Goal: Task Accomplishment & Management: Manage account settings

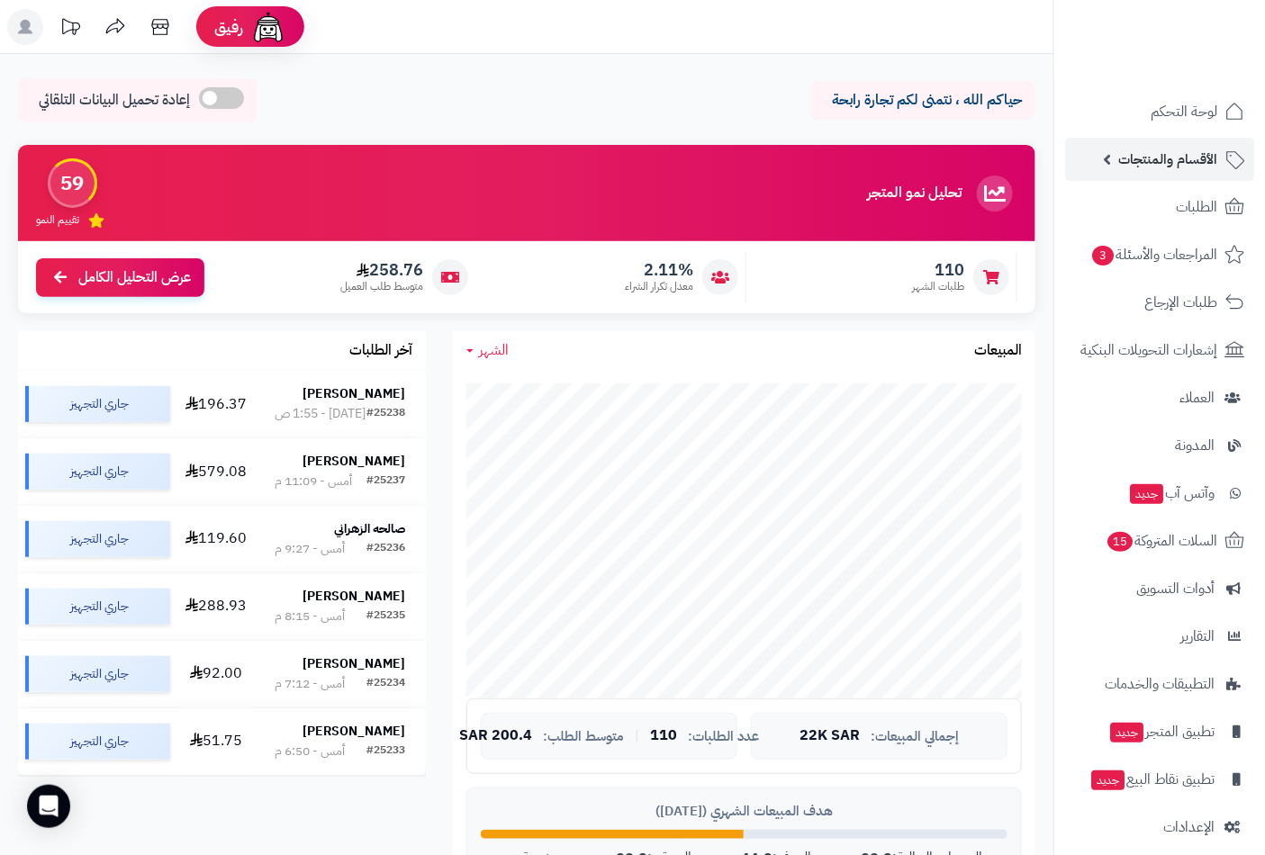
click at [1201, 163] on span "الأقسام والمنتجات" at bounding box center [1167, 159] width 99 height 25
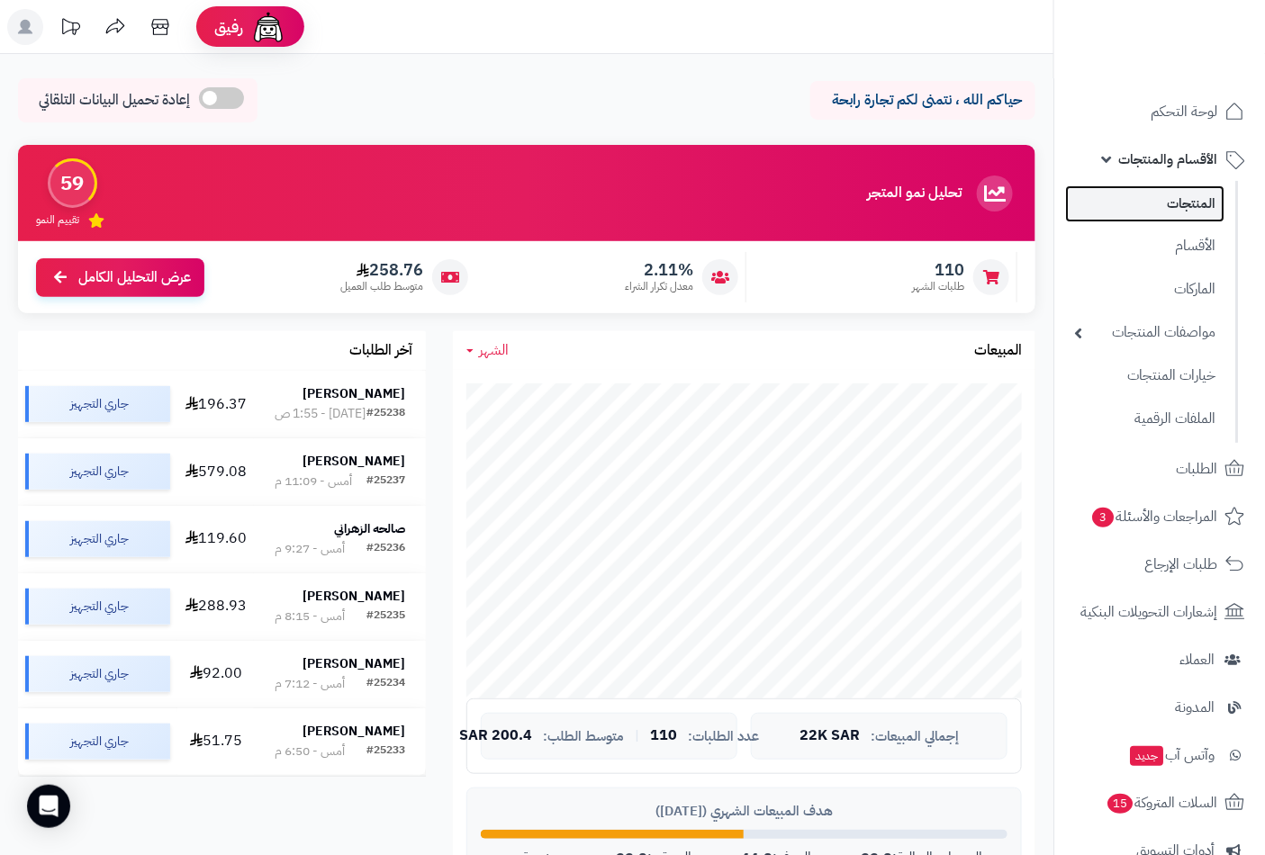
click at [1169, 195] on link "المنتجات" at bounding box center [1144, 203] width 159 height 37
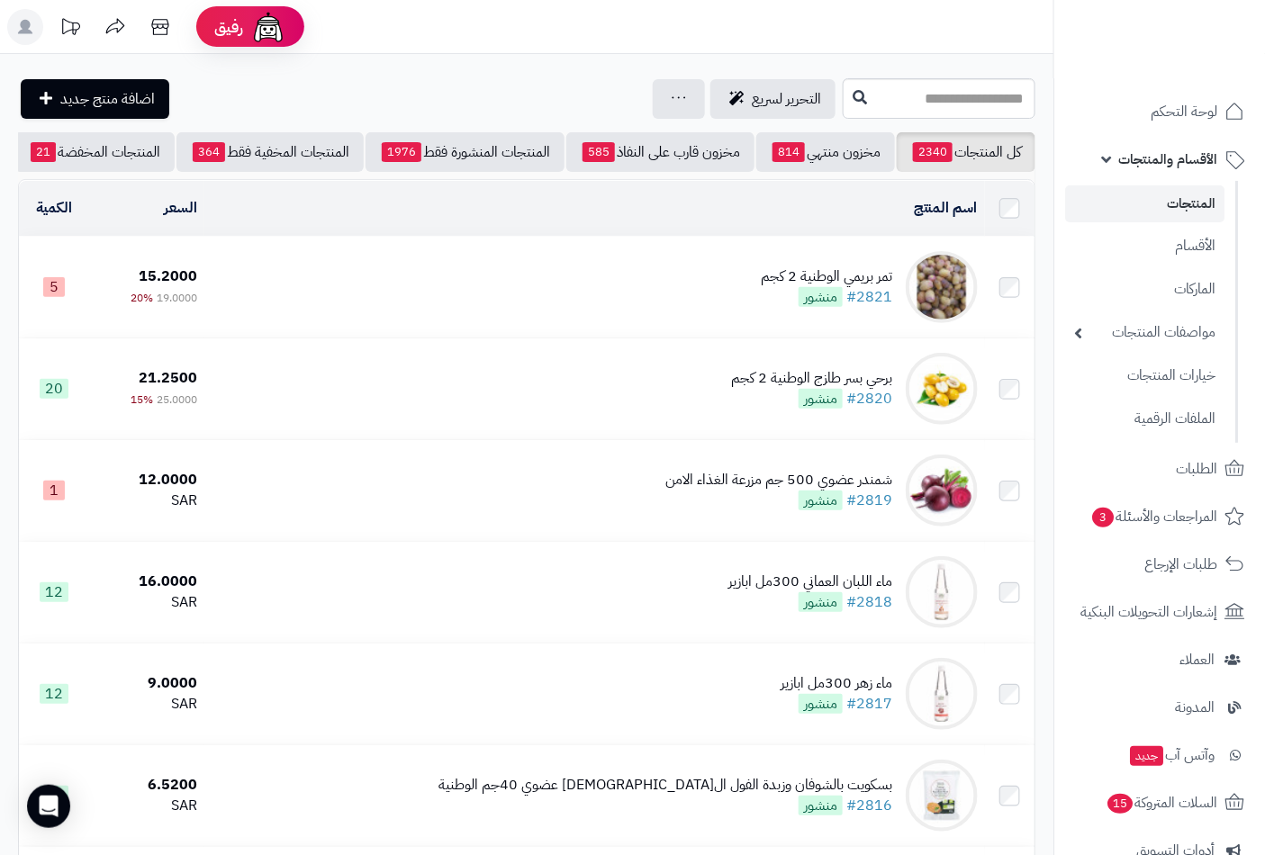
scroll to position [0, -169]
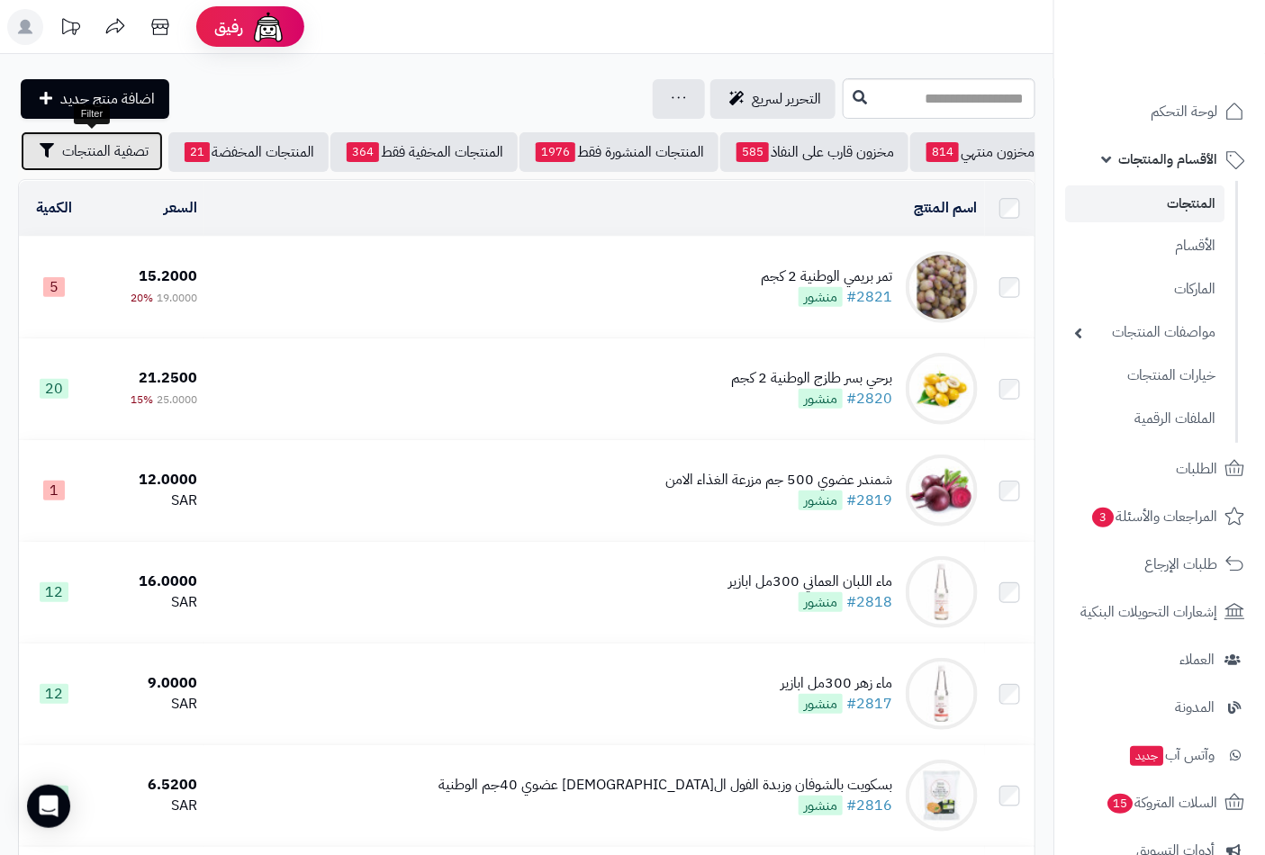
click at [95, 146] on span "تصفية المنتجات" at bounding box center [105, 151] width 86 height 22
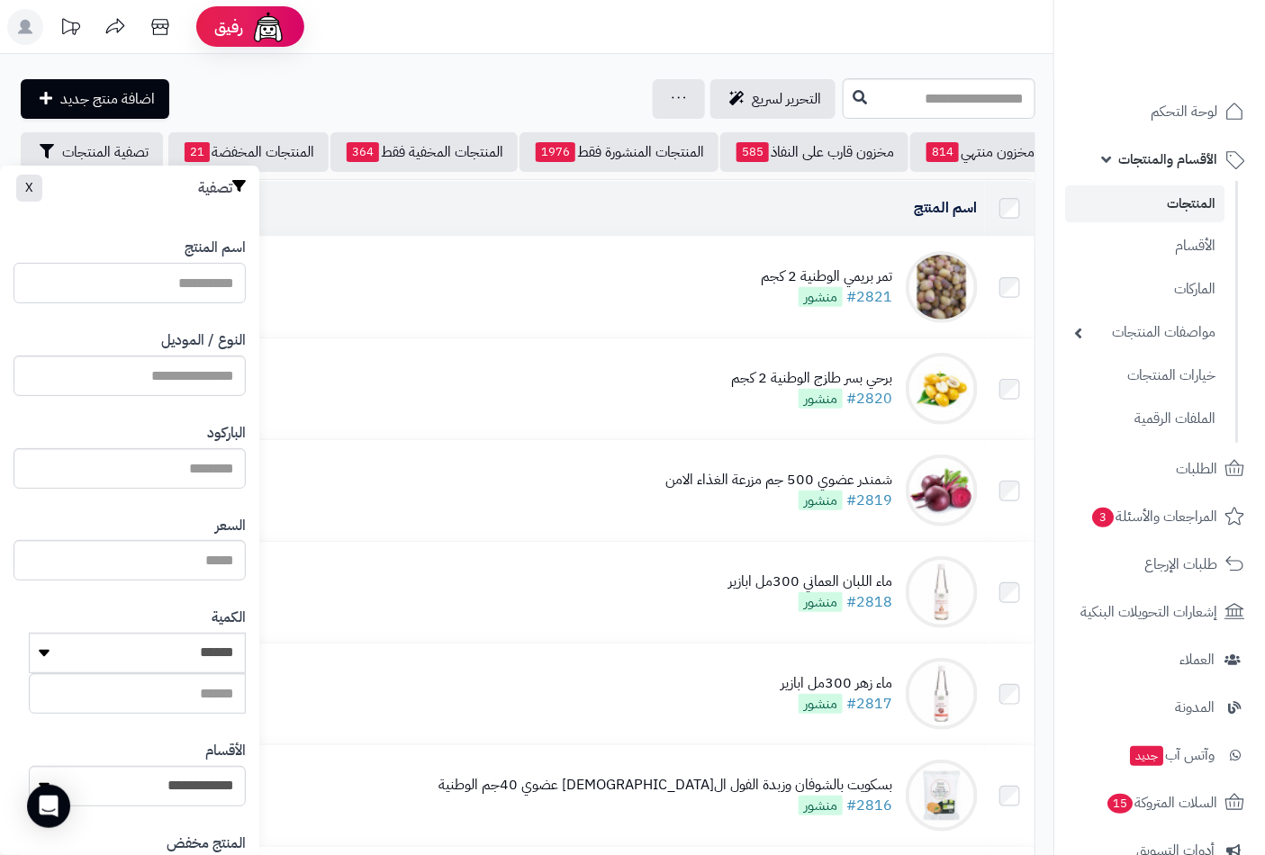
click at [221, 281] on input "اسم المنتج" at bounding box center [130, 283] width 232 height 41
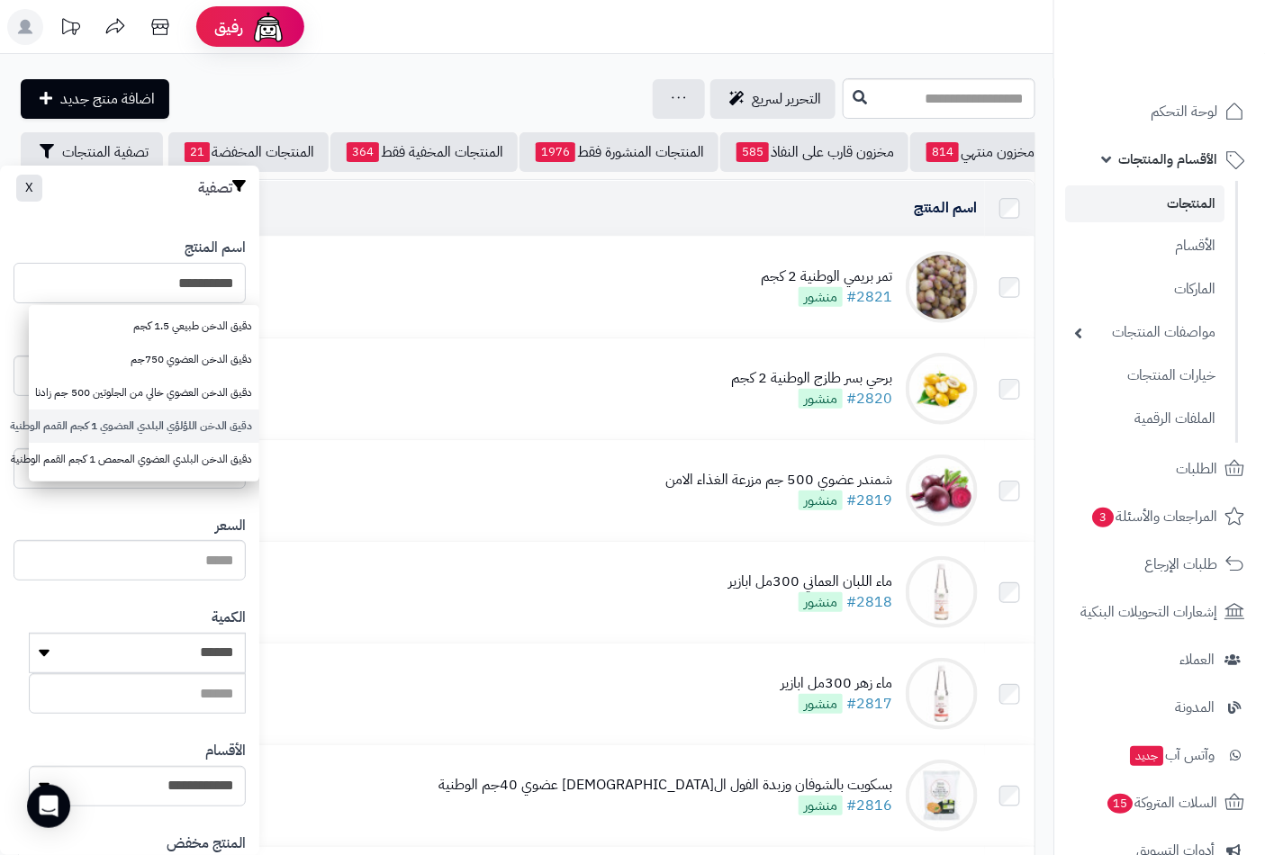
type input "**********"
click at [158, 427] on link "دقيق الدخن اللؤلؤي البلدي العضوي 1 كجم القمم الوطنية" at bounding box center [144, 426] width 231 height 33
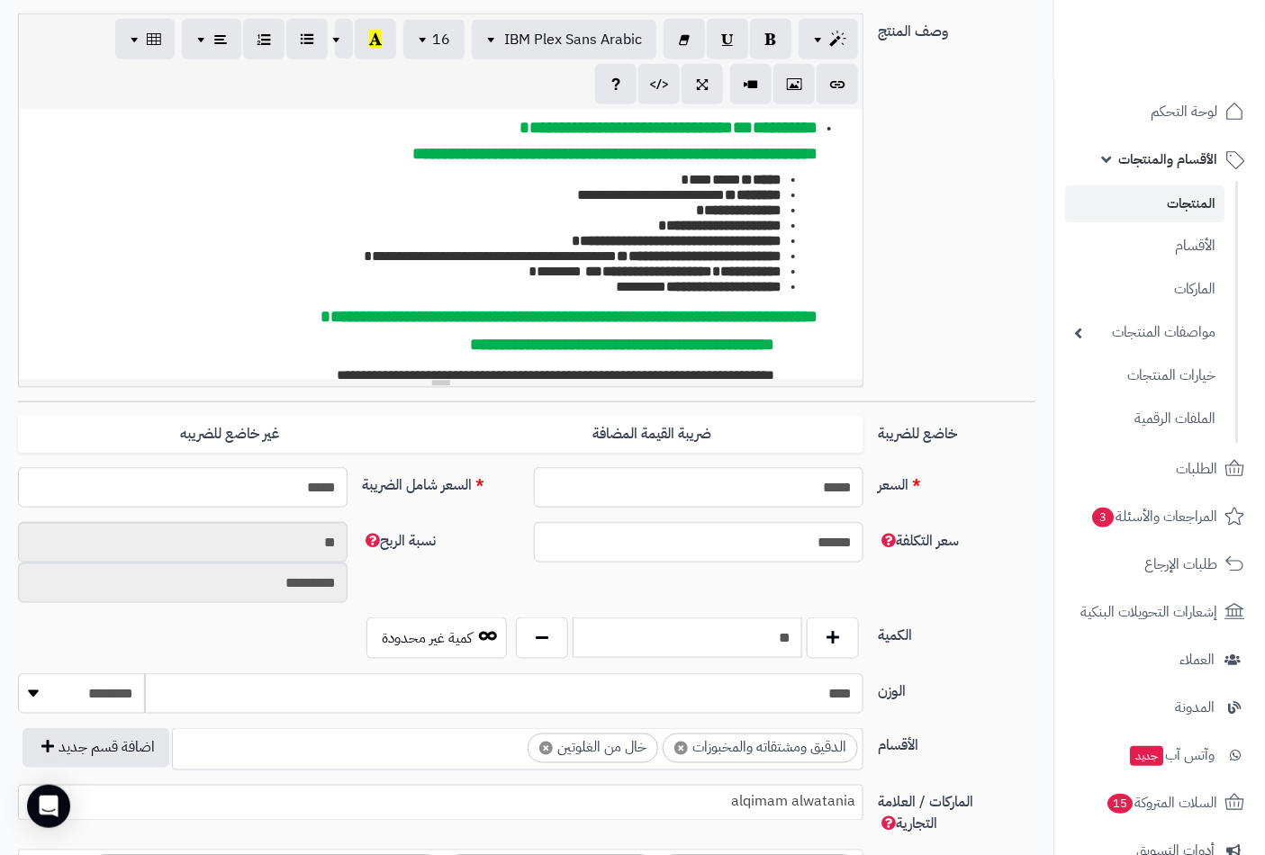
scroll to position [700, 0]
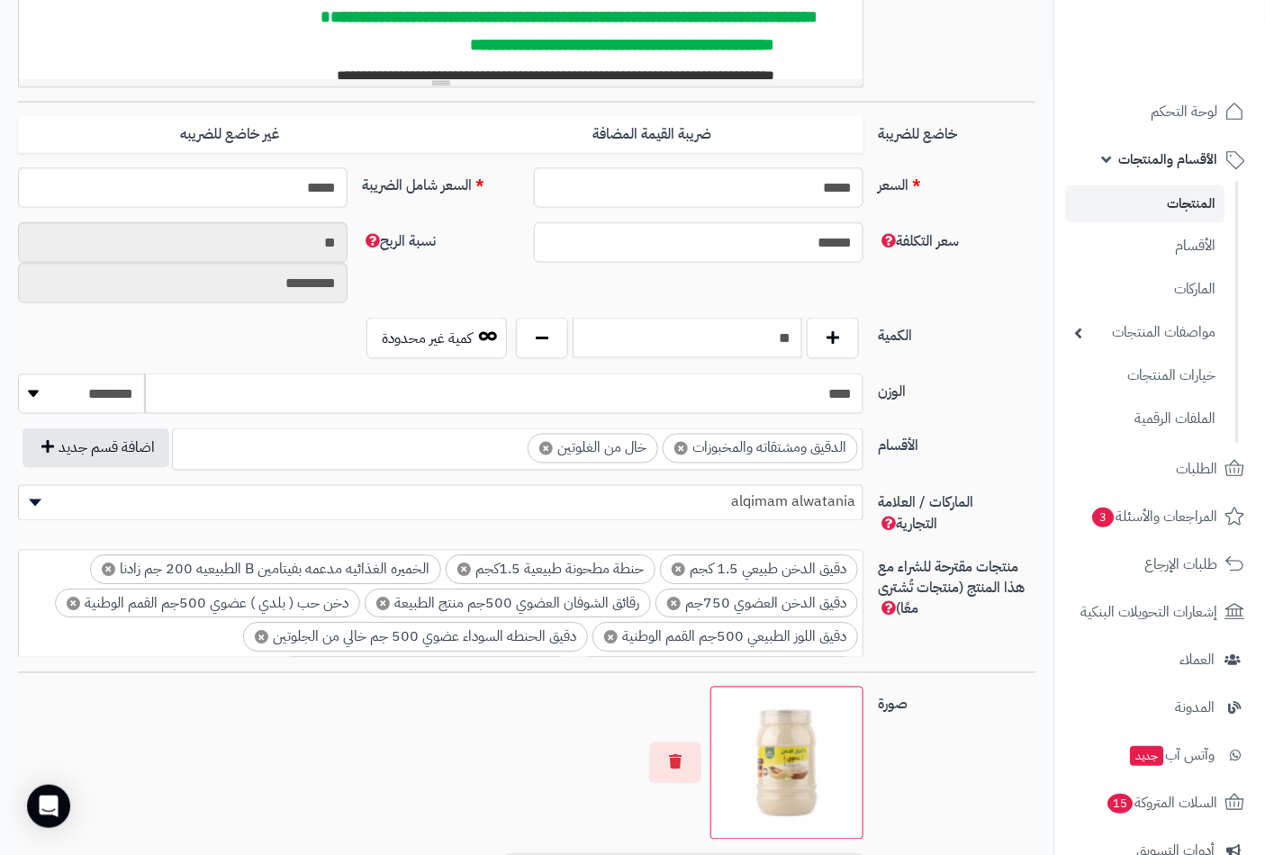
drag, startPoint x: 789, startPoint y: 389, endPoint x: 909, endPoint y: 399, distance: 121.1
click at [909, 399] on div "الوزن **** ******** **** ***** *****" at bounding box center [527, 401] width 1032 height 55
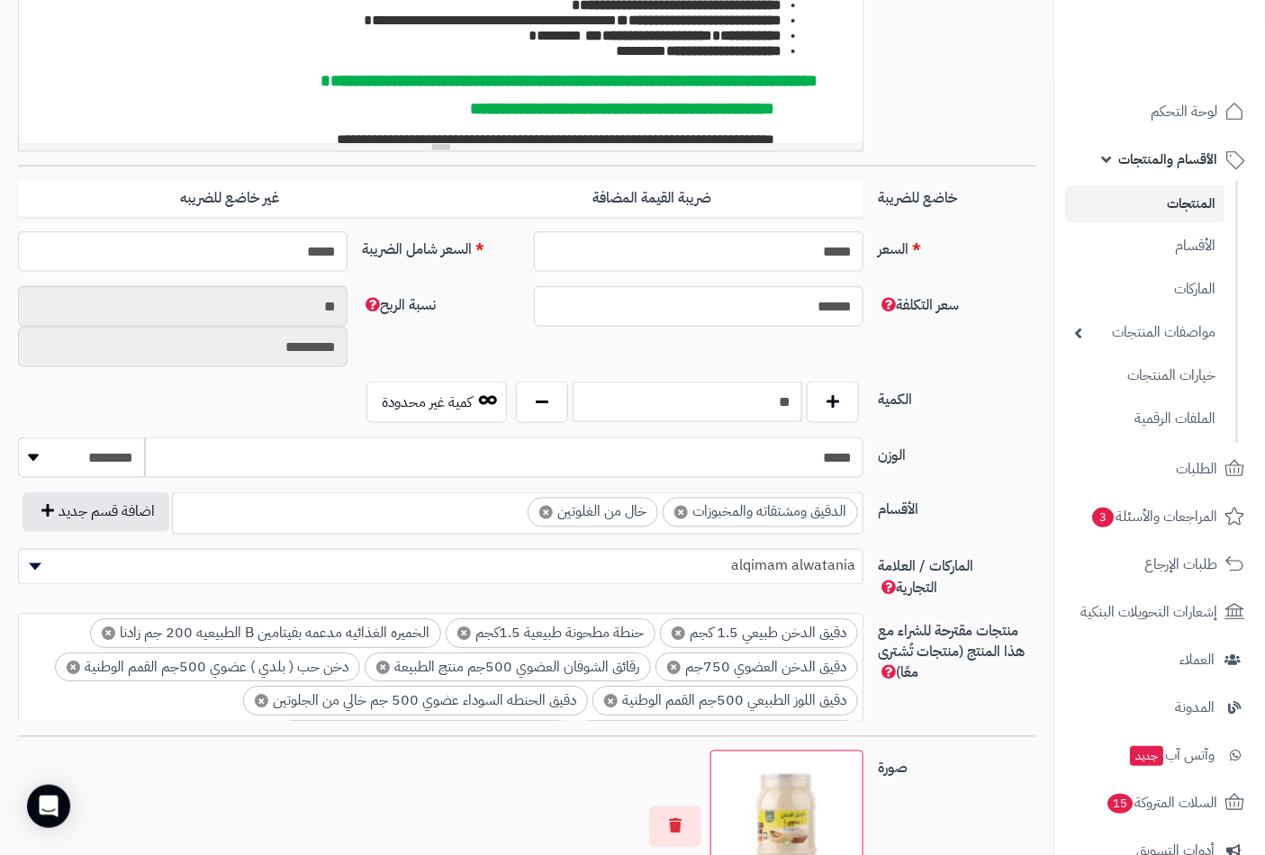
scroll to position [600, 0]
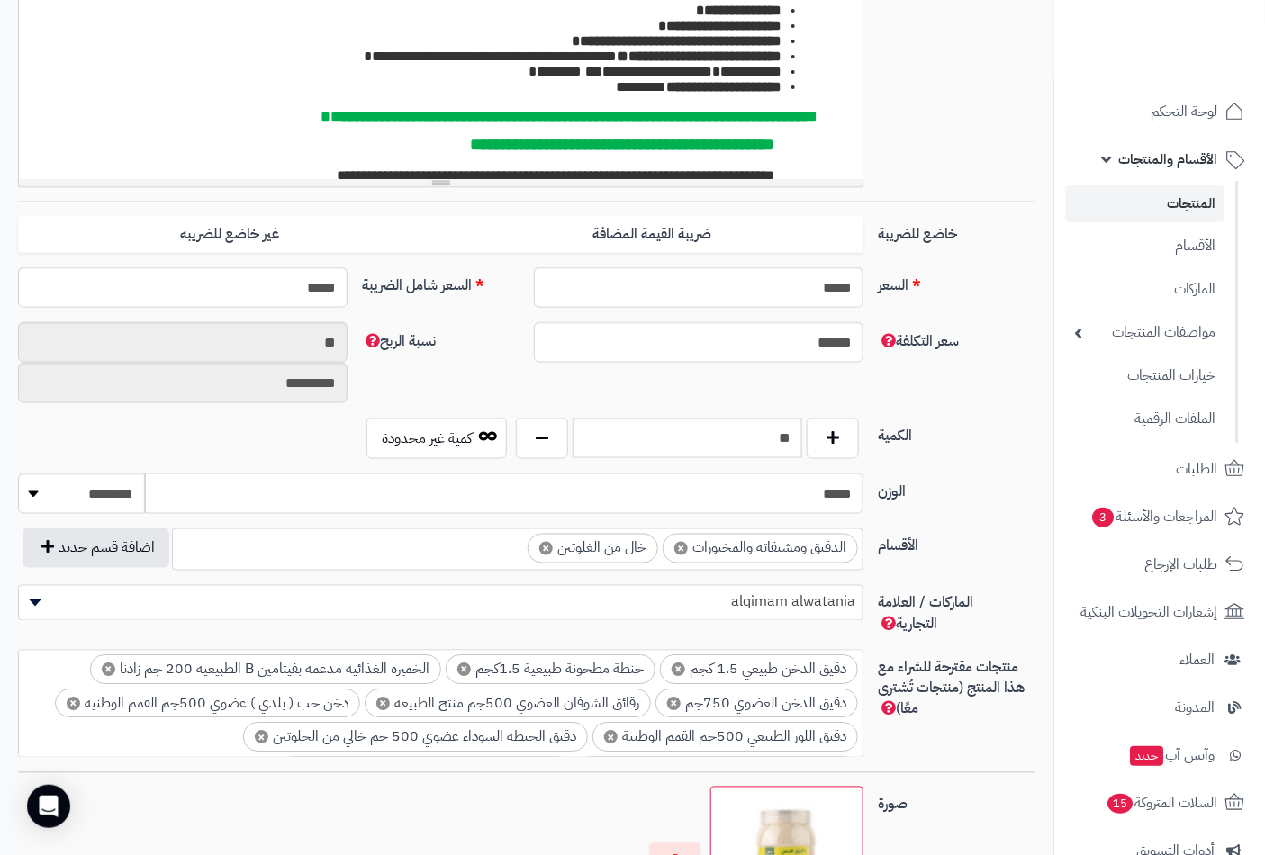
type input "*****"
click at [756, 438] on input "**" at bounding box center [688, 438] width 230 height 41
type input "**"
click at [966, 437] on label "الكمية" at bounding box center [957, 432] width 172 height 29
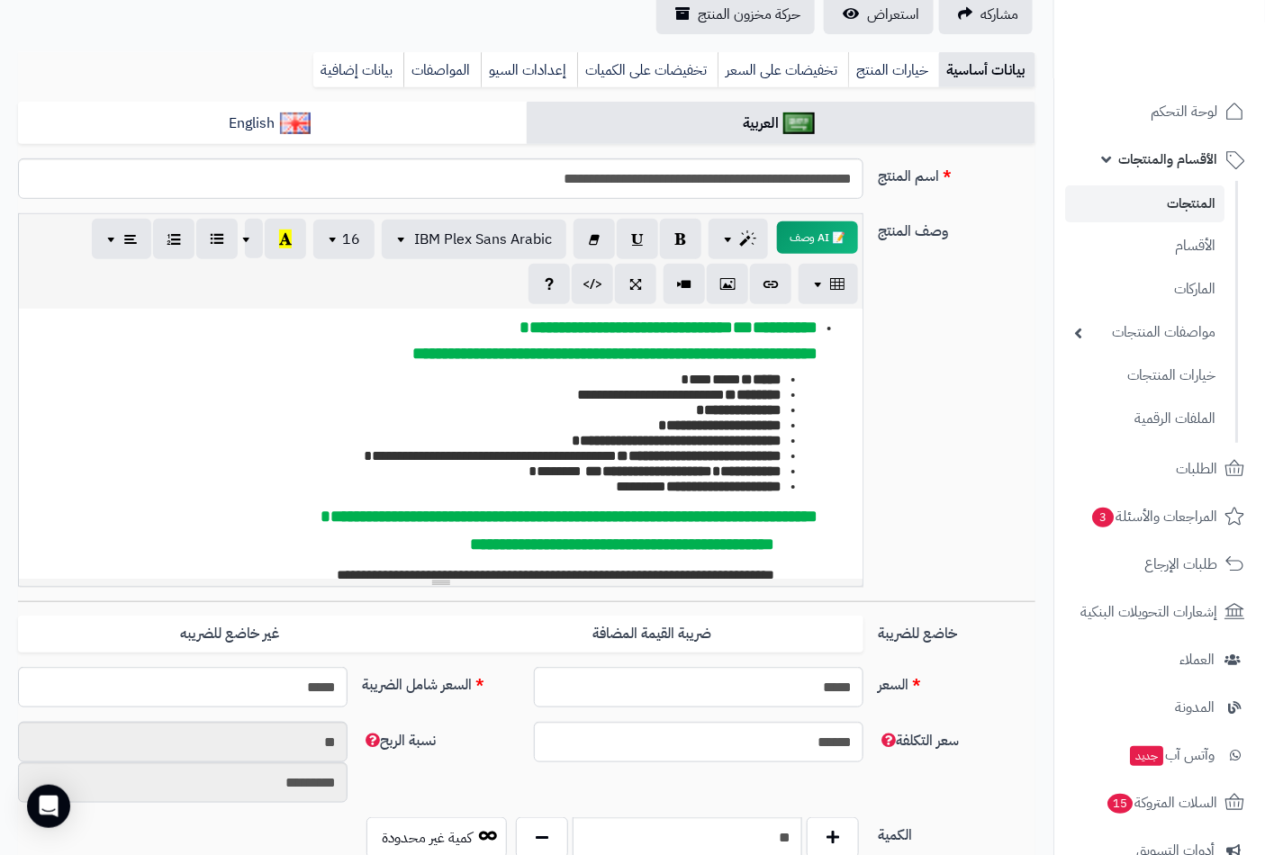
scroll to position [0, 0]
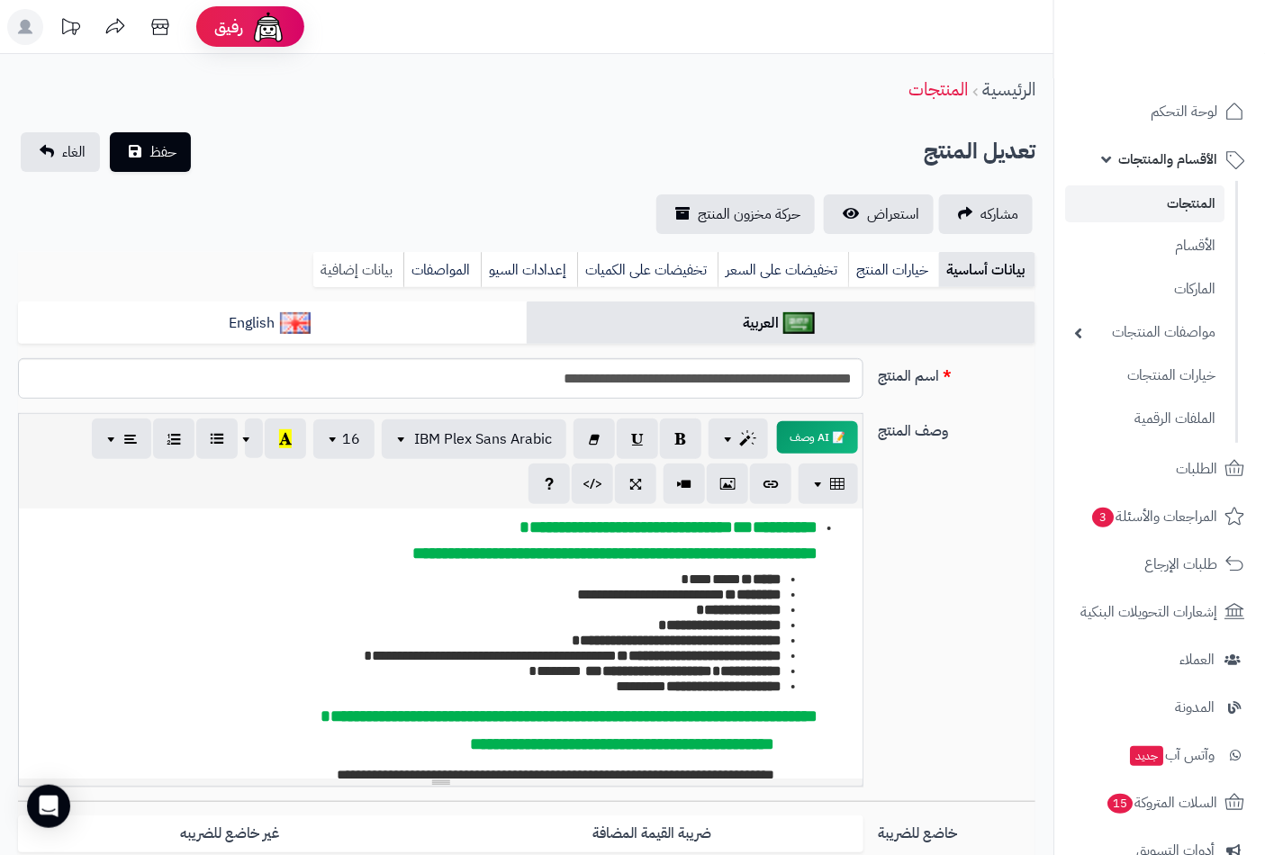
click at [329, 262] on link "بيانات إضافية" at bounding box center [358, 270] width 90 height 36
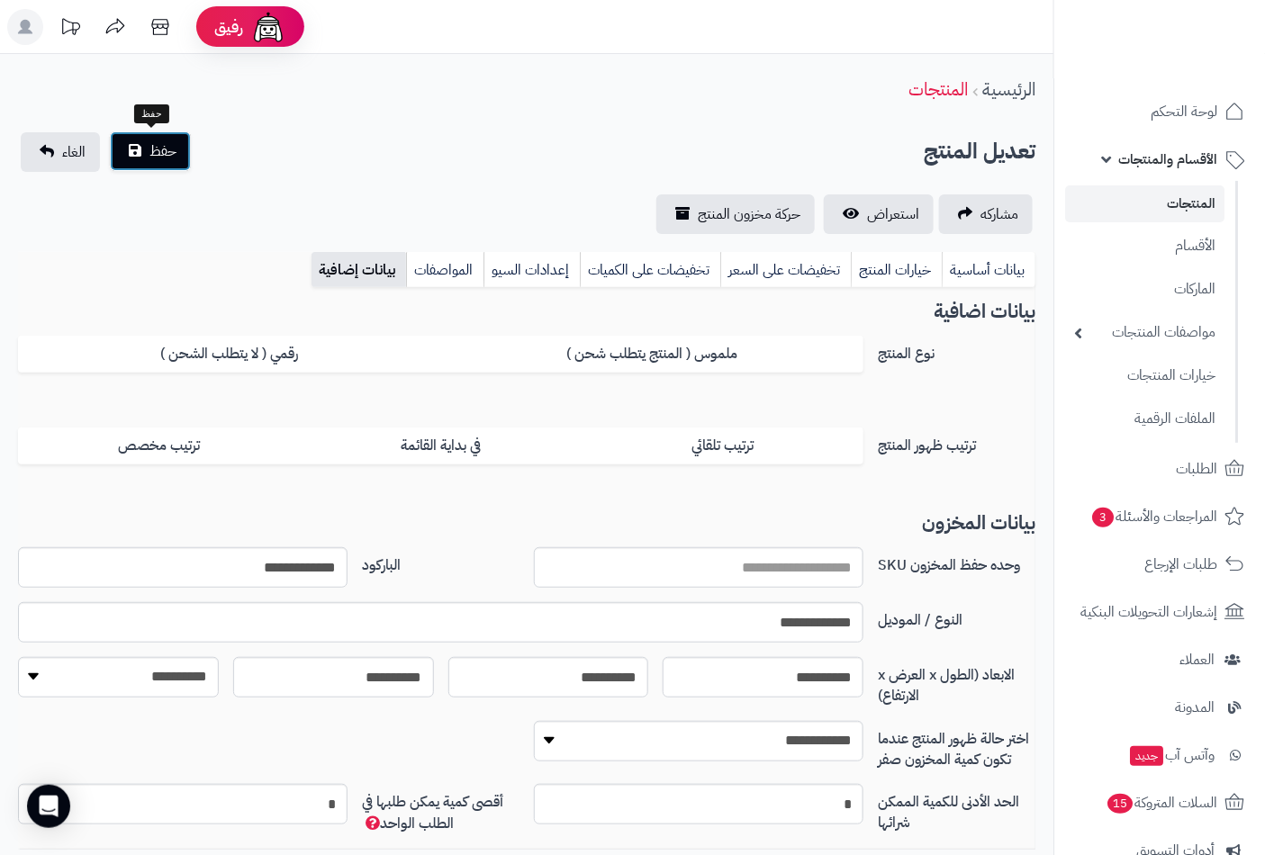
click at [160, 162] on button "حفظ" at bounding box center [150, 151] width 81 height 40
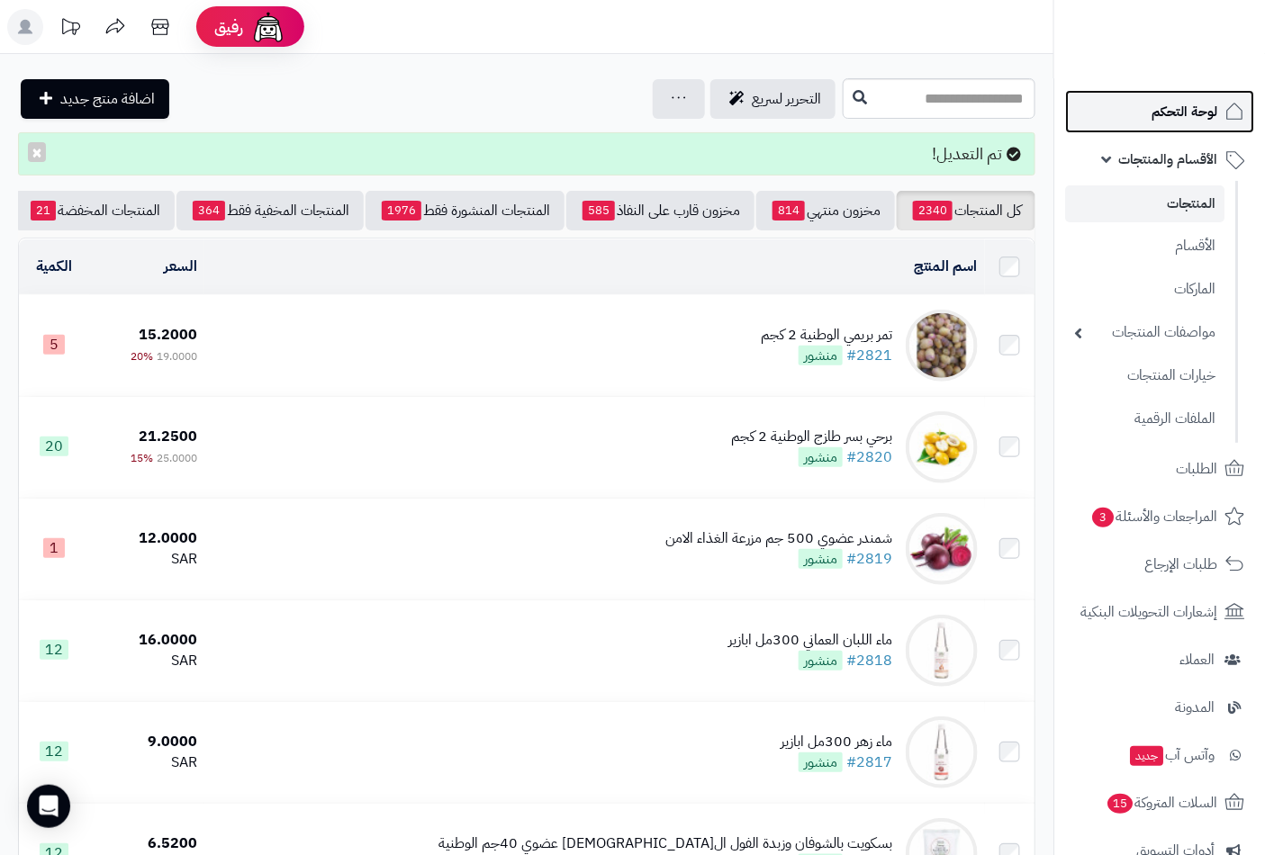
click at [1176, 108] on span "لوحة التحكم" at bounding box center [1185, 111] width 66 height 25
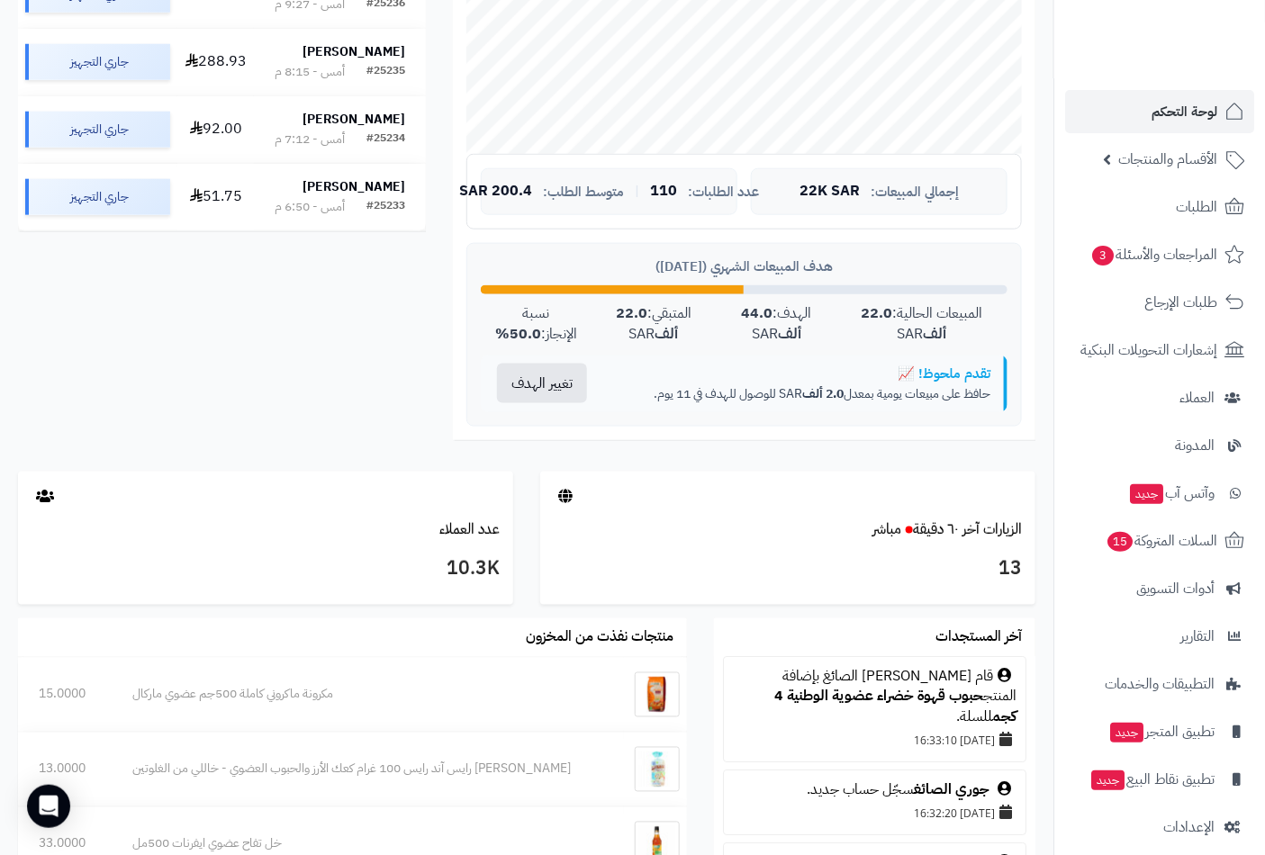
scroll to position [700, 0]
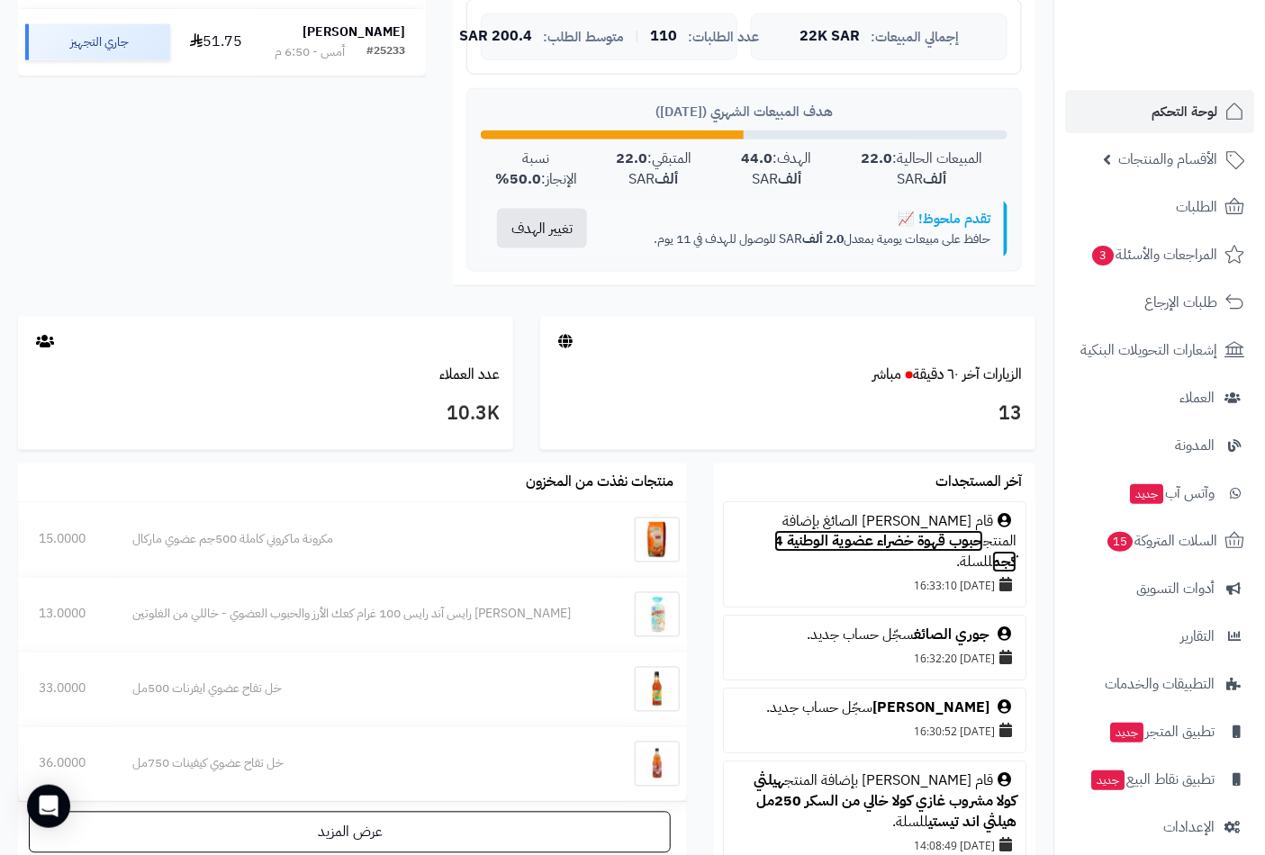
click at [784, 531] on link "حبوب قهوة خضراء عضوية الوطنية 4 كجم" at bounding box center [895, 552] width 242 height 42
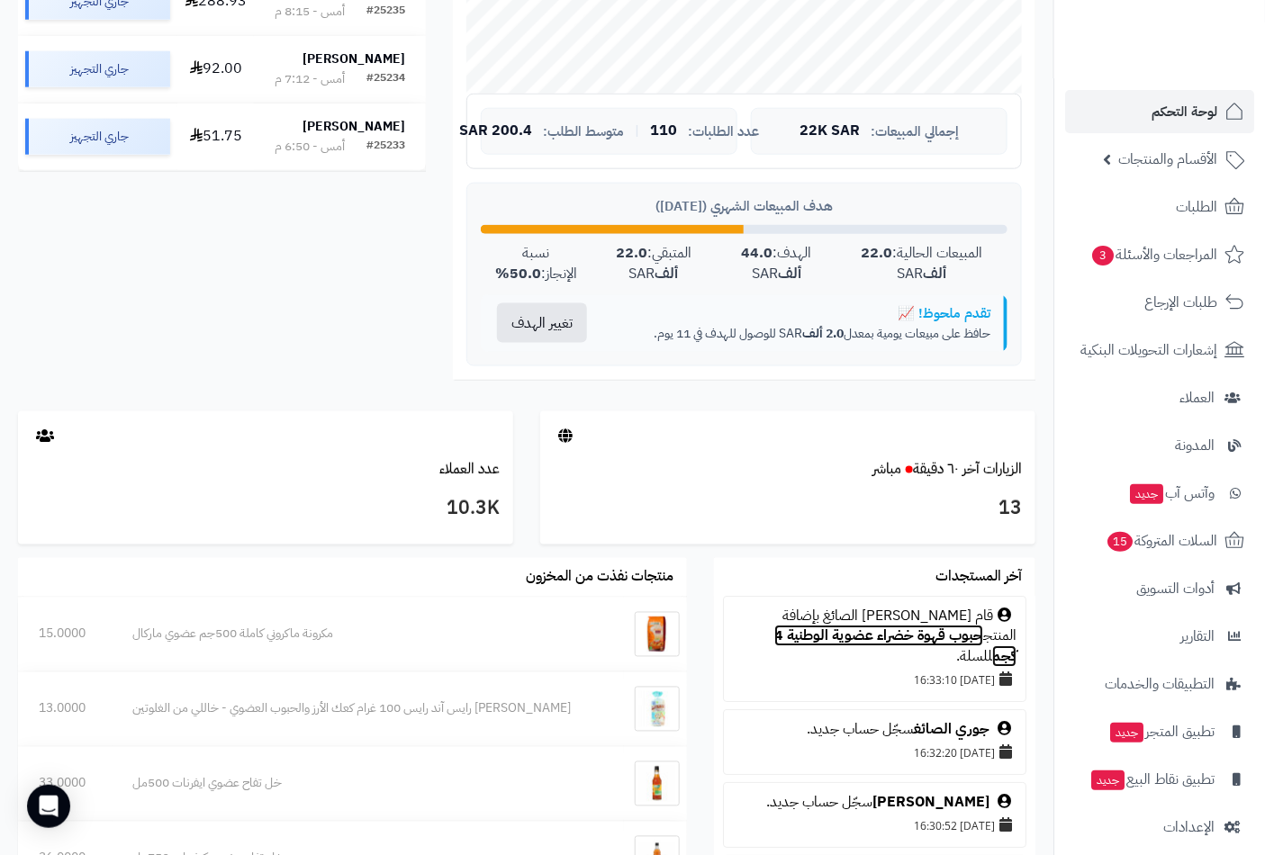
scroll to position [500, 0]
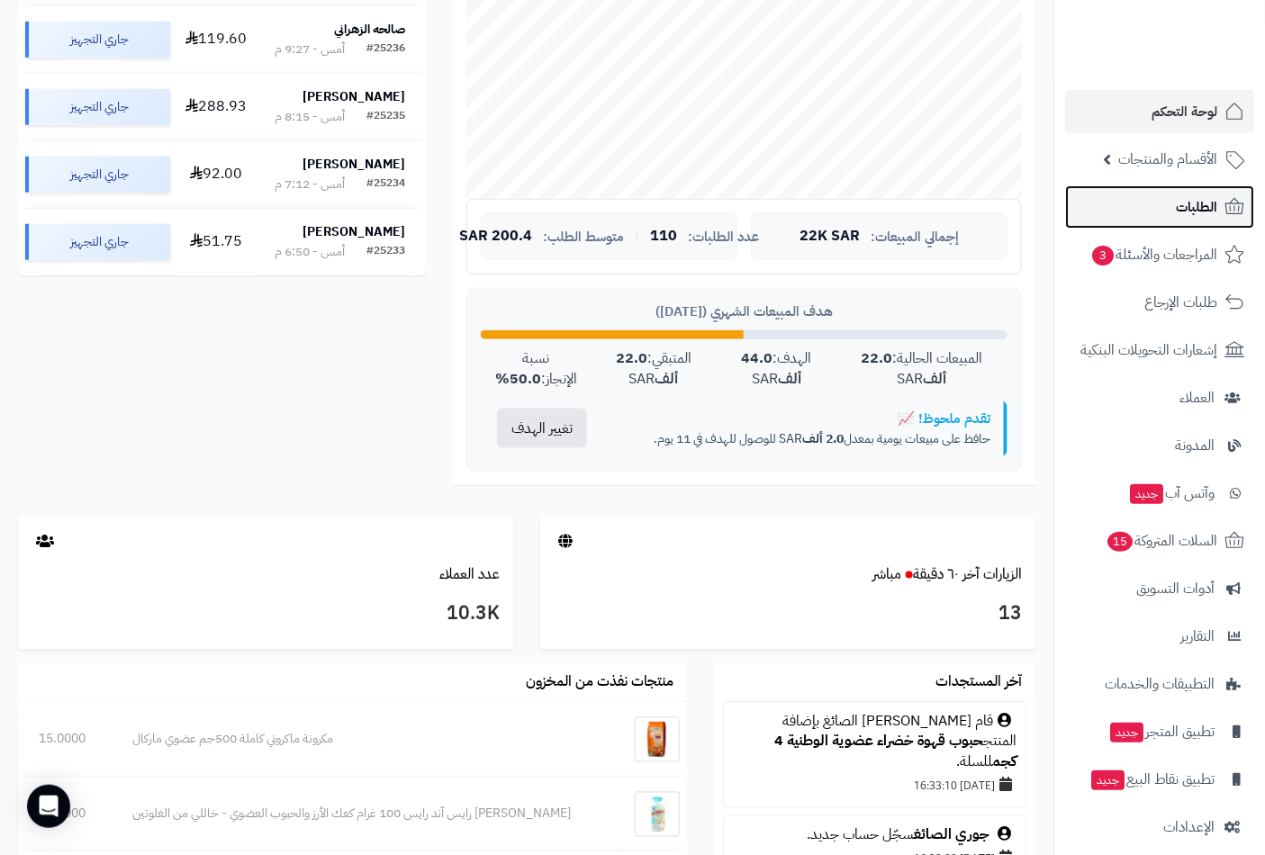
click at [1193, 208] on span "الطلبات" at bounding box center [1196, 207] width 41 height 25
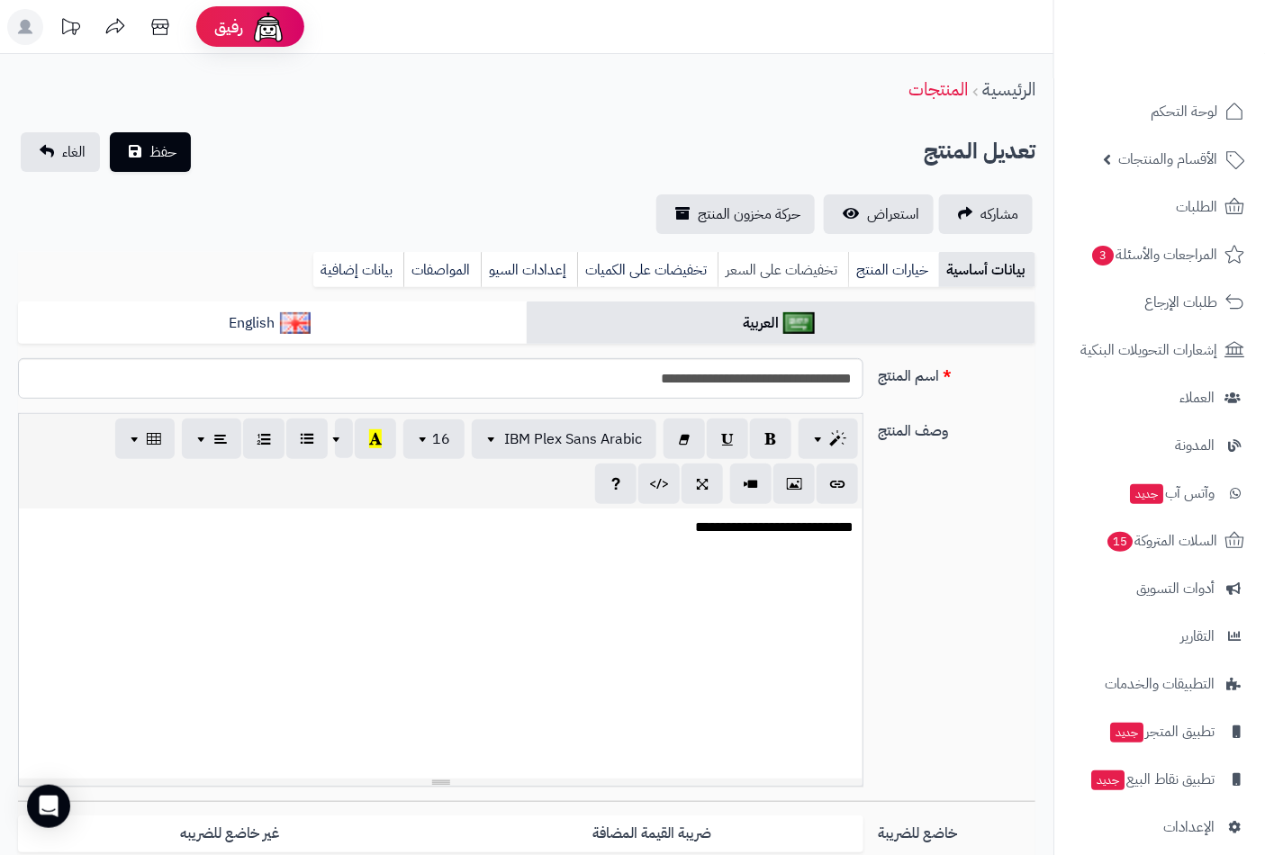
click at [784, 270] on link "تخفيضات على السعر" at bounding box center [783, 270] width 131 height 36
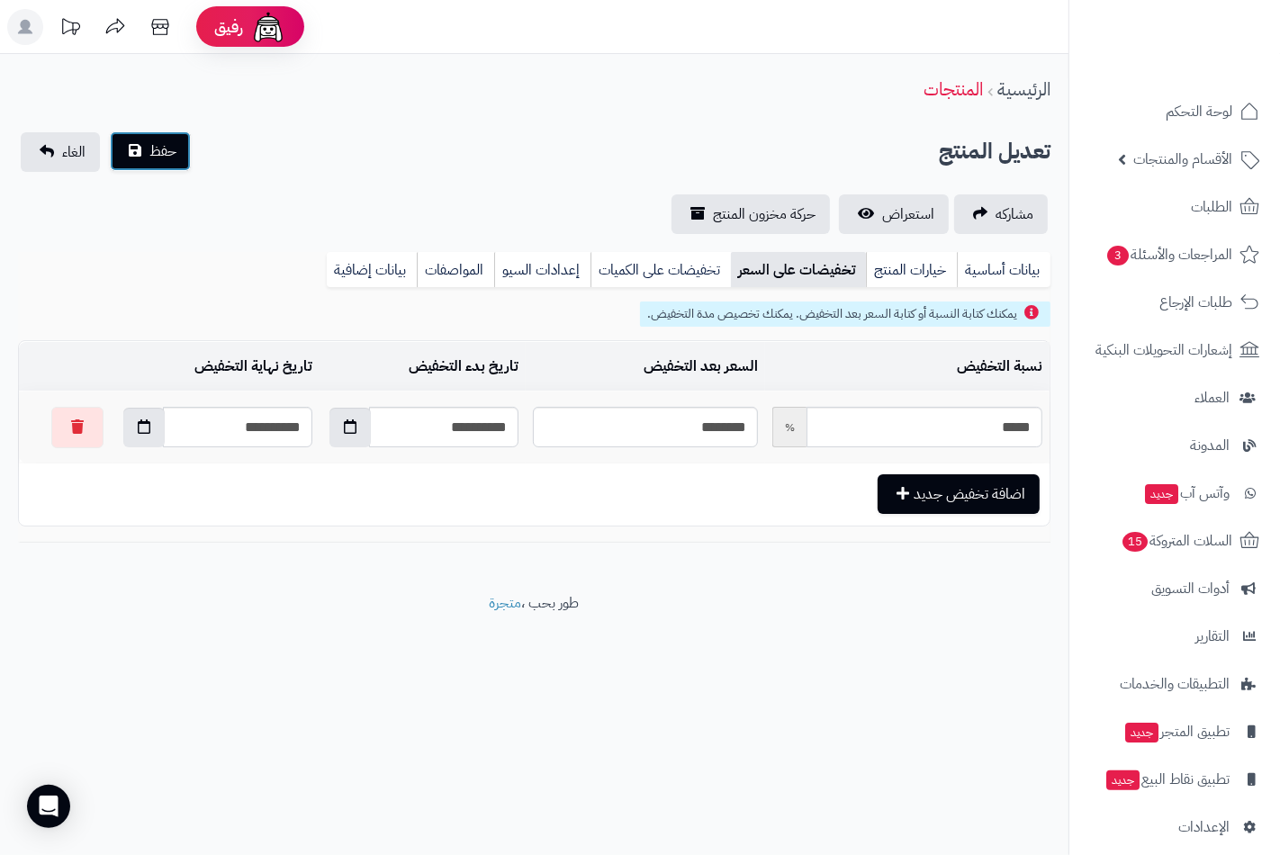
click at [167, 157] on span "حفظ" at bounding box center [162, 151] width 27 height 22
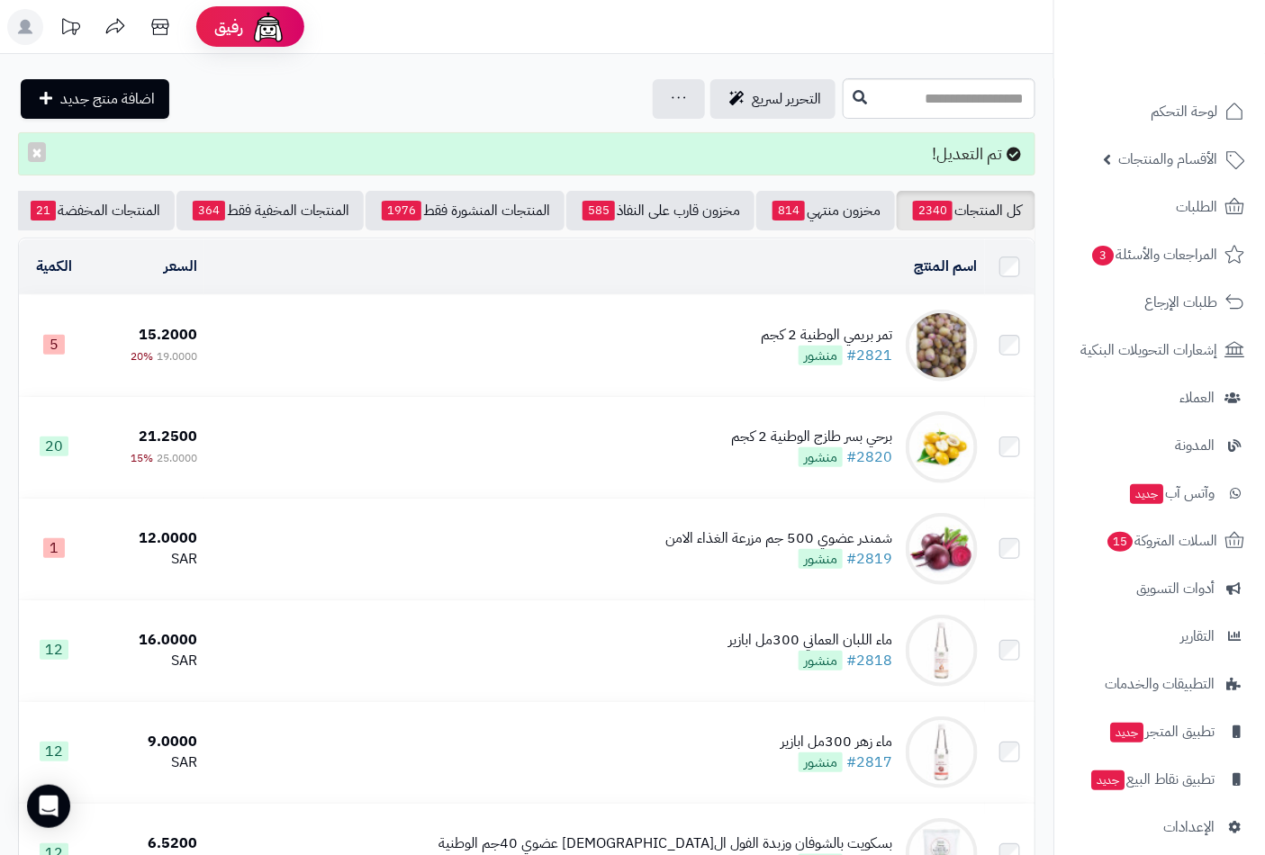
scroll to position [0, -169]
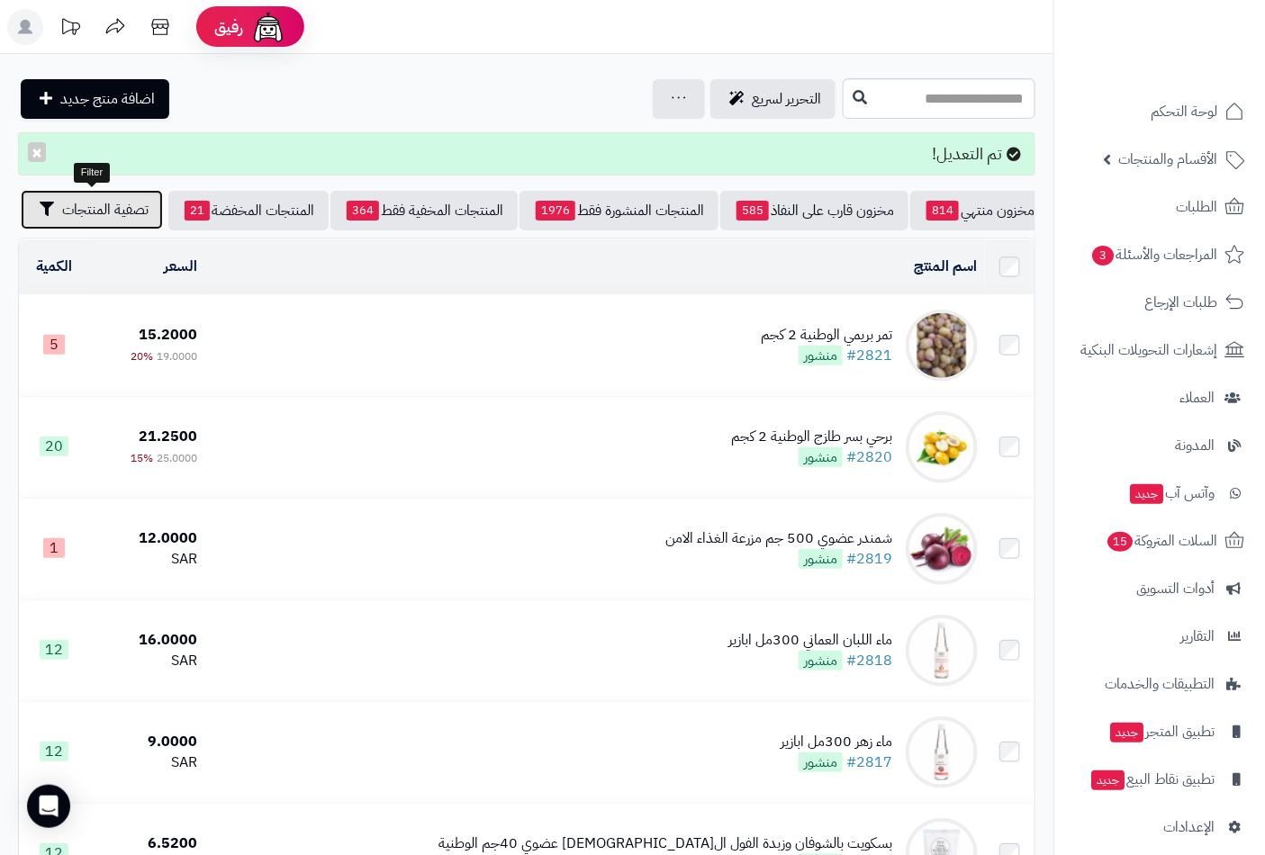
click at [109, 213] on span "تصفية المنتجات" at bounding box center [105, 210] width 86 height 22
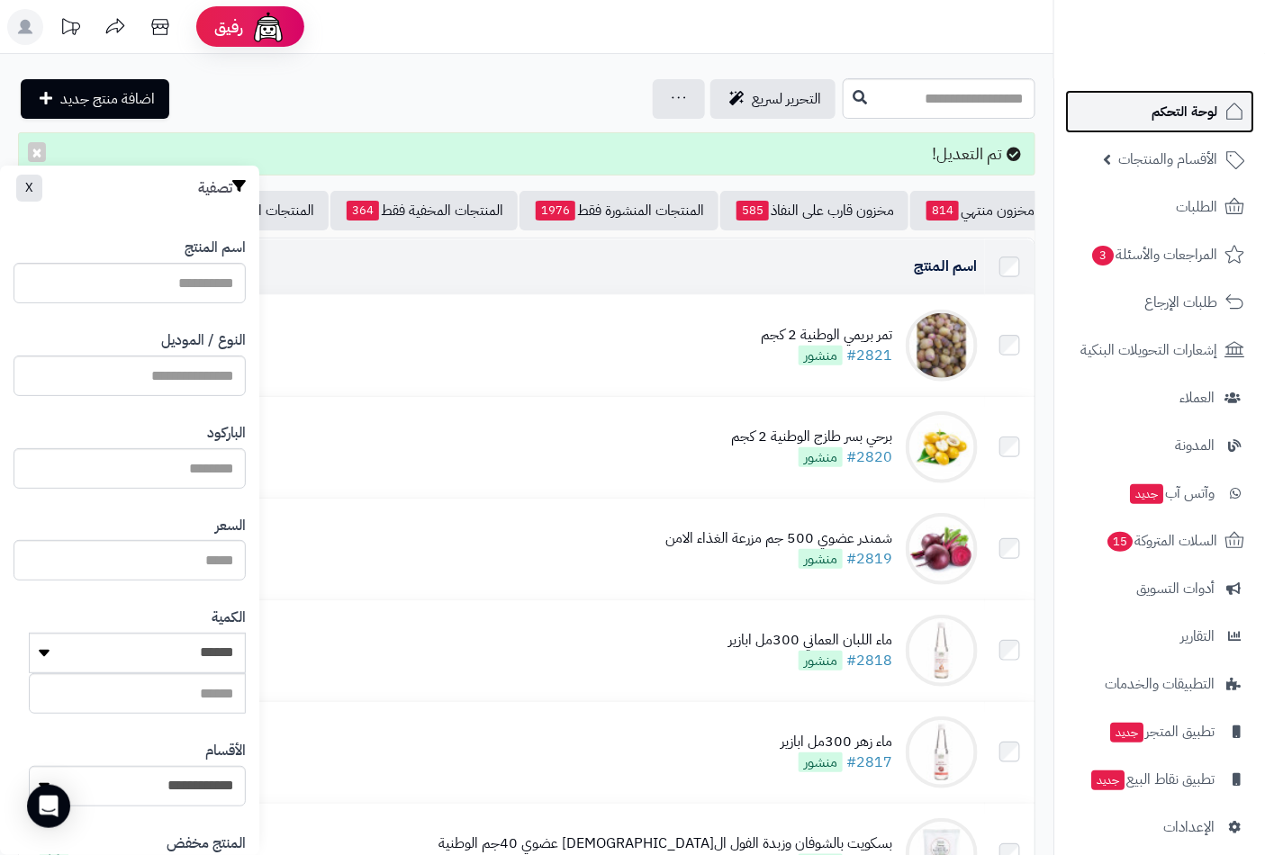
click at [1172, 114] on span "لوحة التحكم" at bounding box center [1185, 111] width 66 height 25
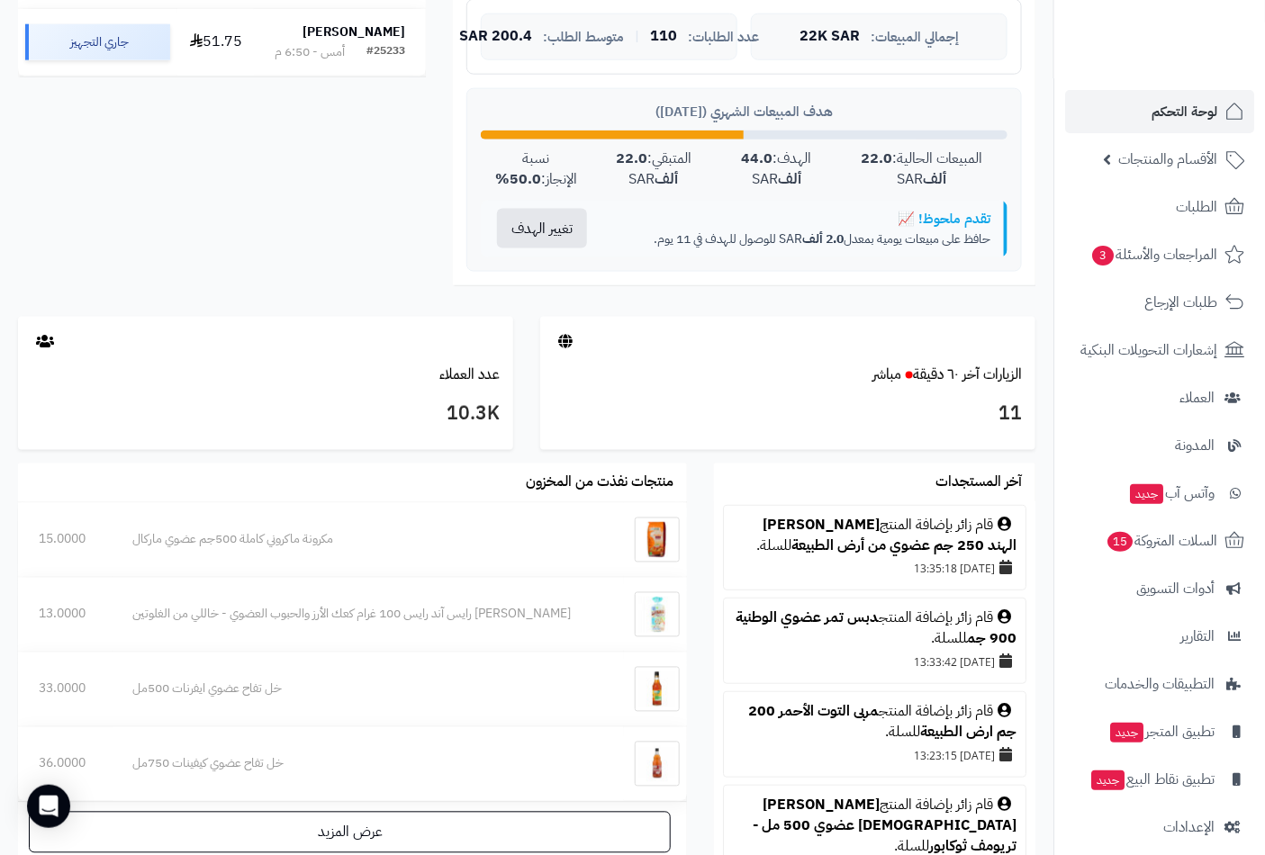
scroll to position [500, 0]
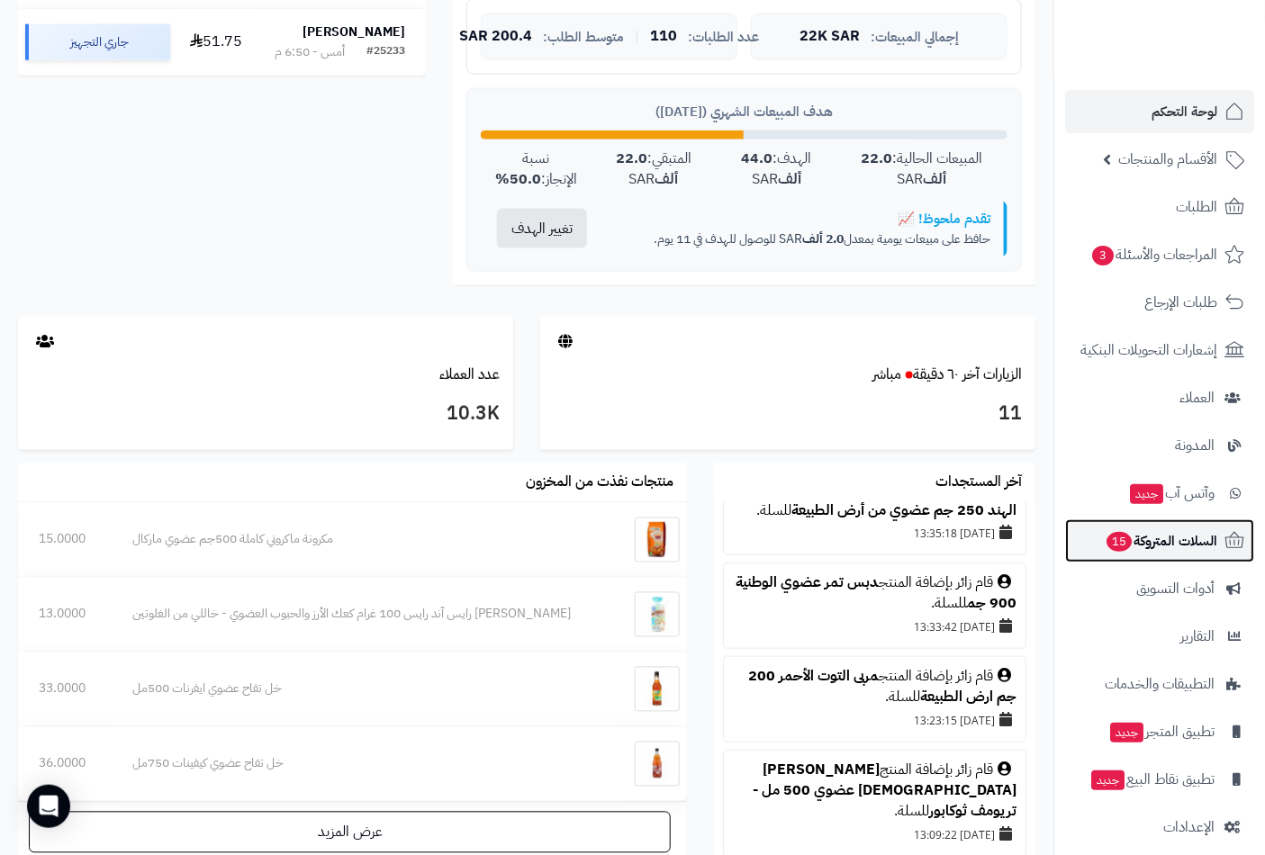
click at [1147, 553] on span "السلات المتروكة 15" at bounding box center [1161, 541] width 113 height 25
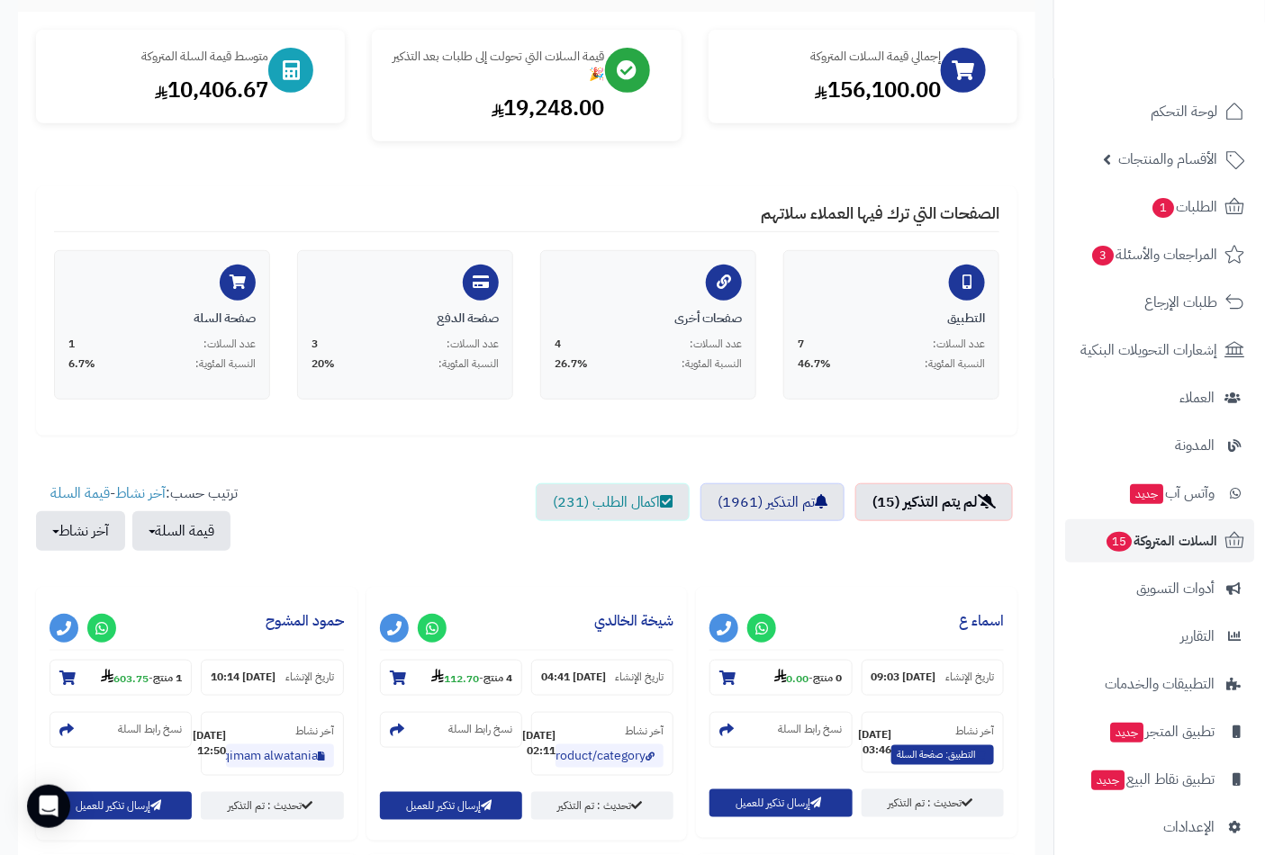
scroll to position [400, 0]
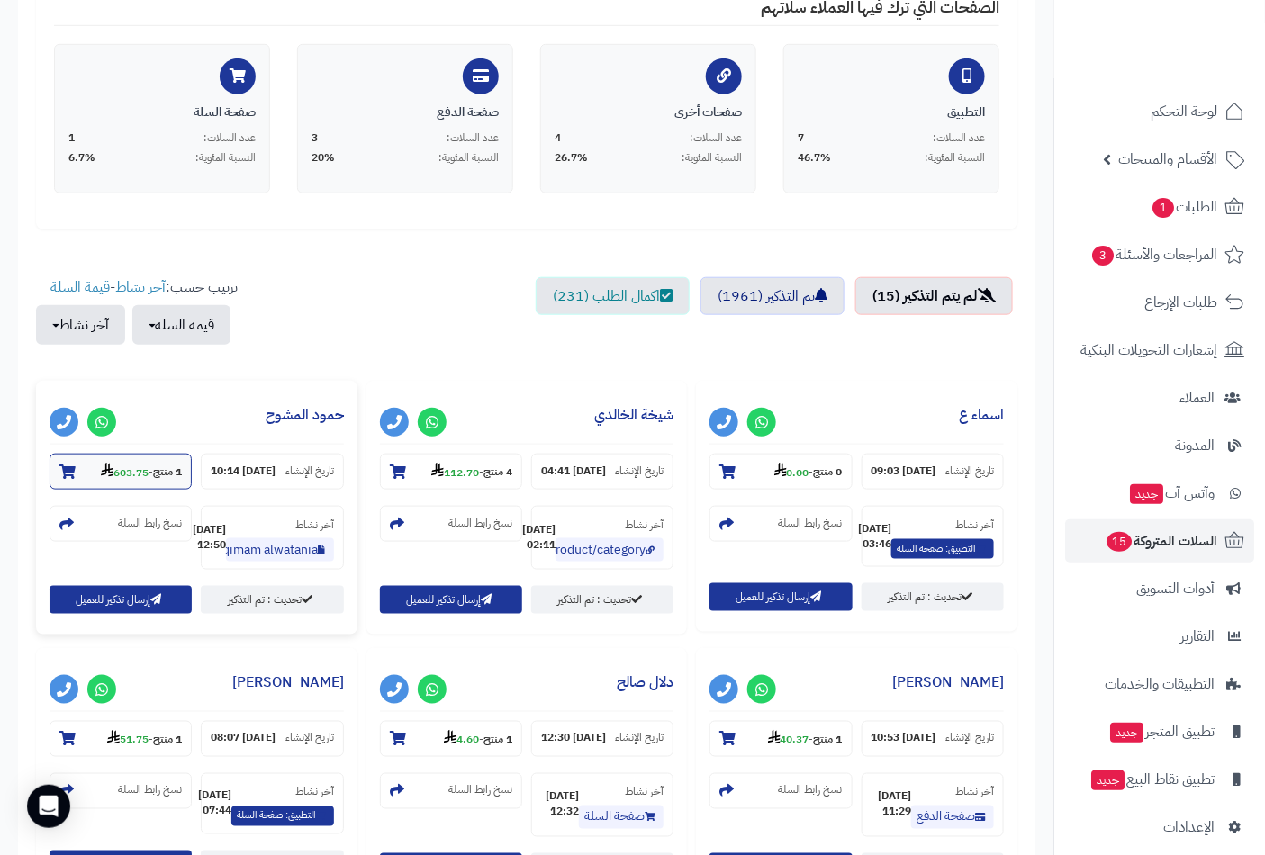
click at [73, 471] on icon at bounding box center [67, 472] width 16 height 14
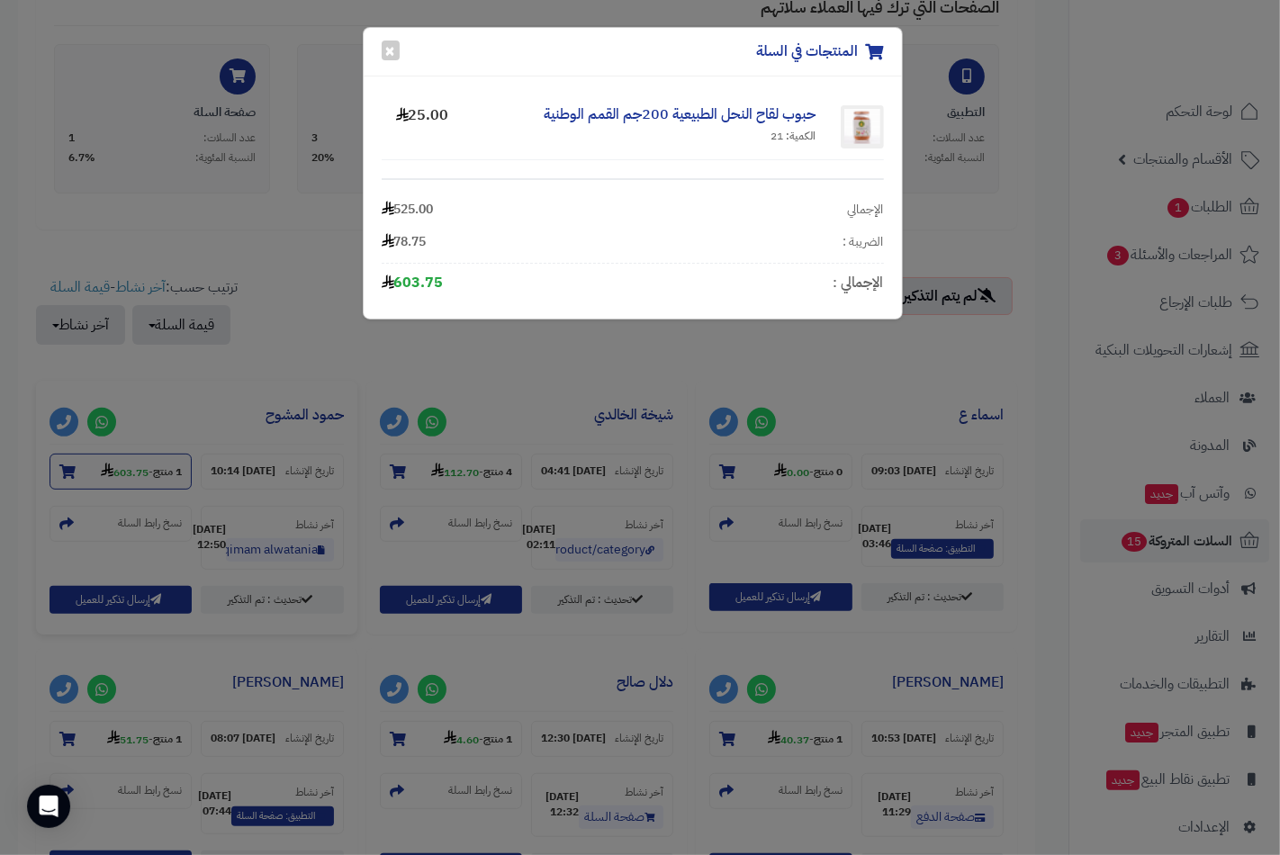
click at [73, 471] on div "المنتجات في السلة × حبوب لقاح النحل الطبيعية 200جم القمم الوطنية الكمية: 21 25.…" at bounding box center [640, 427] width 1280 height 855
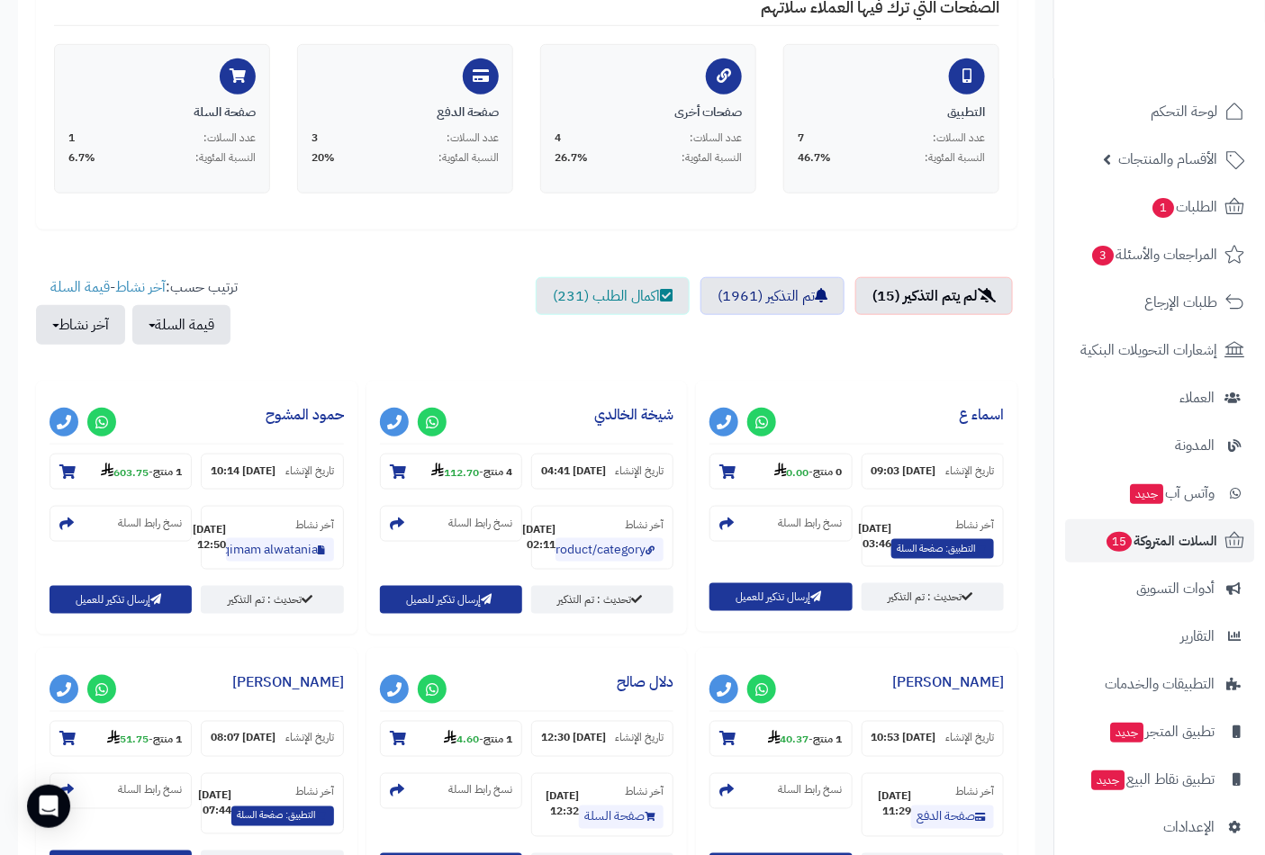
scroll to position [0, 0]
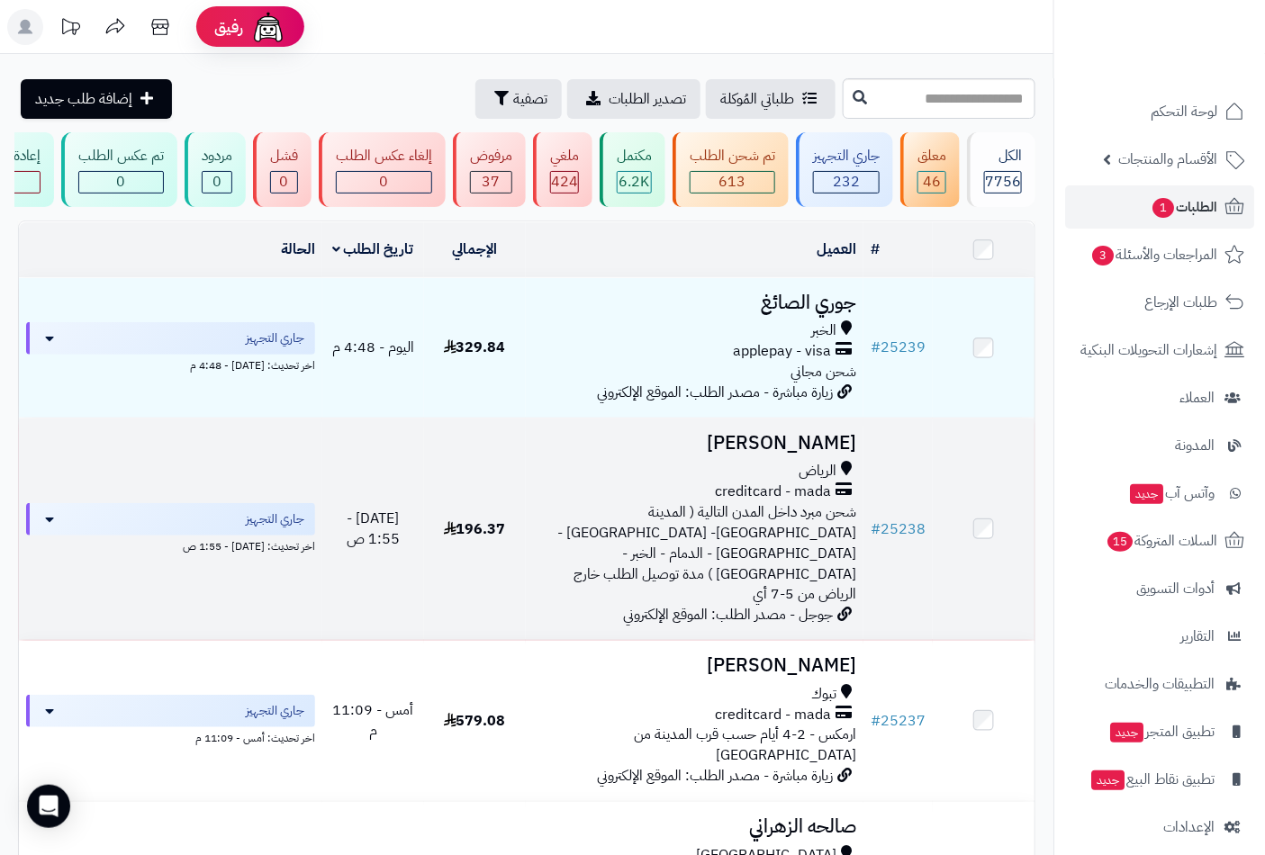
scroll to position [100, 0]
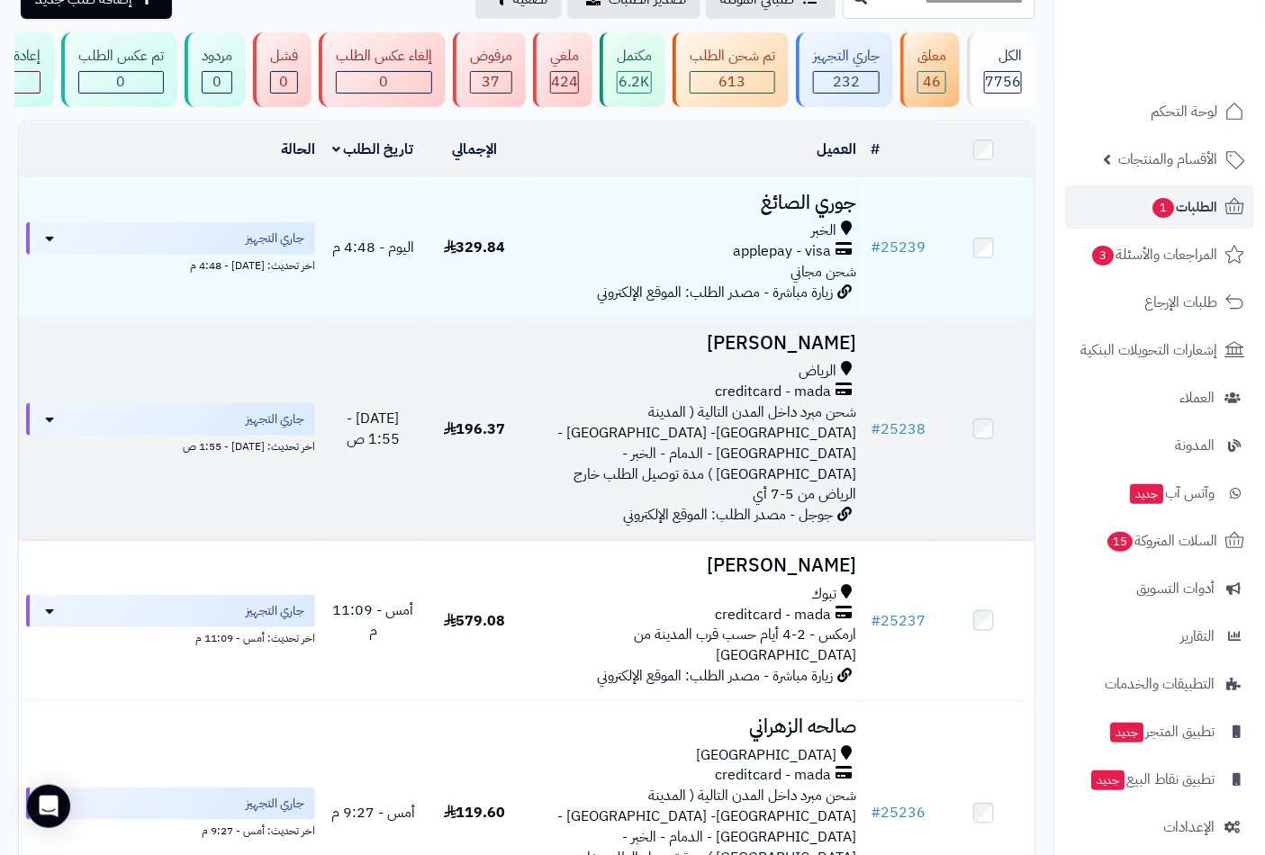
click at [818, 354] on h3 "[PERSON_NAME]" at bounding box center [695, 343] width 324 height 21
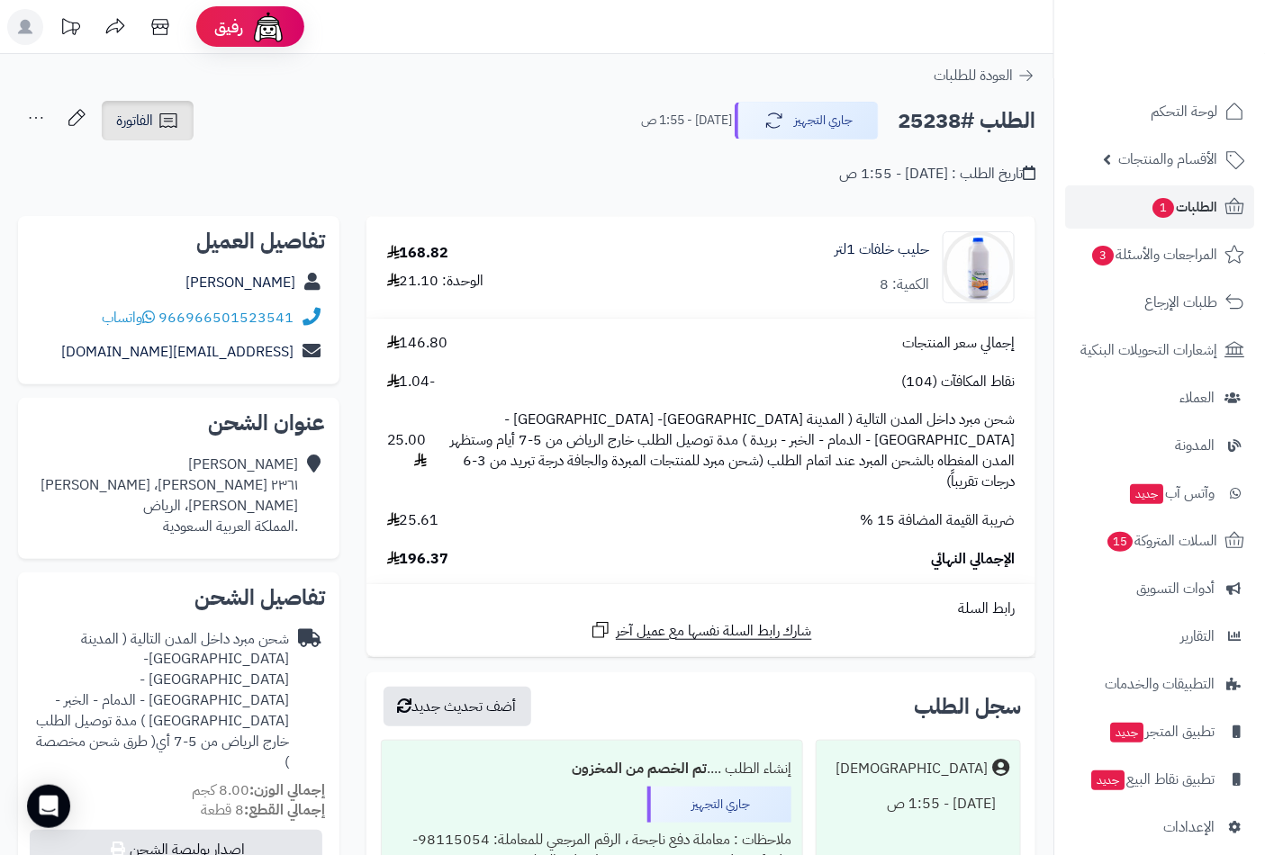
click at [140, 120] on span "الفاتورة" at bounding box center [134, 121] width 37 height 22
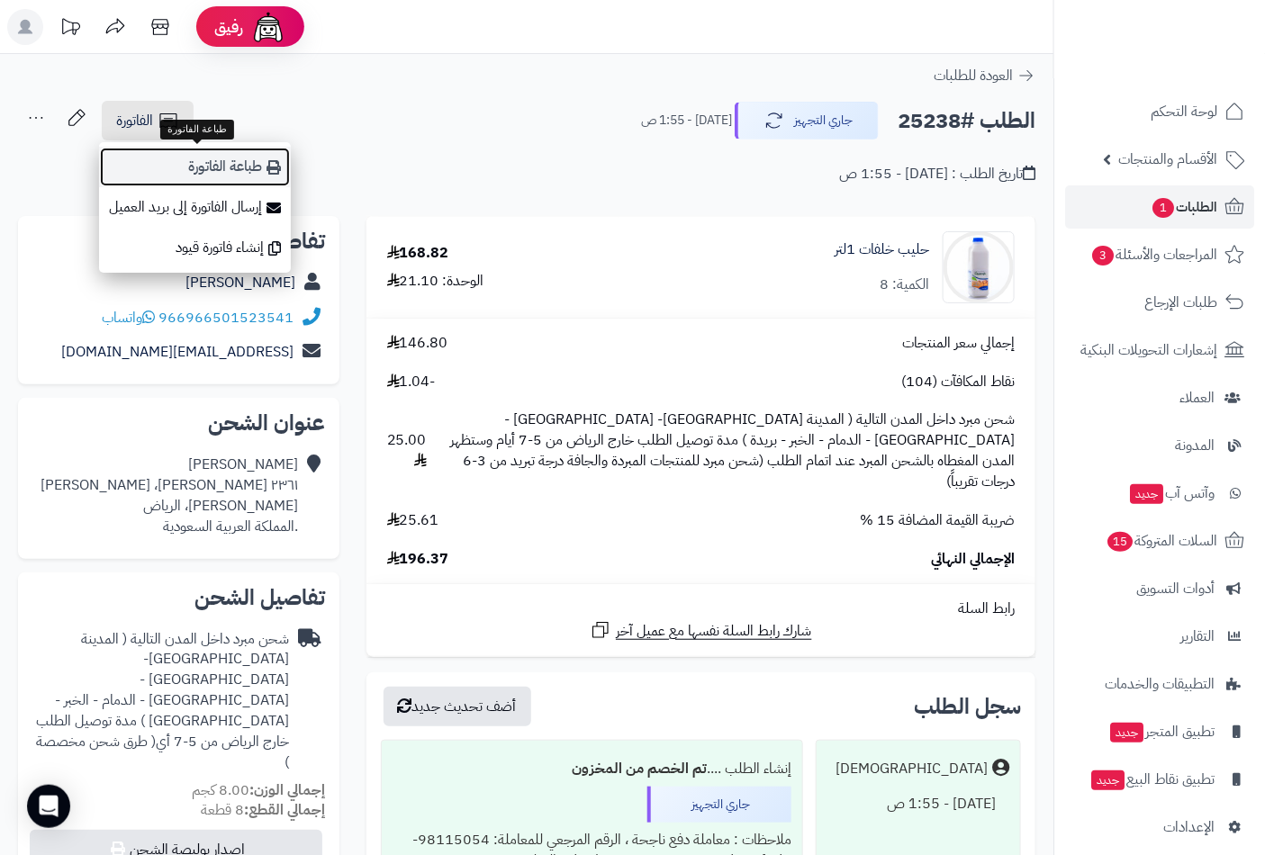
click at [198, 173] on link "طباعة الفاتورة" at bounding box center [195, 167] width 192 height 41
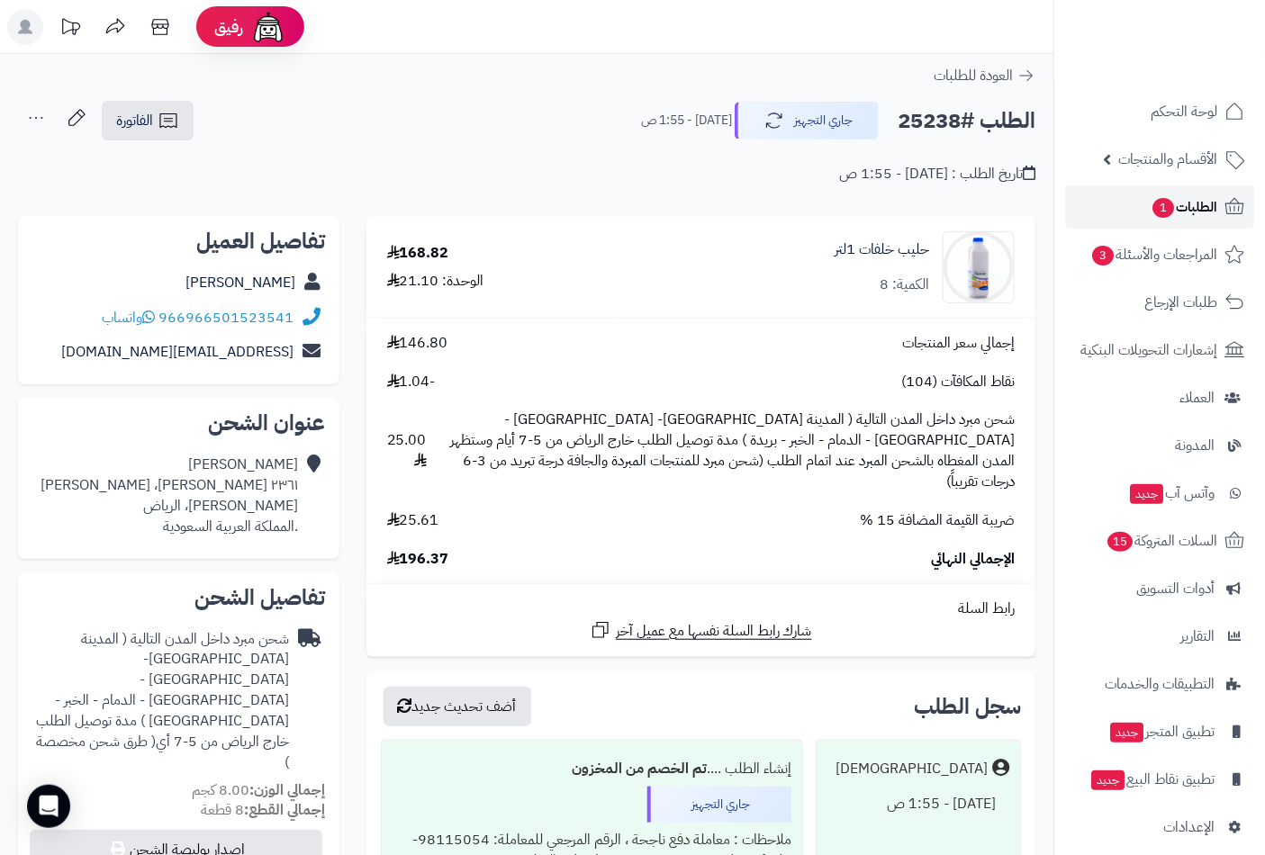
click at [1177, 214] on span "الطلبات 1" at bounding box center [1184, 207] width 67 height 25
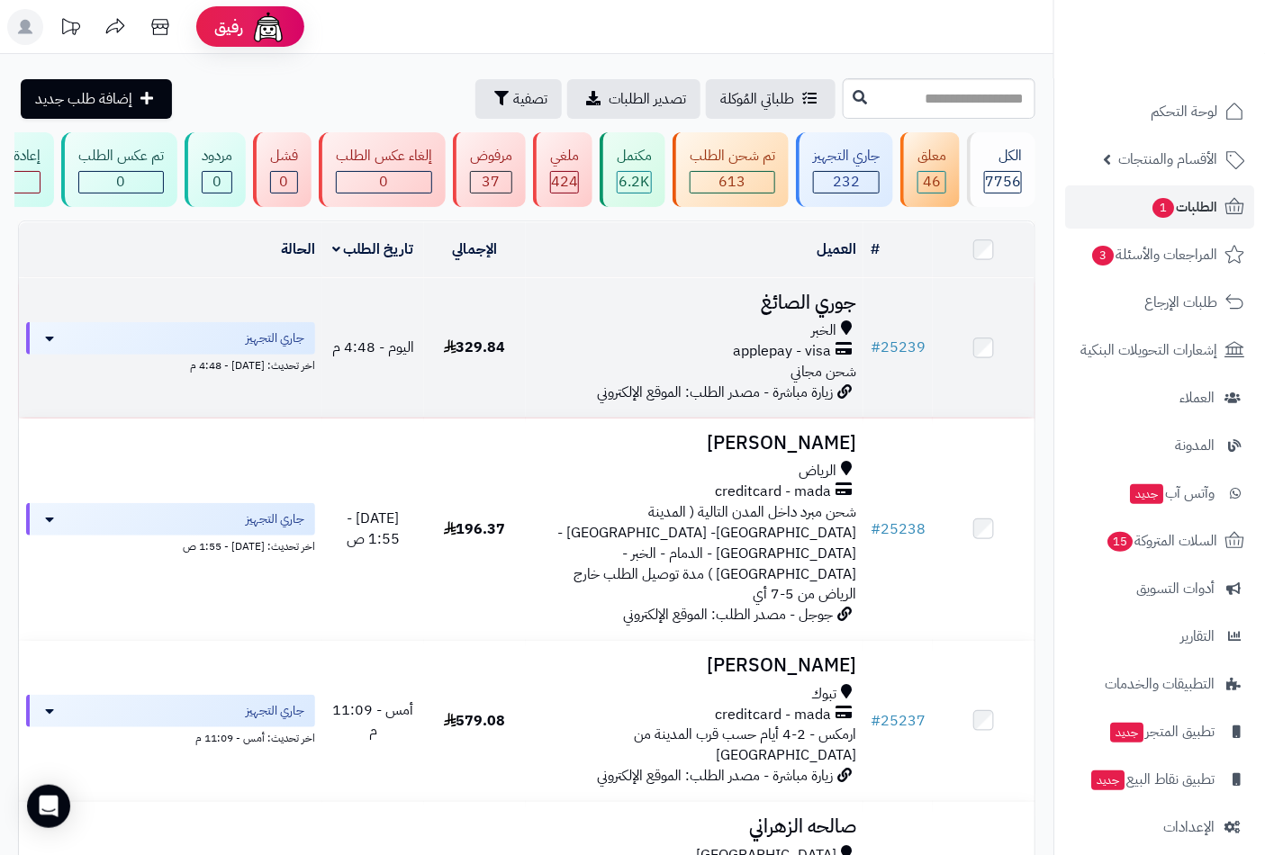
click at [821, 313] on h3 "جوري الصائغ" at bounding box center [695, 303] width 324 height 21
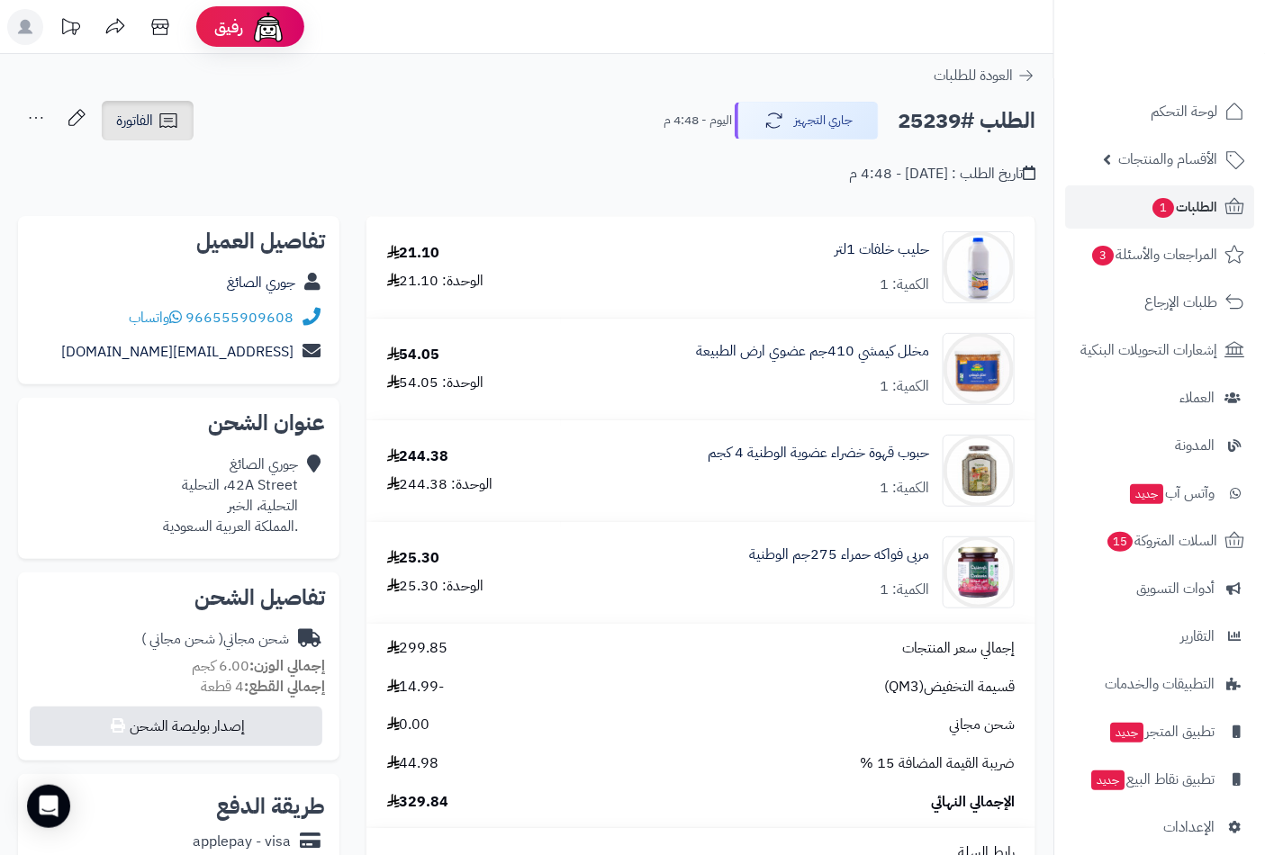
click at [162, 132] on link "الفاتورة" at bounding box center [148, 121] width 92 height 40
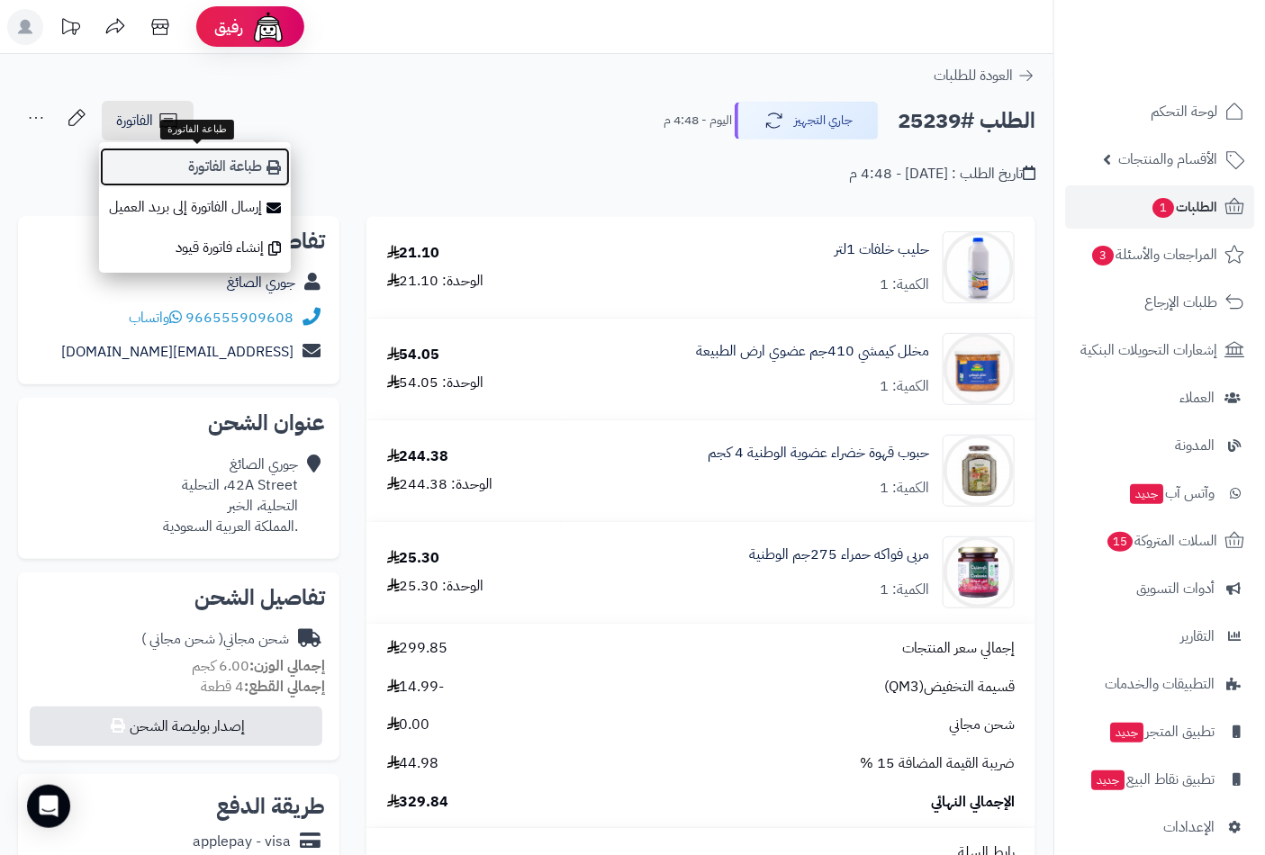
click at [221, 167] on link "طباعة الفاتورة" at bounding box center [195, 167] width 192 height 41
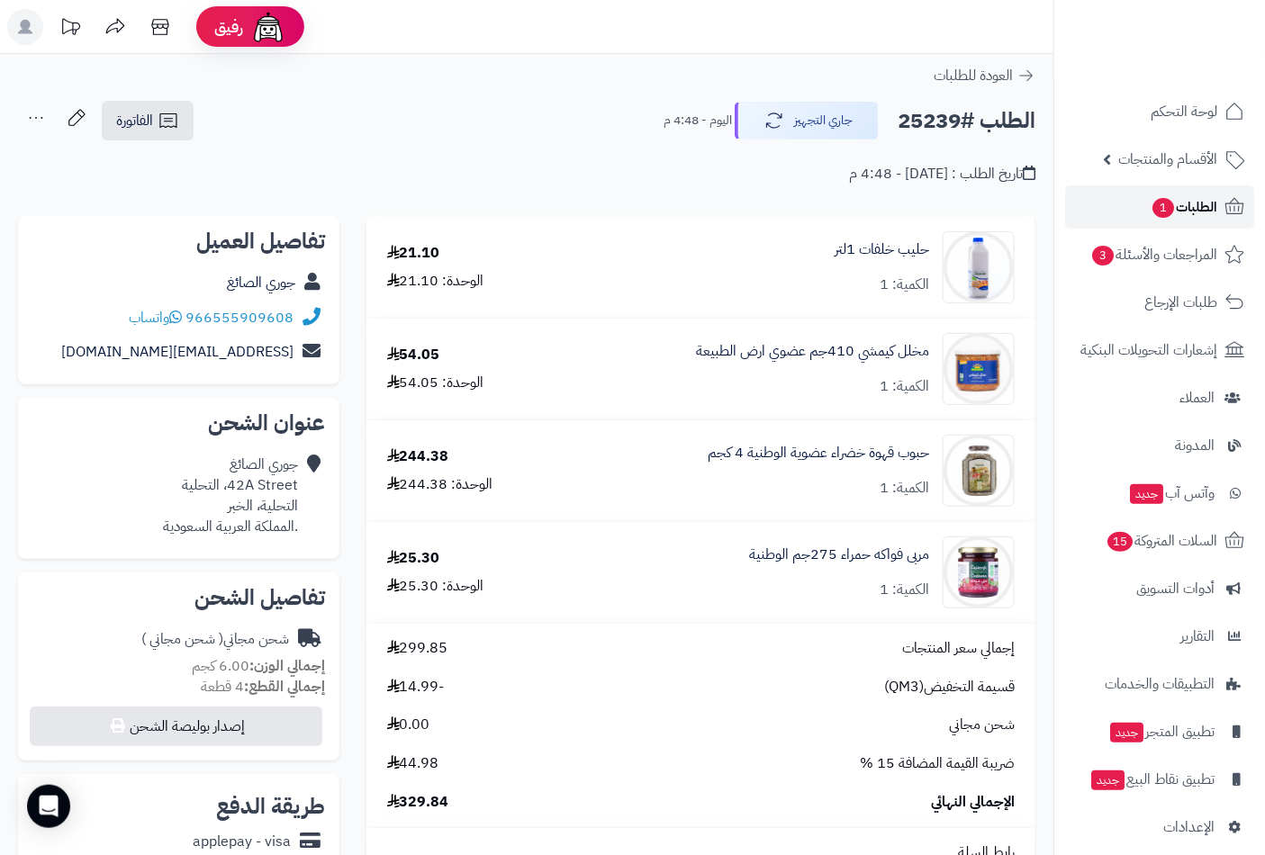
click at [1171, 203] on span "1" at bounding box center [1164, 208] width 22 height 20
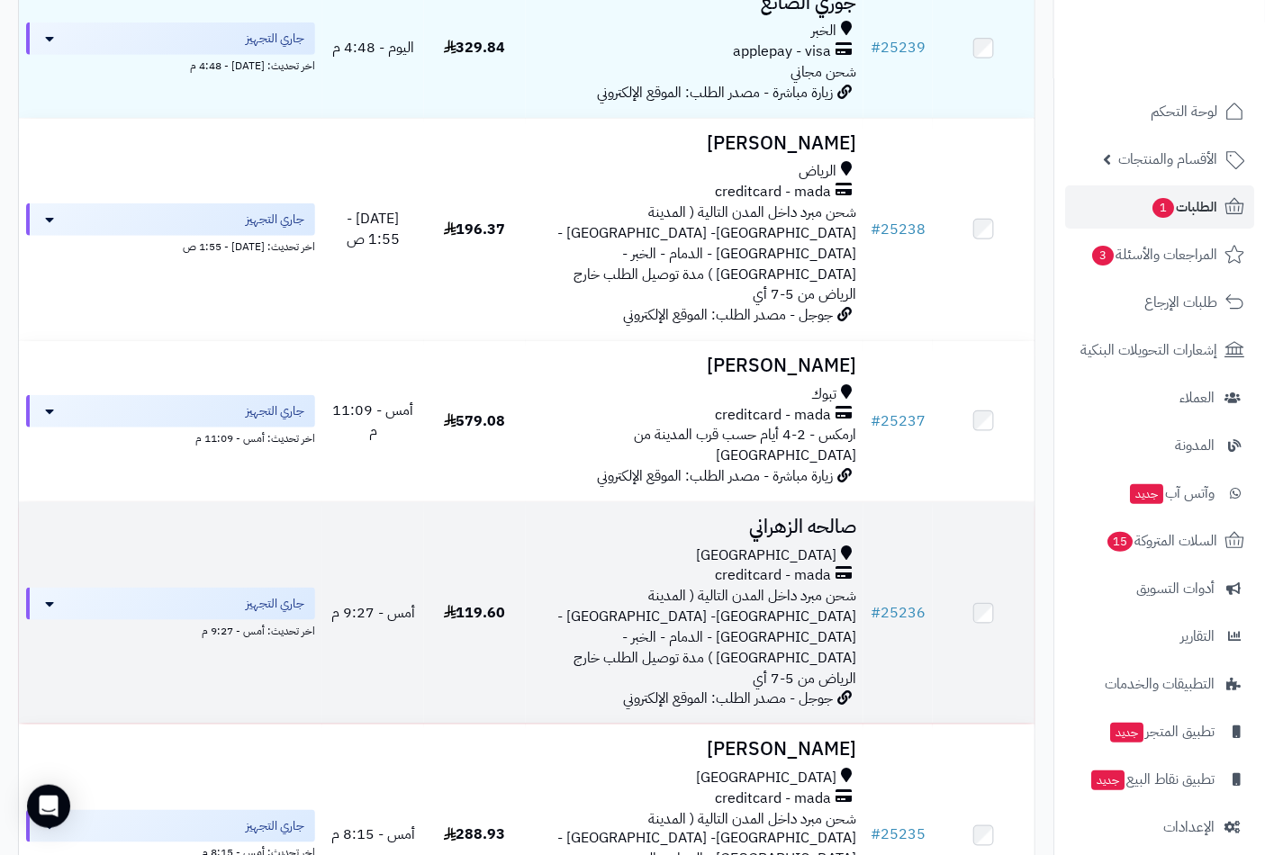
scroll to position [200, 0]
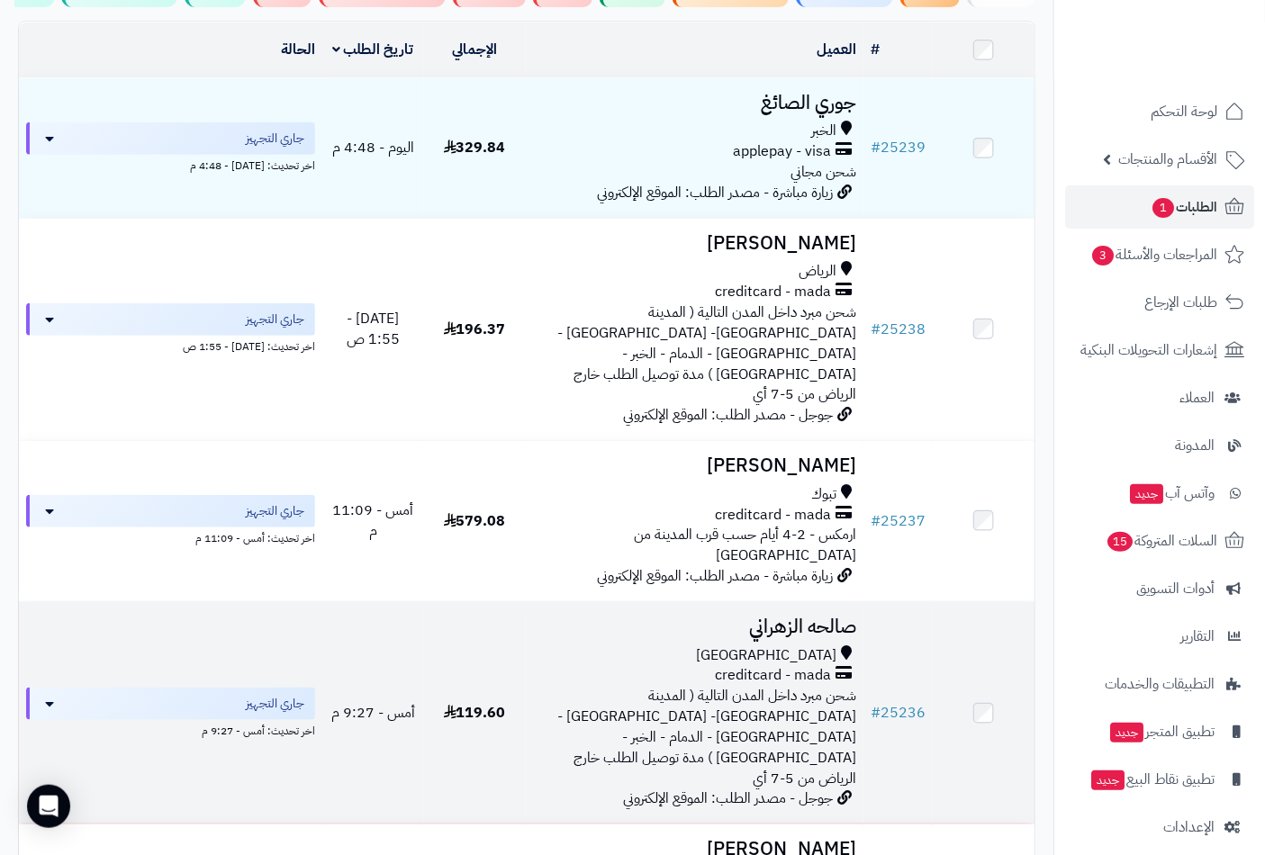
click at [810, 617] on h3 "صالحه الزهراني" at bounding box center [695, 627] width 324 height 21
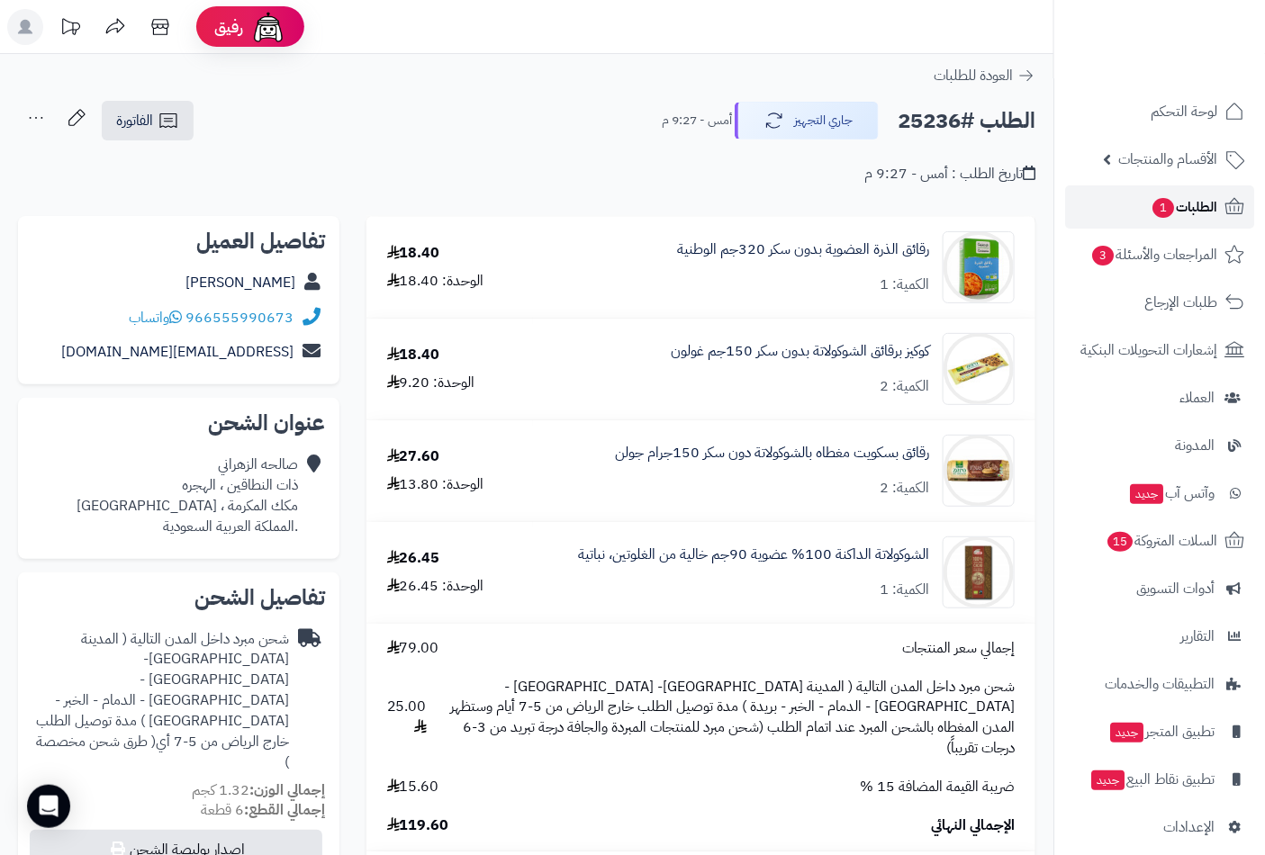
click at [1180, 198] on span "الطلبات 1" at bounding box center [1184, 207] width 67 height 25
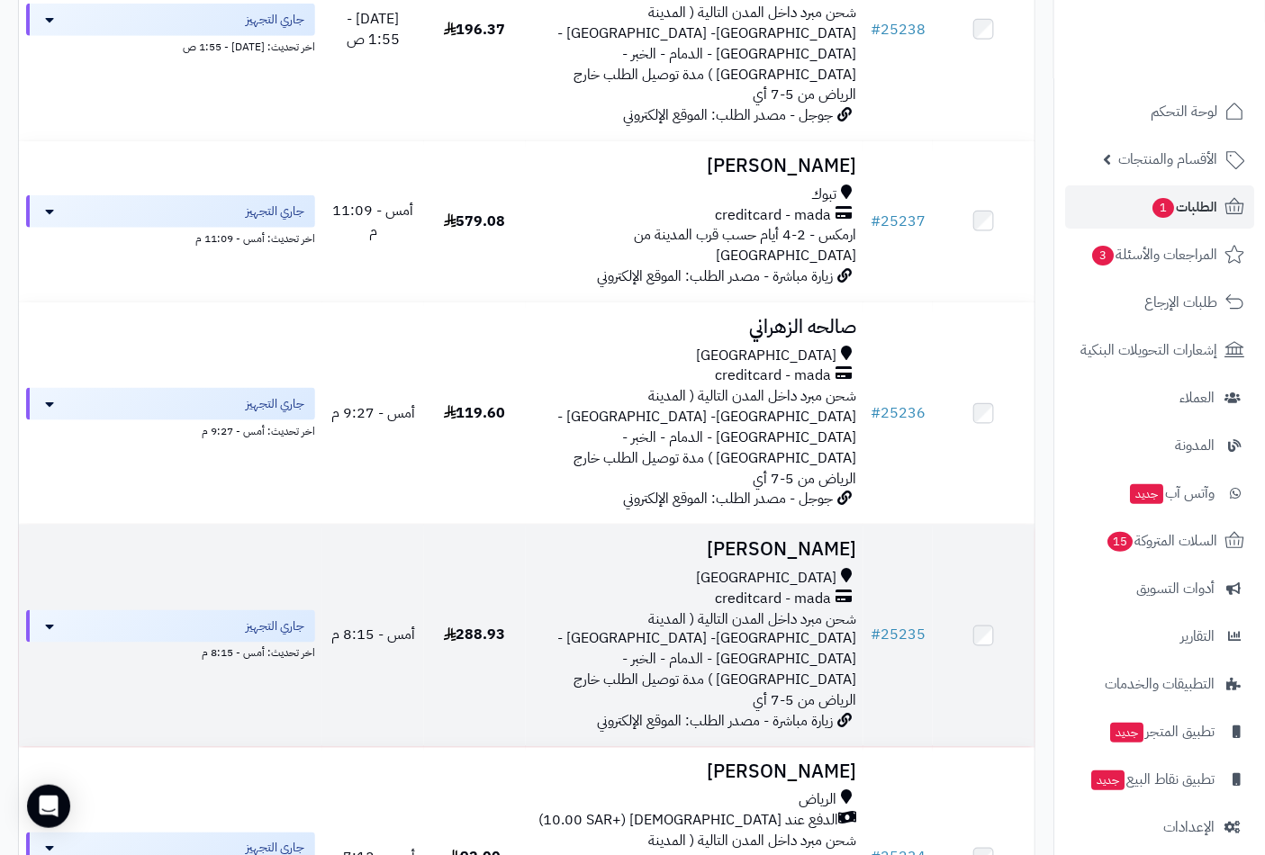
scroll to position [600, 0]
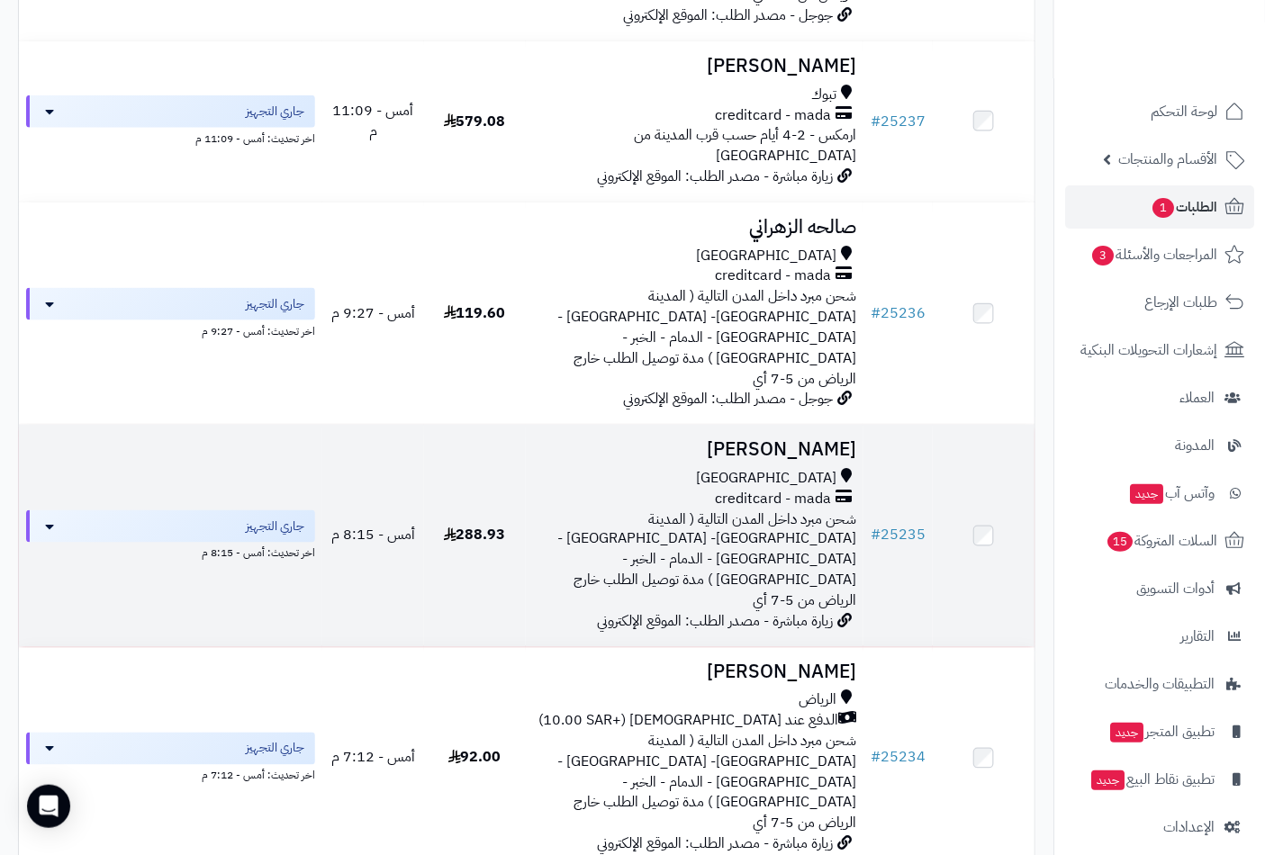
click at [804, 439] on h3 "سامي الهلالي" at bounding box center [695, 449] width 324 height 21
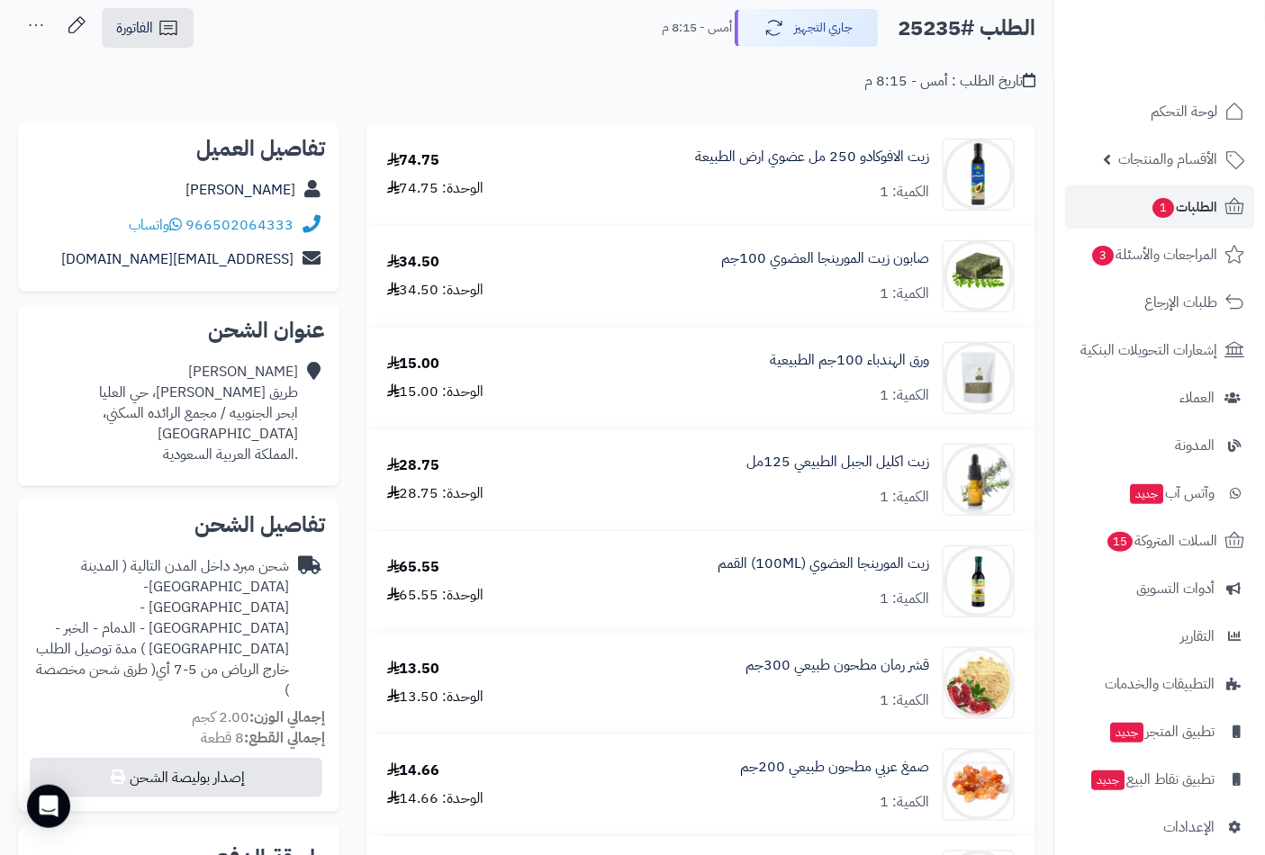
scroll to position [200, 0]
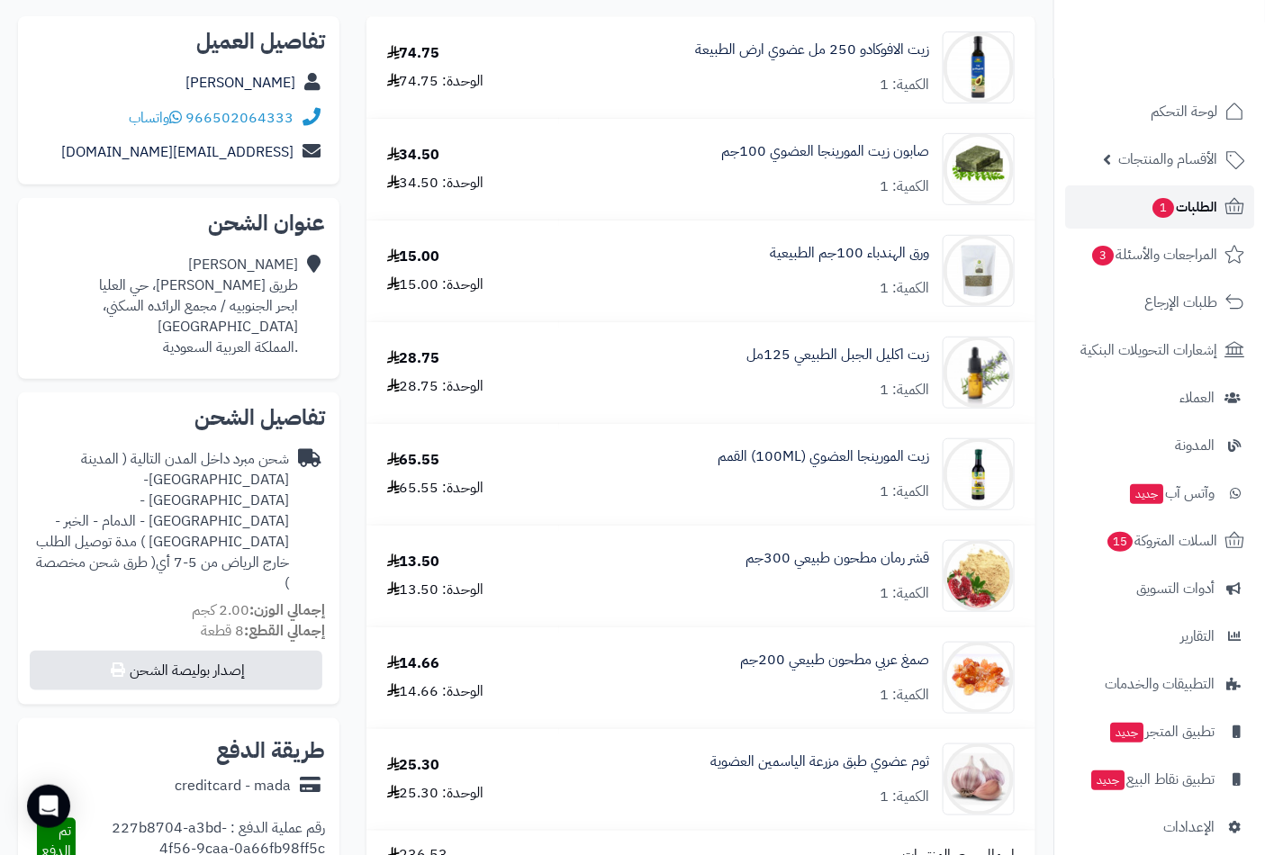
click at [1139, 203] on link "الطلبات 1" at bounding box center [1159, 206] width 189 height 43
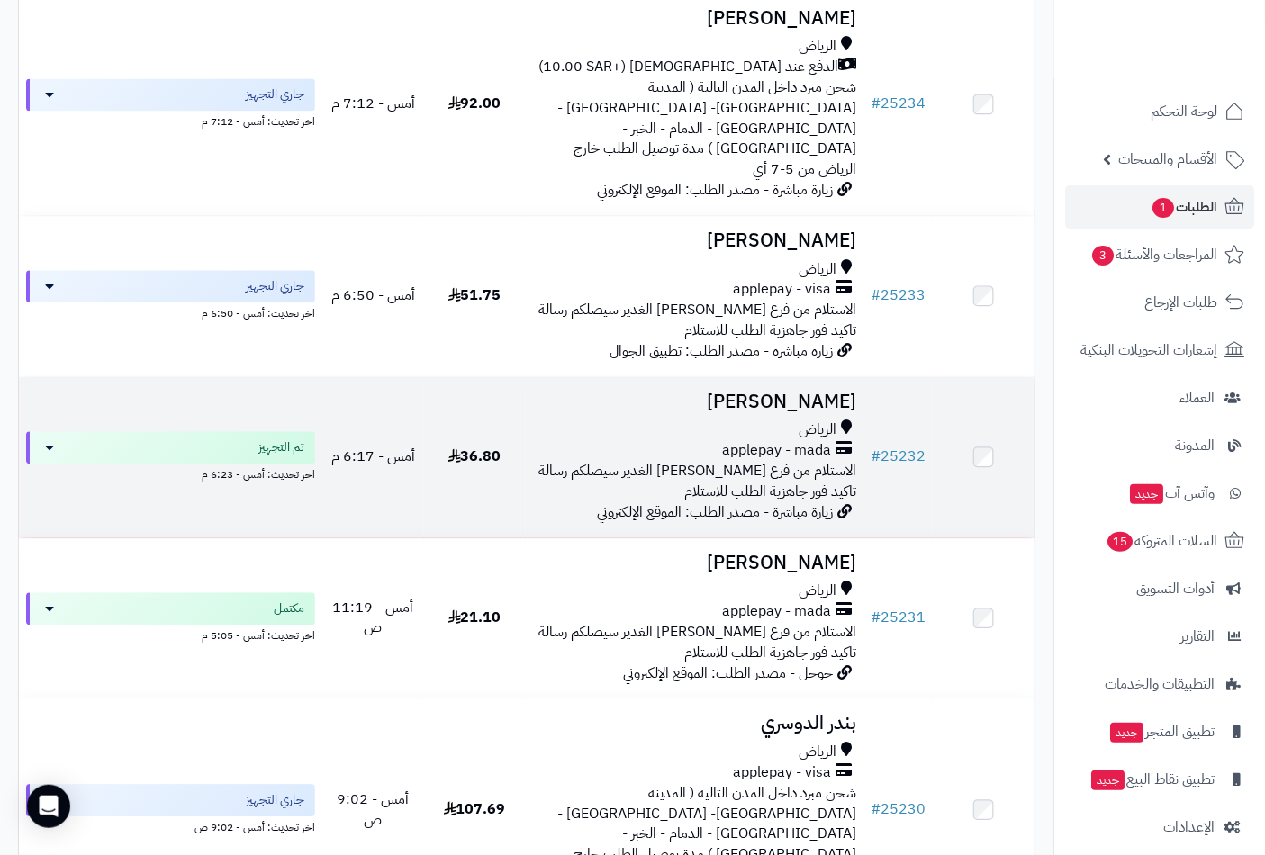
scroll to position [1300, 0]
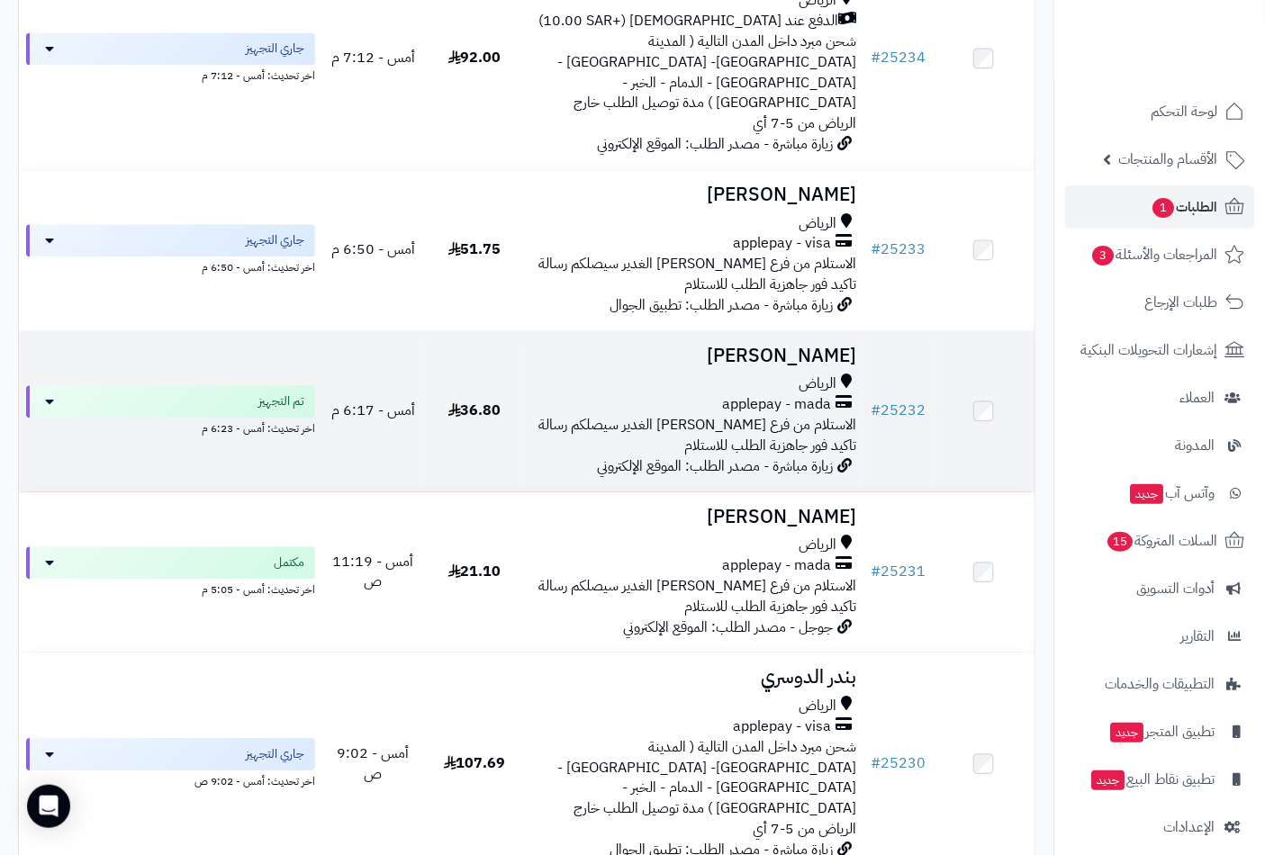
click at [819, 331] on td "يحيى الفرج الرياض applepay - mada الاستلام من فرع الرياض حي الغدير سيصلكم رسالة…" at bounding box center [695, 411] width 339 height 160
click at [819, 346] on h3 "يحيى الفرج" at bounding box center [695, 356] width 324 height 21
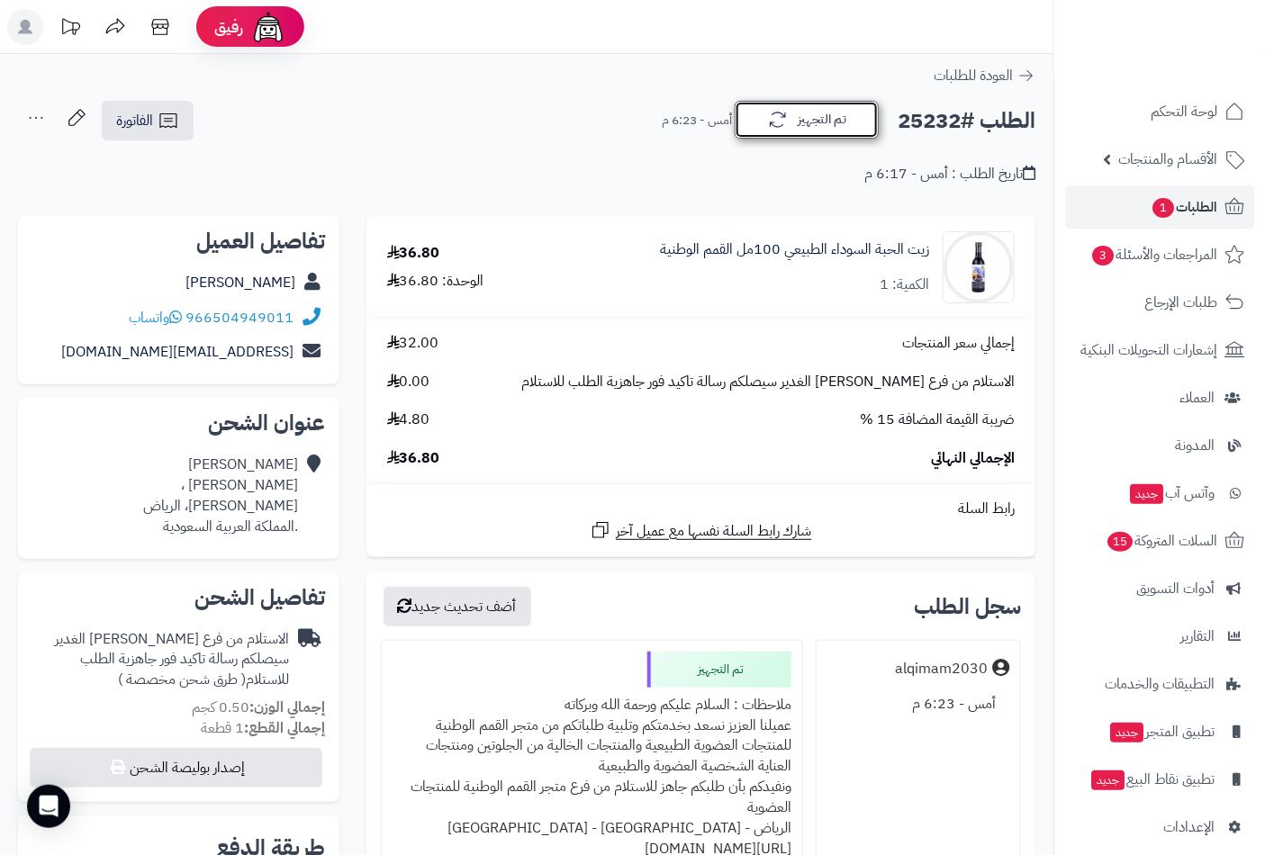
click at [823, 122] on button "تم التجهيز" at bounding box center [807, 120] width 144 height 38
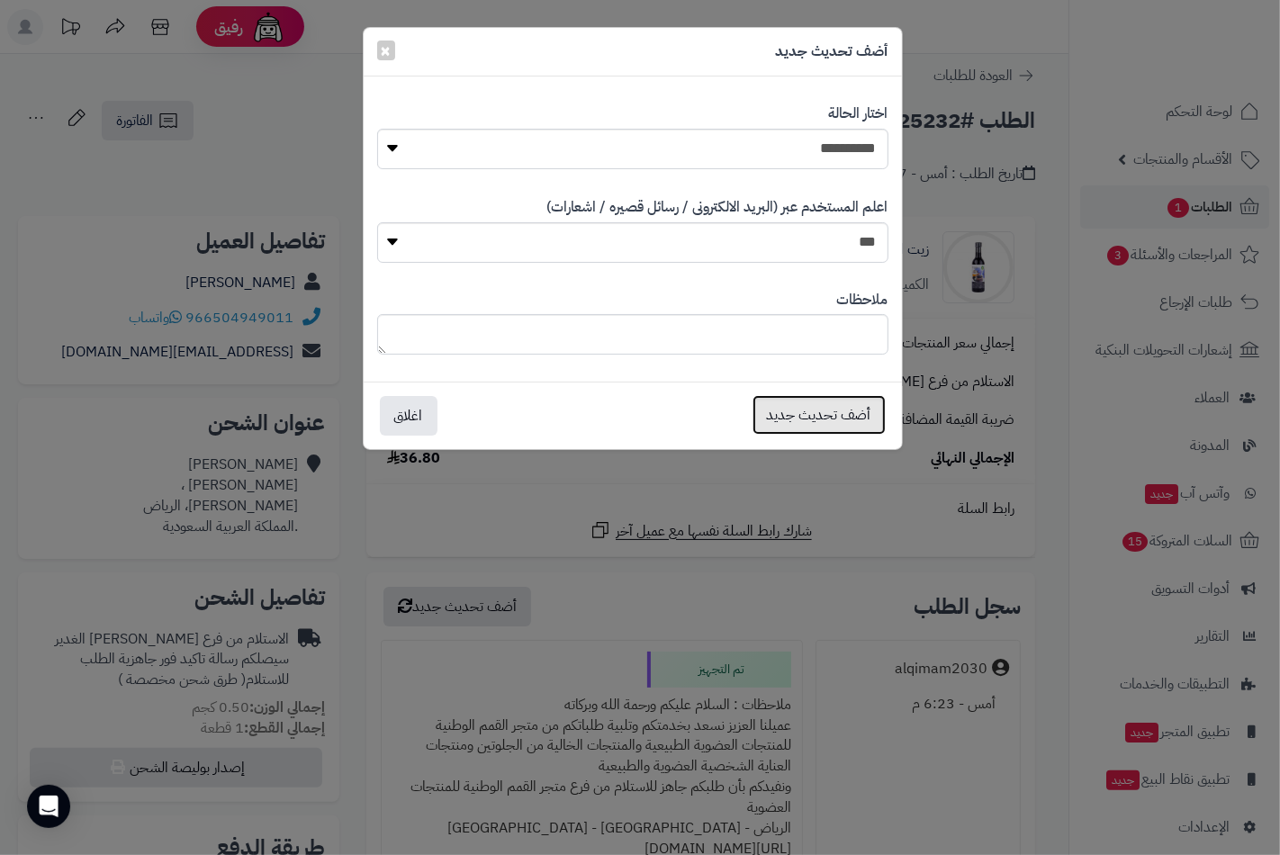
click at [839, 406] on button "أضف تحديث جديد" at bounding box center [819, 415] width 133 height 40
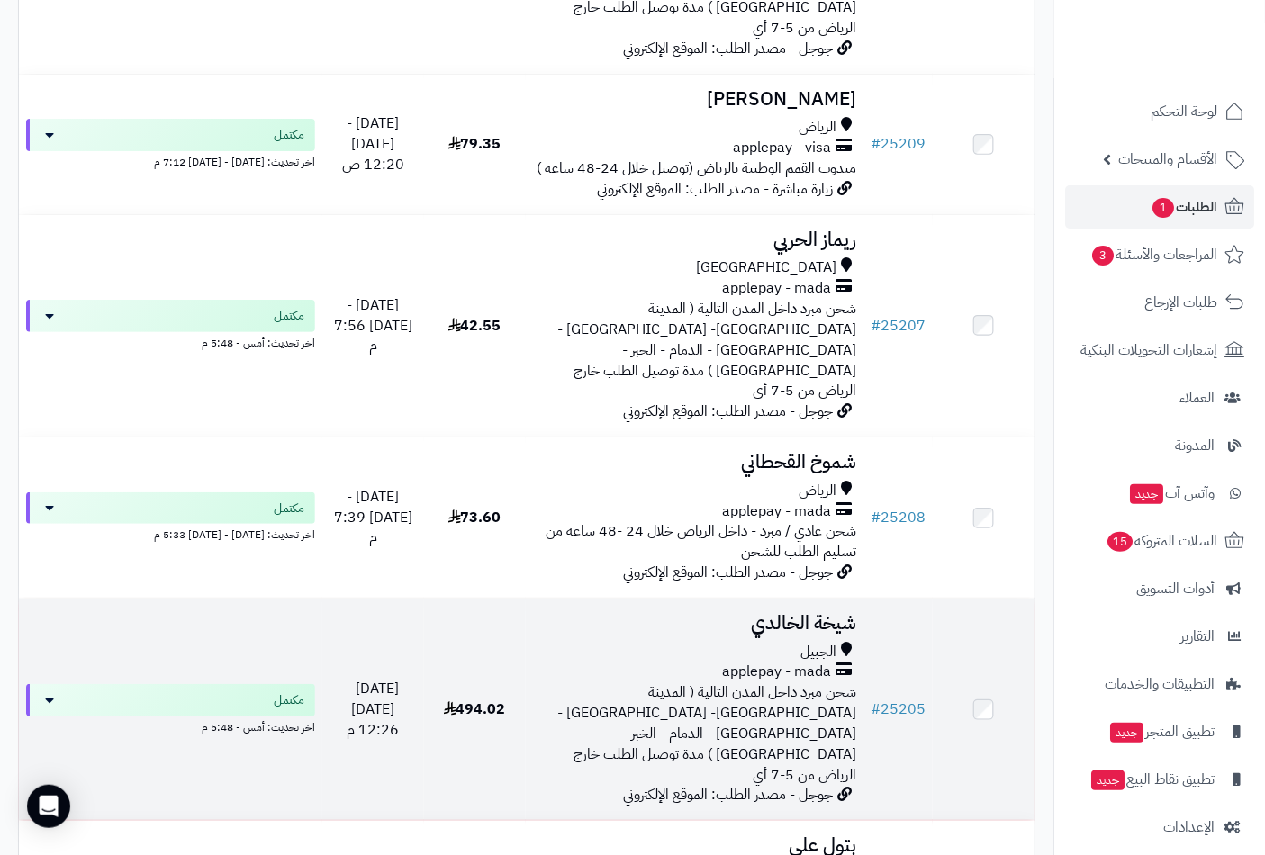
scroll to position [4523, 0]
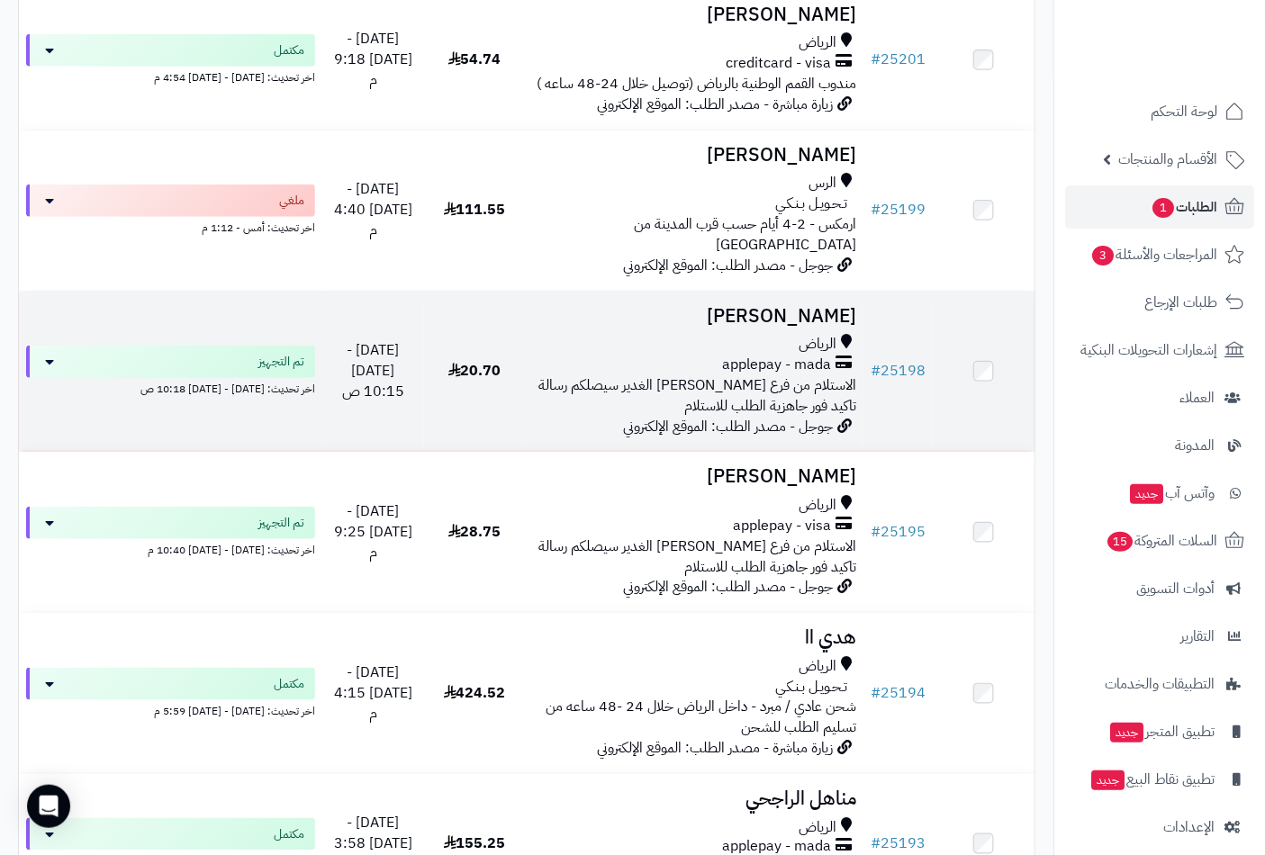
scroll to position [300, 0]
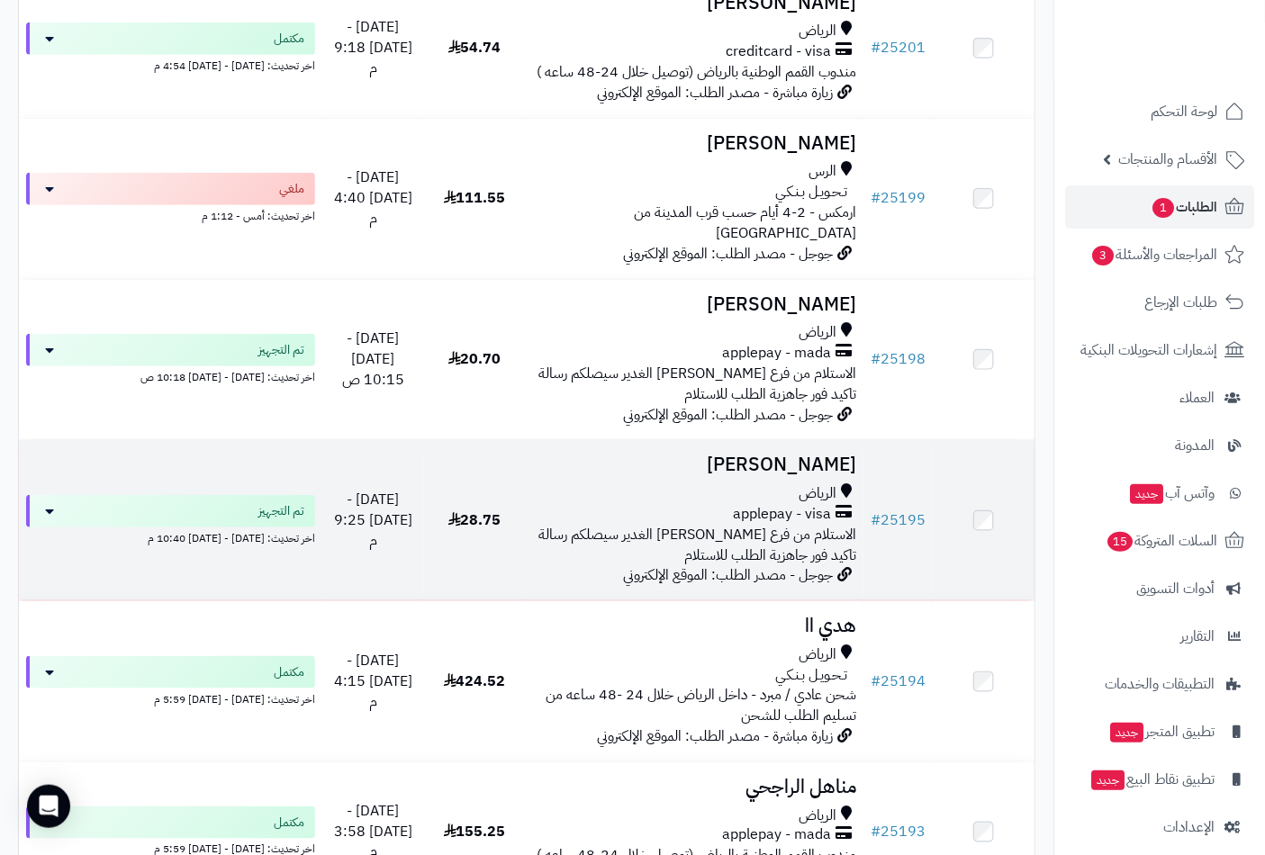
click at [778, 470] on h3 "[PERSON_NAME]" at bounding box center [695, 465] width 324 height 21
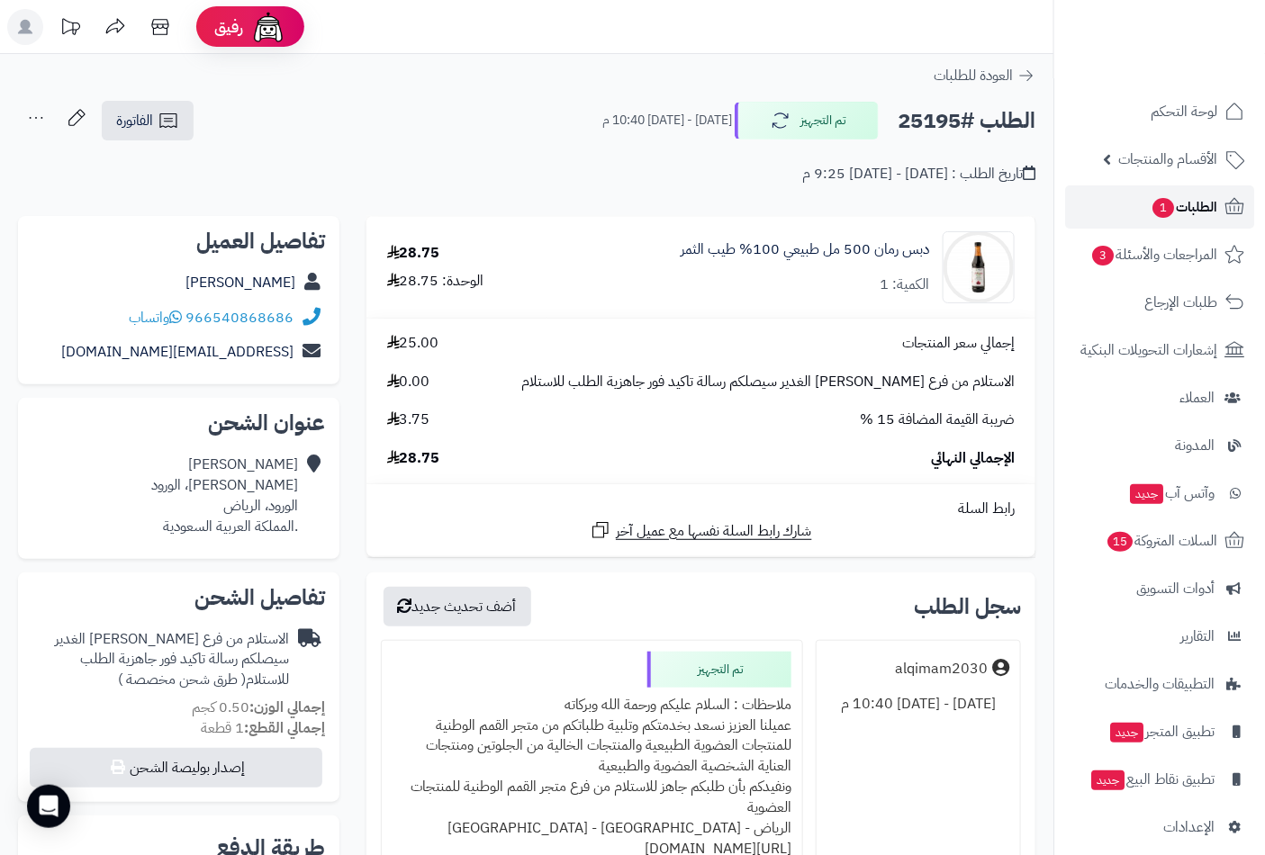
click at [1178, 207] on span "الطلبات 1" at bounding box center [1184, 207] width 67 height 25
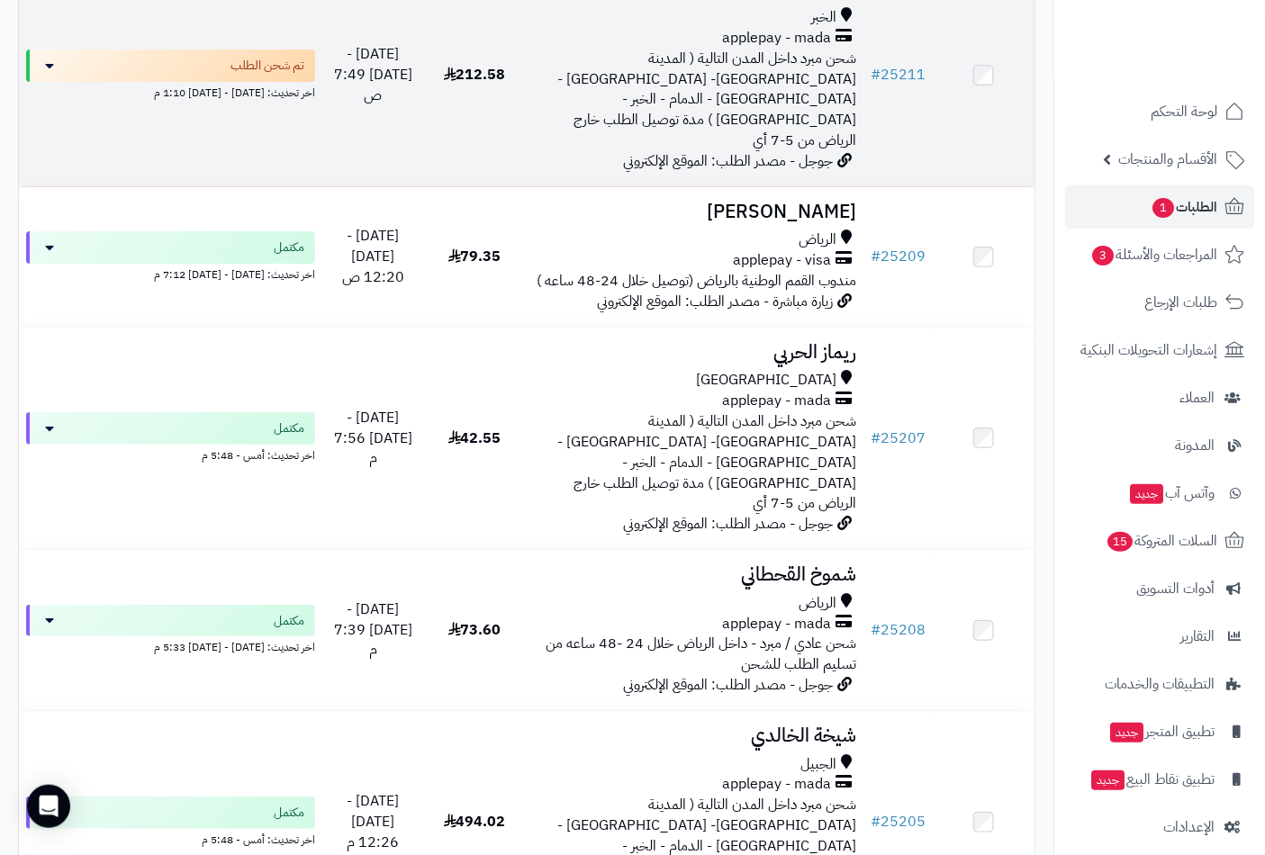
scroll to position [4523, 0]
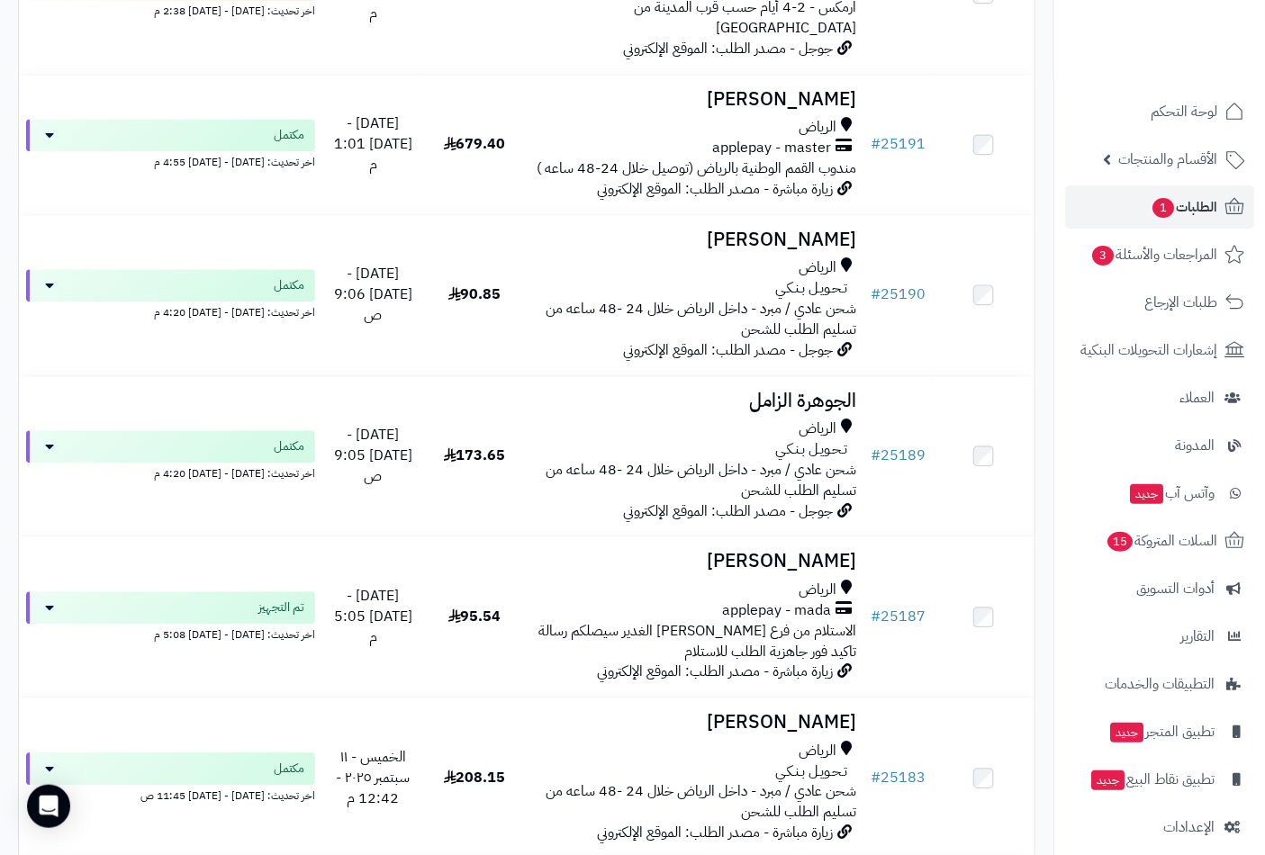
scroll to position [1500, 0]
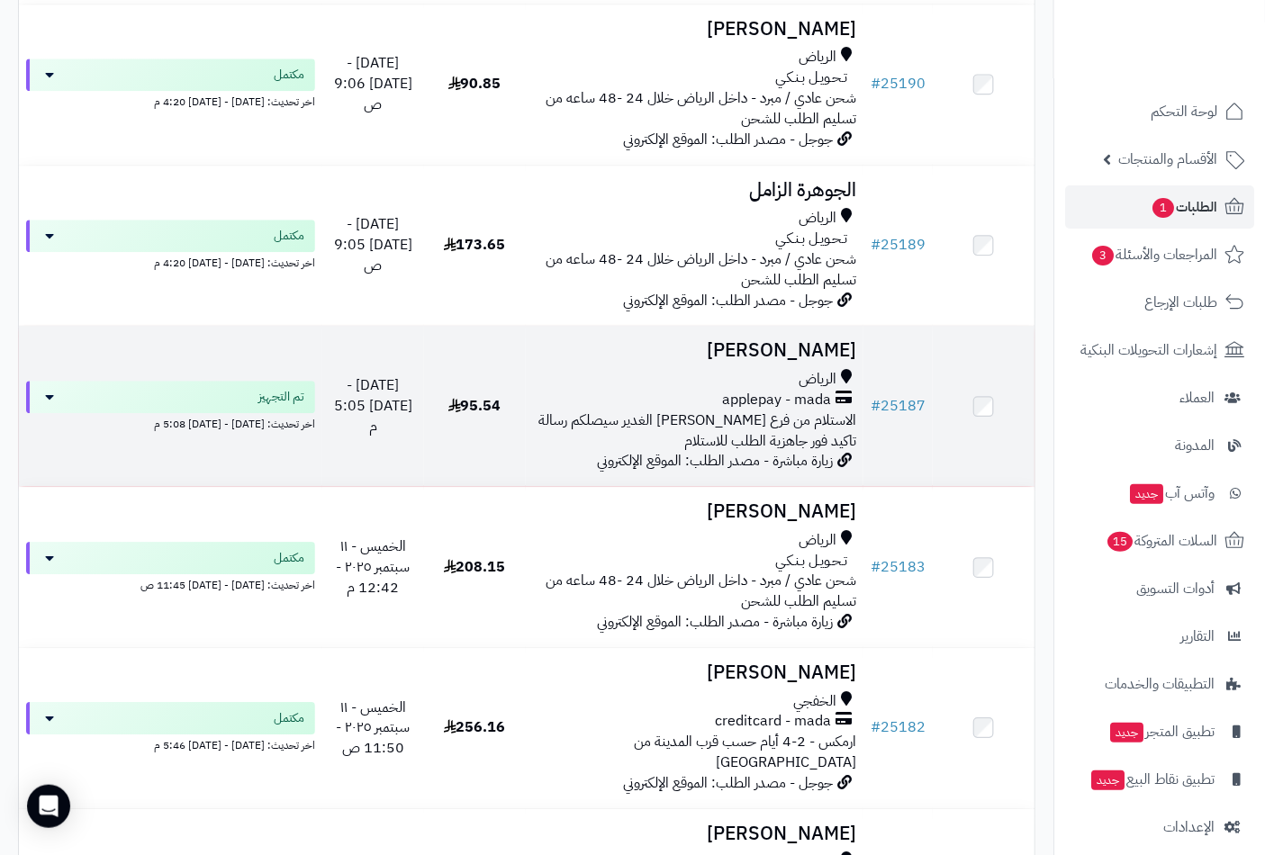
click at [790, 369] on div "الرياض" at bounding box center [695, 379] width 324 height 21
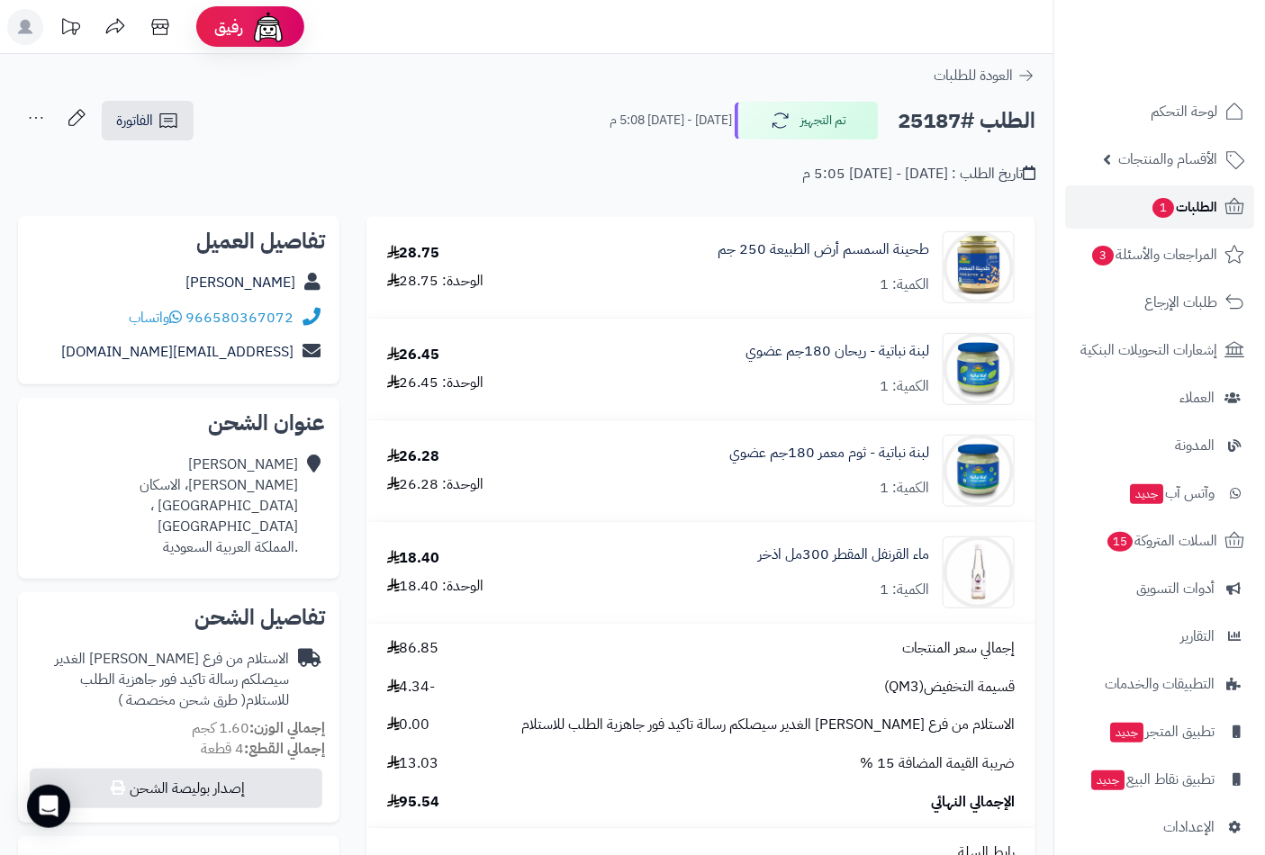
click at [1198, 205] on span "الطلبات 1" at bounding box center [1184, 207] width 67 height 25
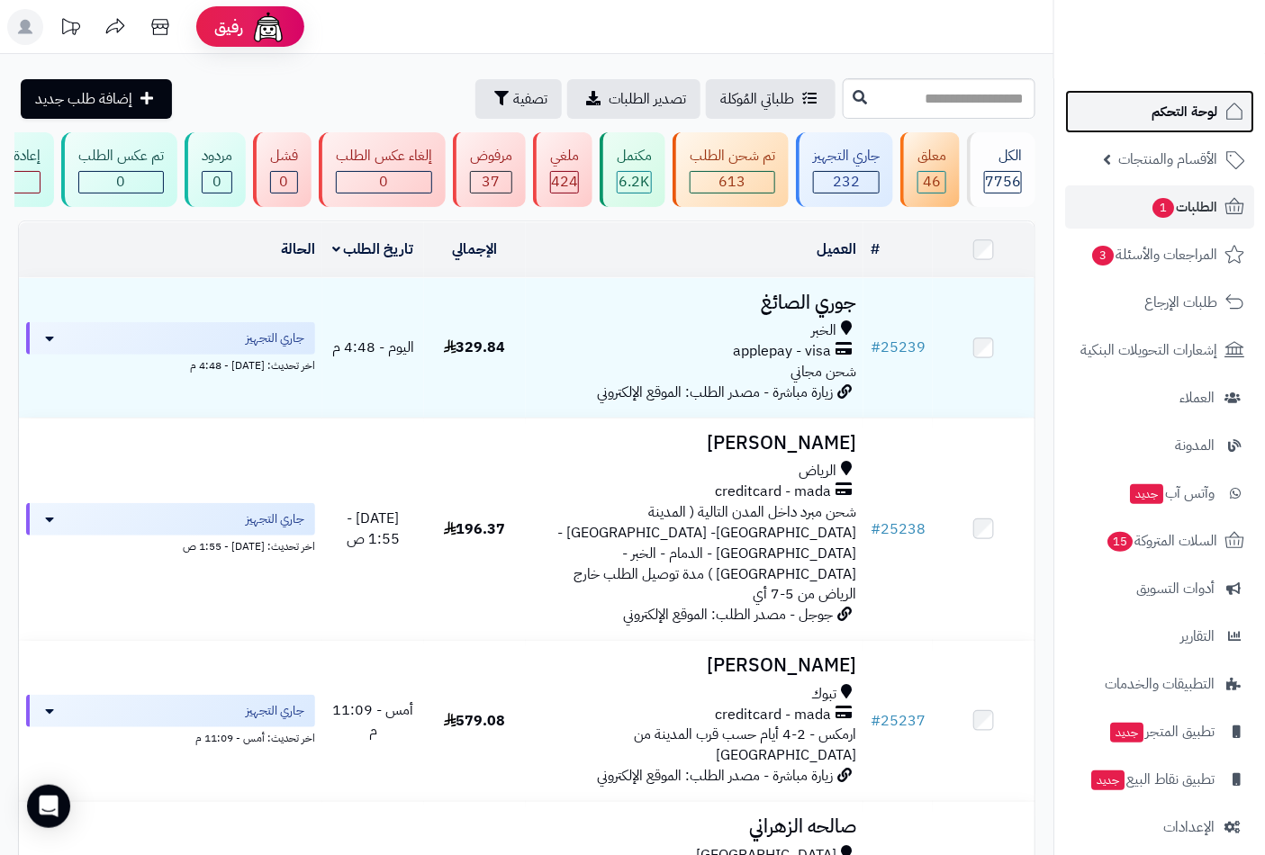
click at [1189, 90] on link "لوحة التحكم" at bounding box center [1159, 111] width 189 height 43
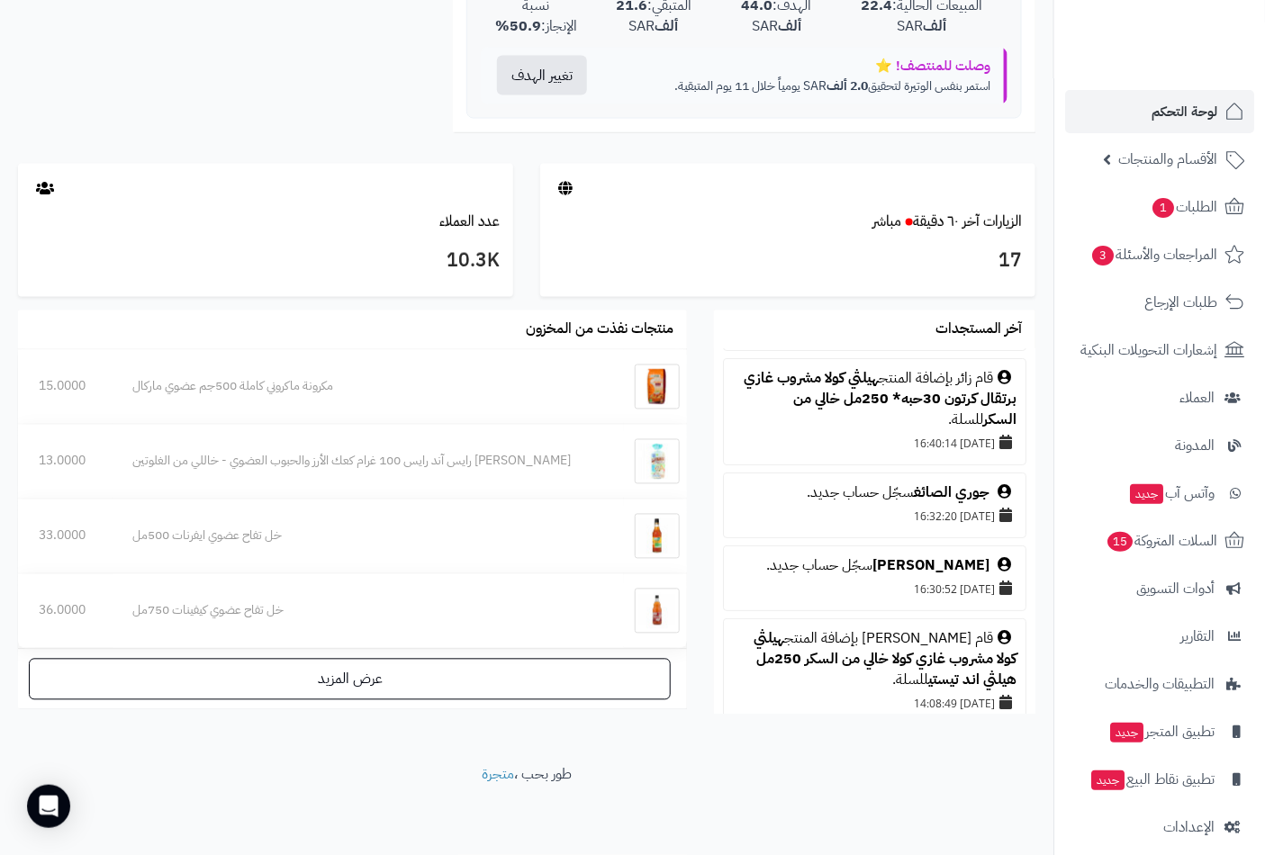
scroll to position [200, 0]
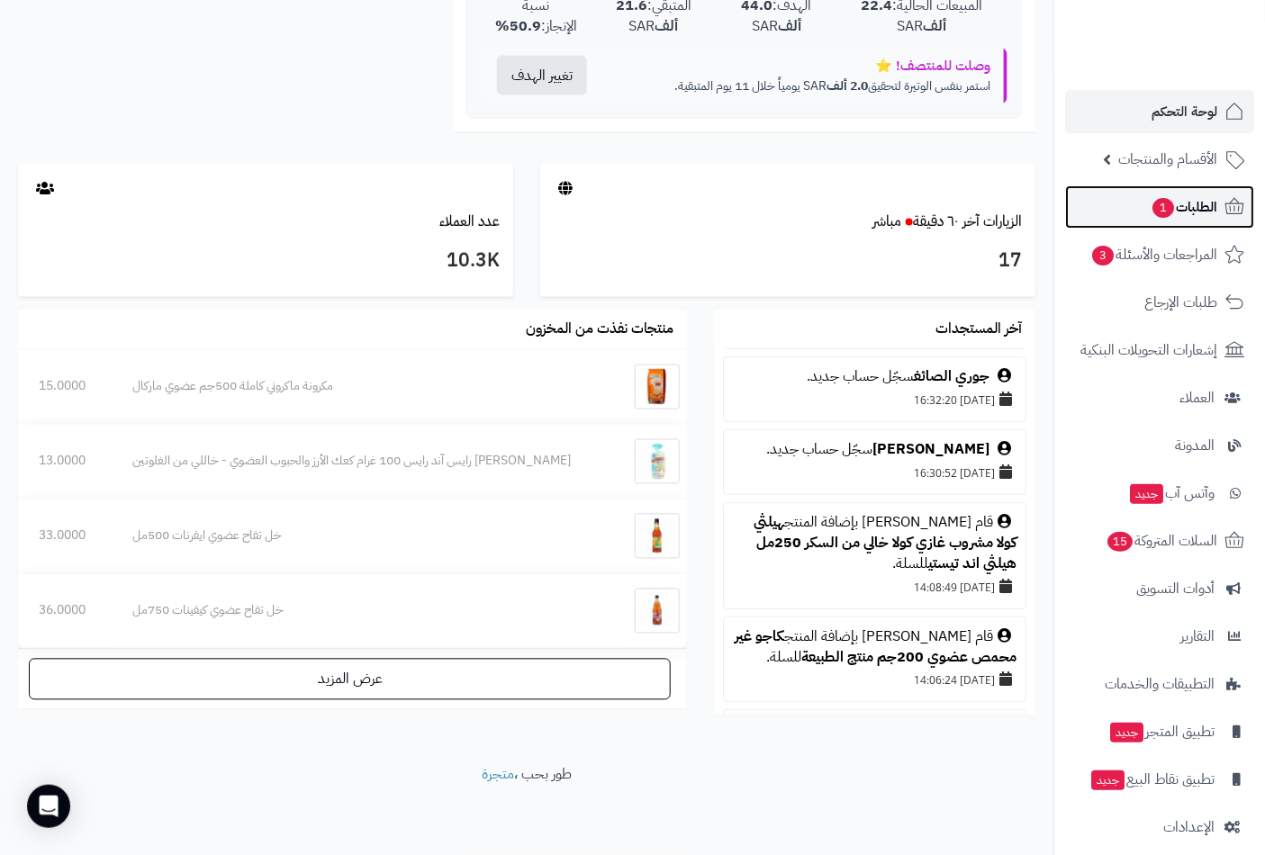
click at [1180, 210] on span "الطلبات 1" at bounding box center [1184, 207] width 67 height 25
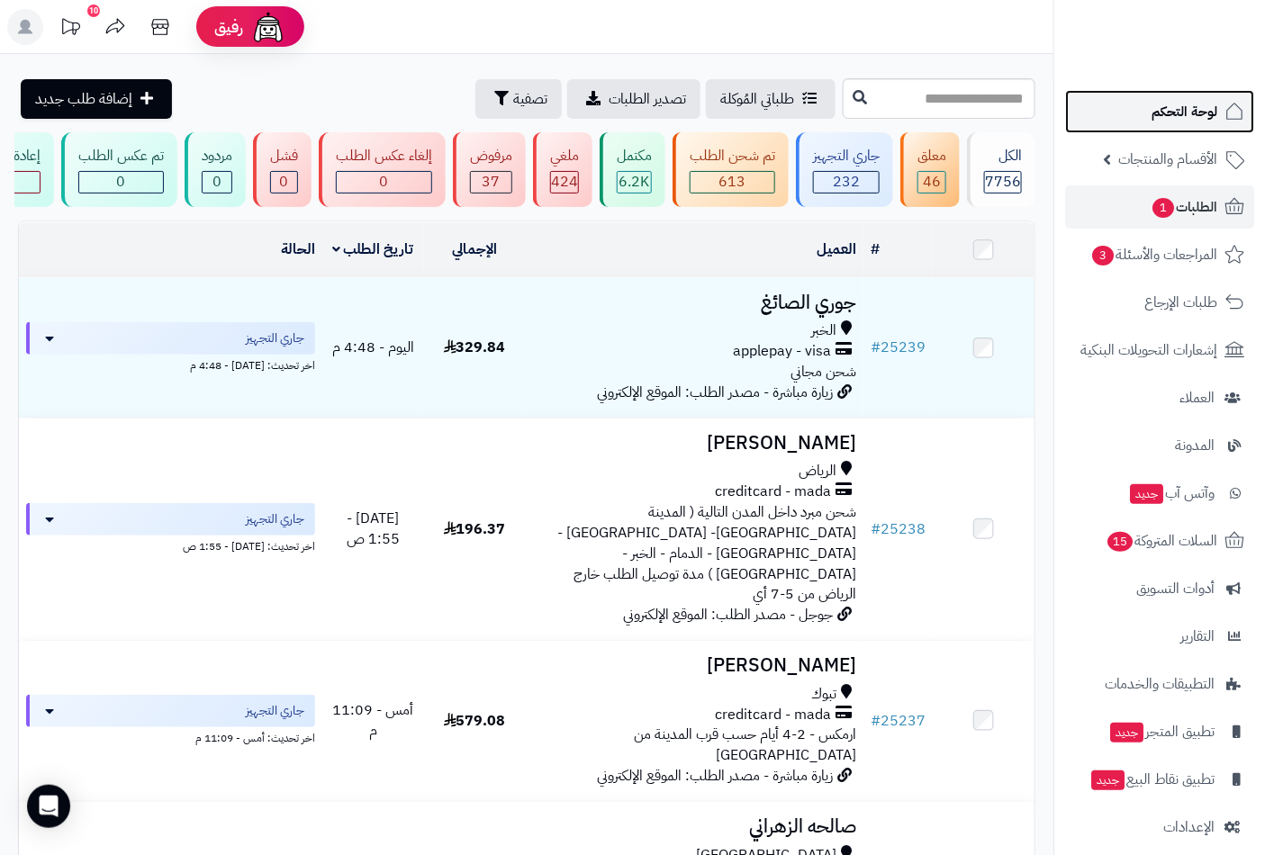
click at [1212, 96] on link "لوحة التحكم" at bounding box center [1159, 111] width 189 height 43
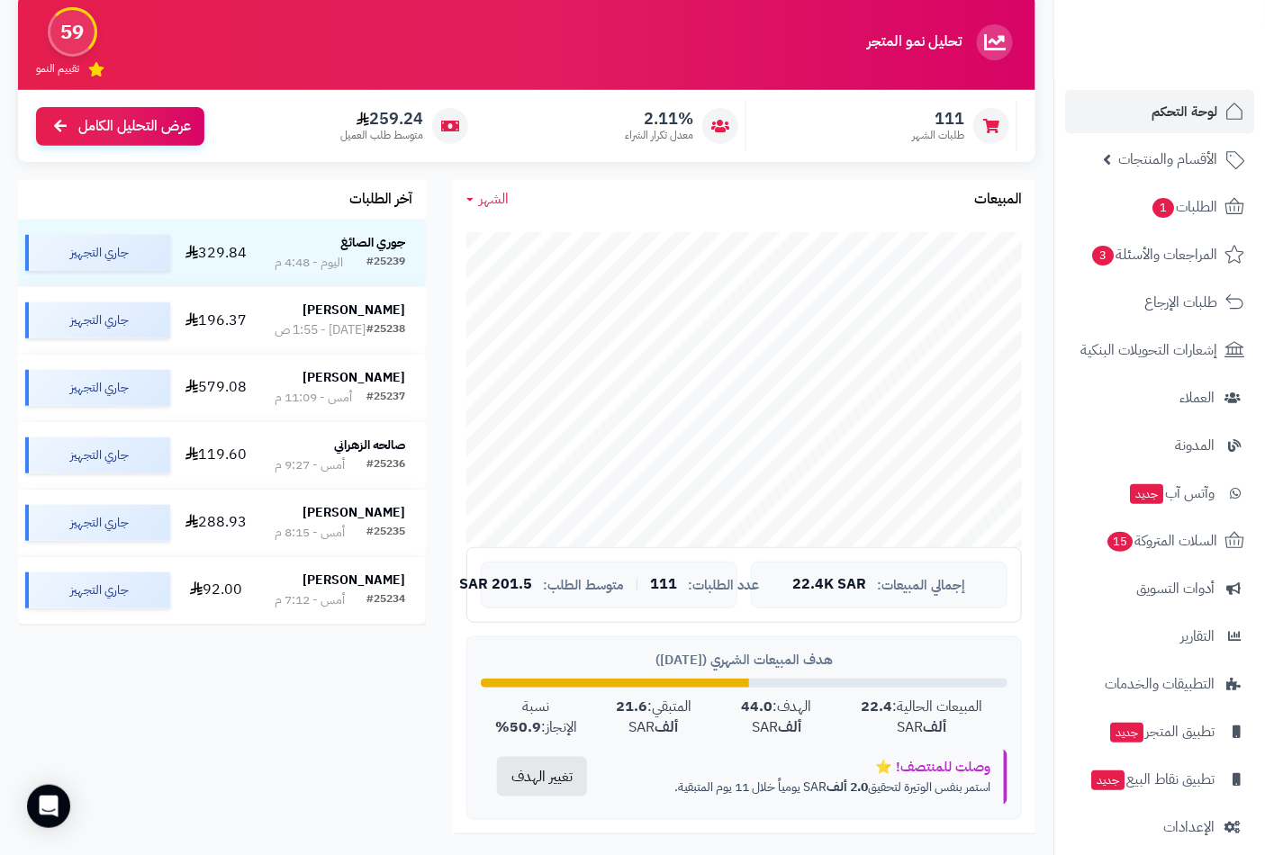
scroll to position [400, 0]
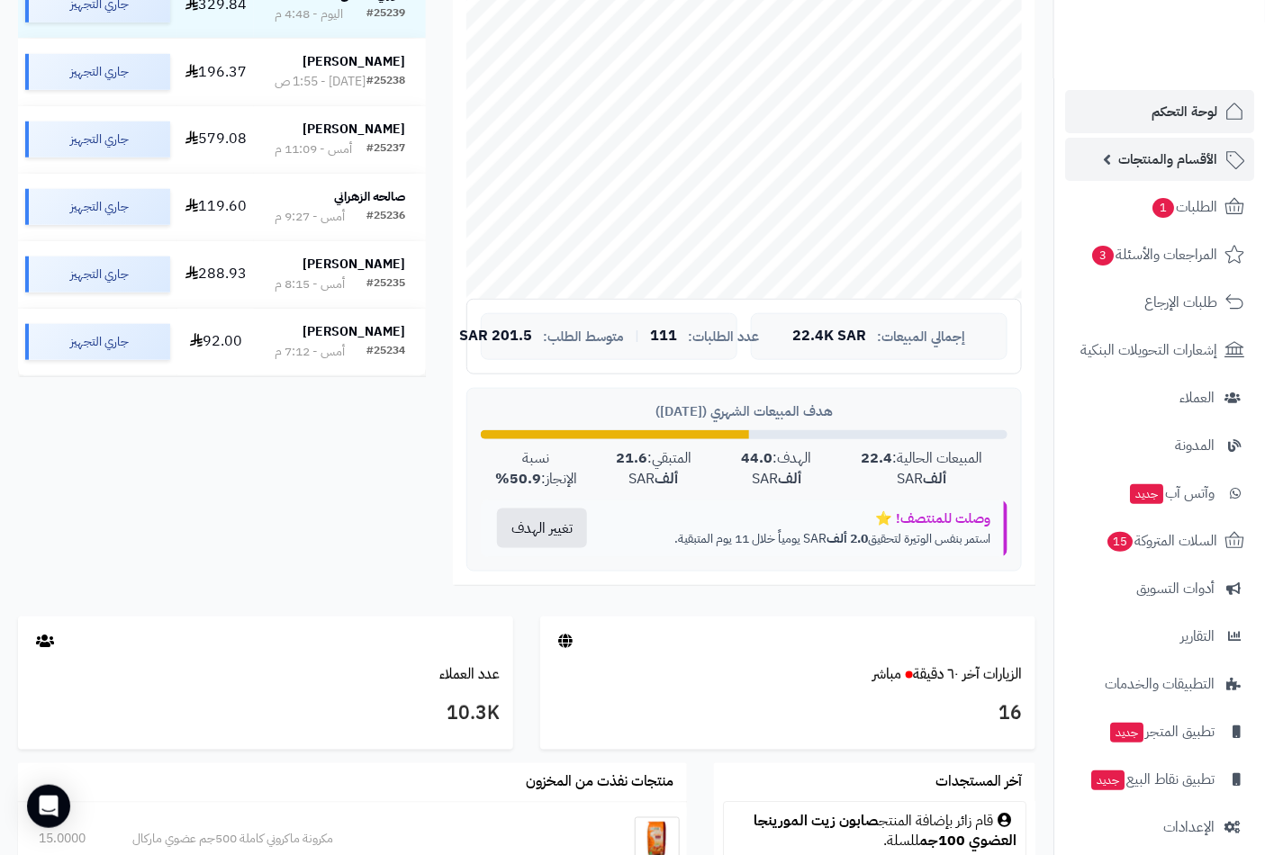
drag, startPoint x: 1158, startPoint y: 159, endPoint x: 1160, endPoint y: 168, distance: 9.2
click at [1159, 160] on span "الأقسام والمنتجات" at bounding box center [1167, 159] width 99 height 25
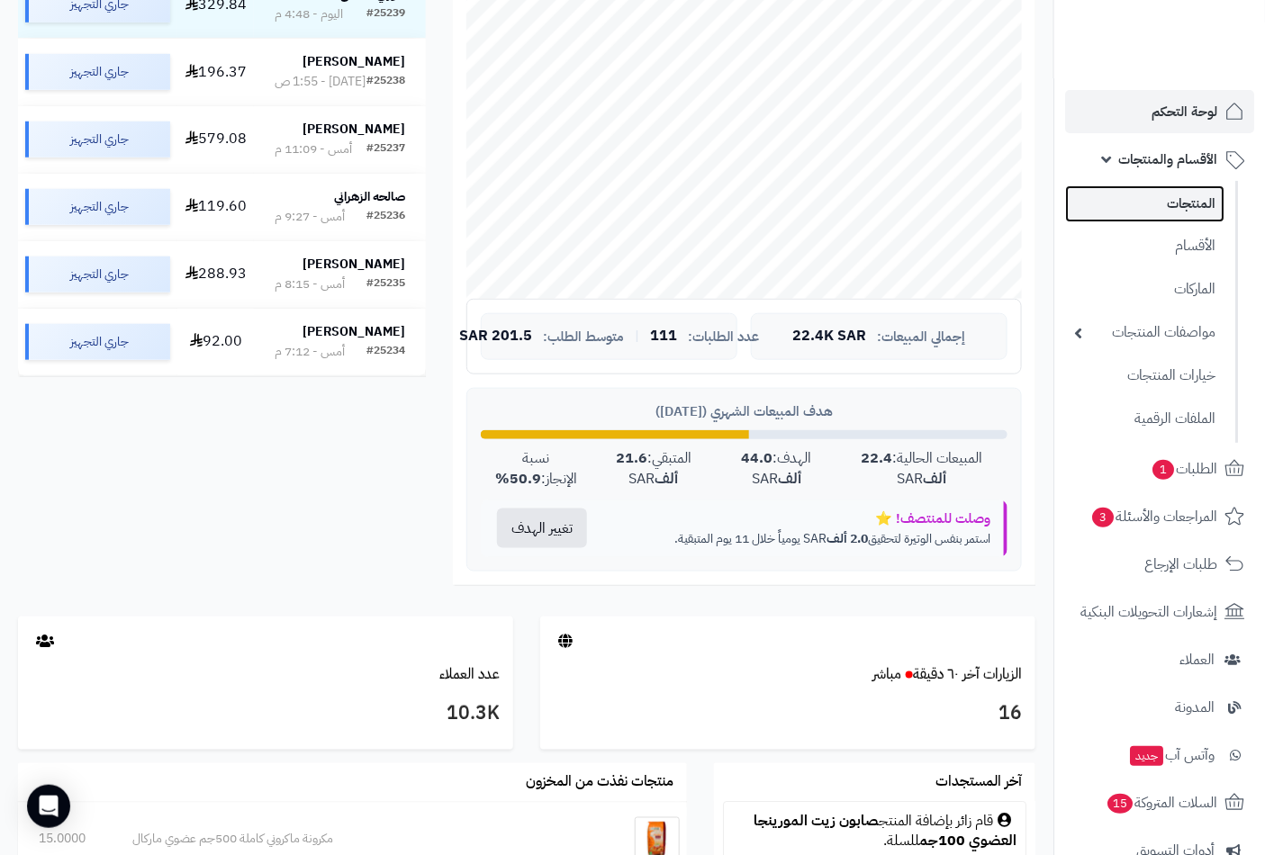
click at [1172, 209] on link "المنتجات" at bounding box center [1144, 203] width 159 height 37
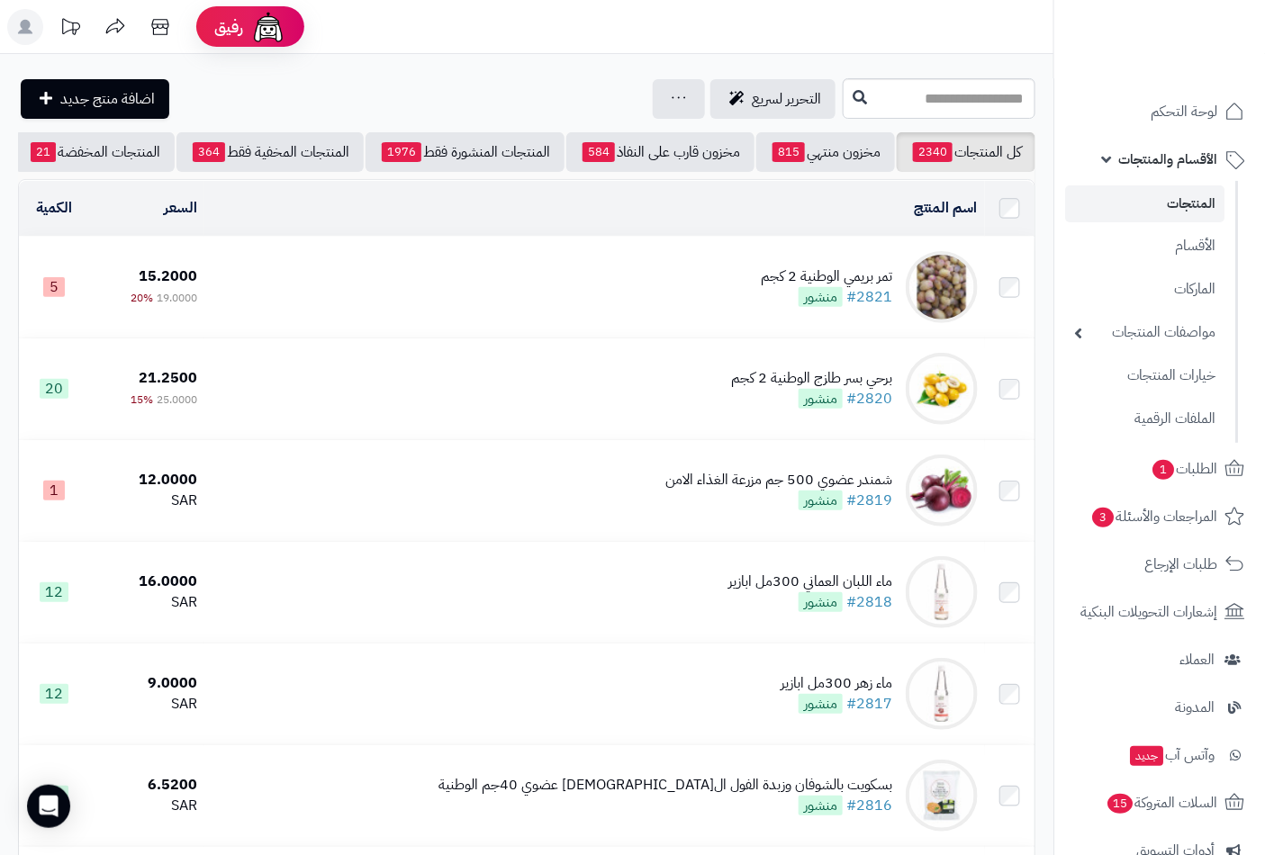
scroll to position [0, -169]
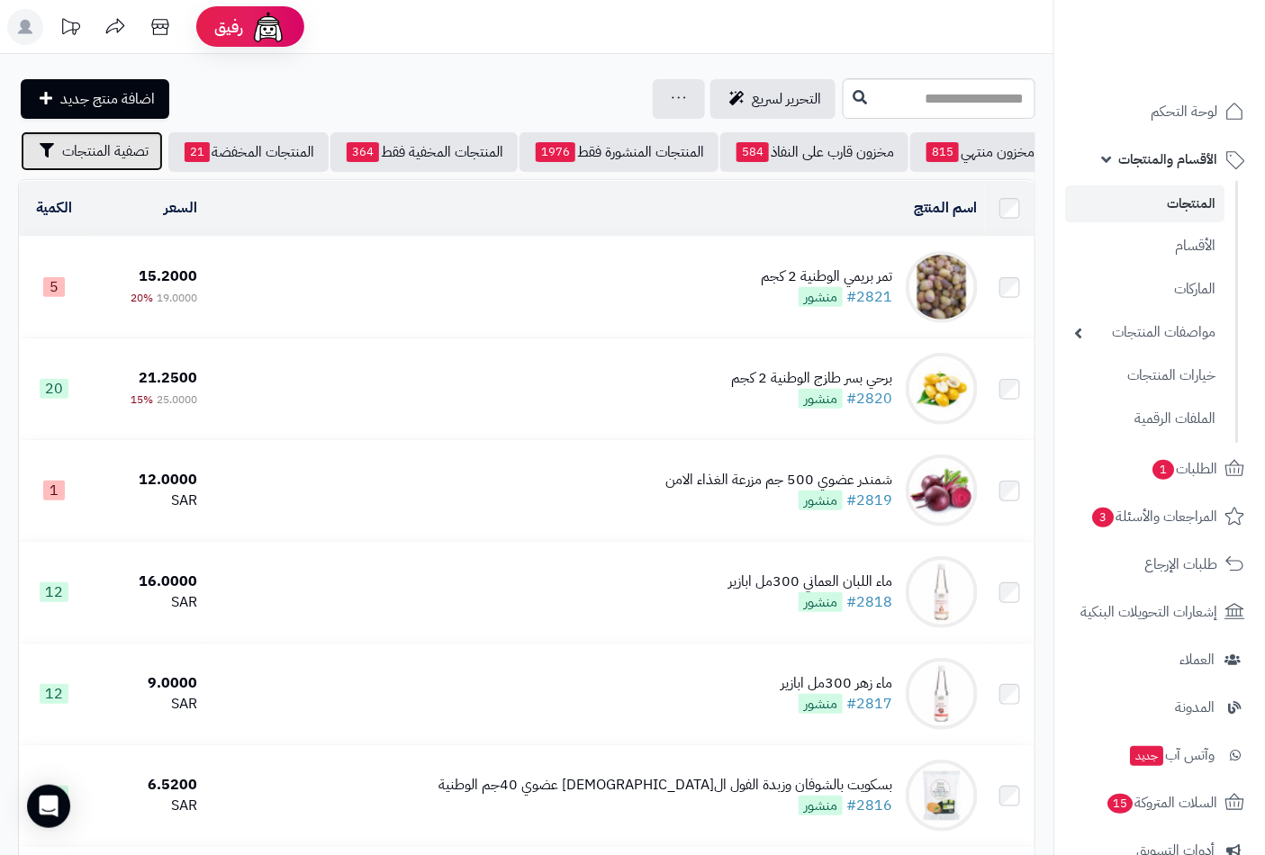
click at [113, 158] on span "تصفية المنتجات" at bounding box center [105, 151] width 86 height 22
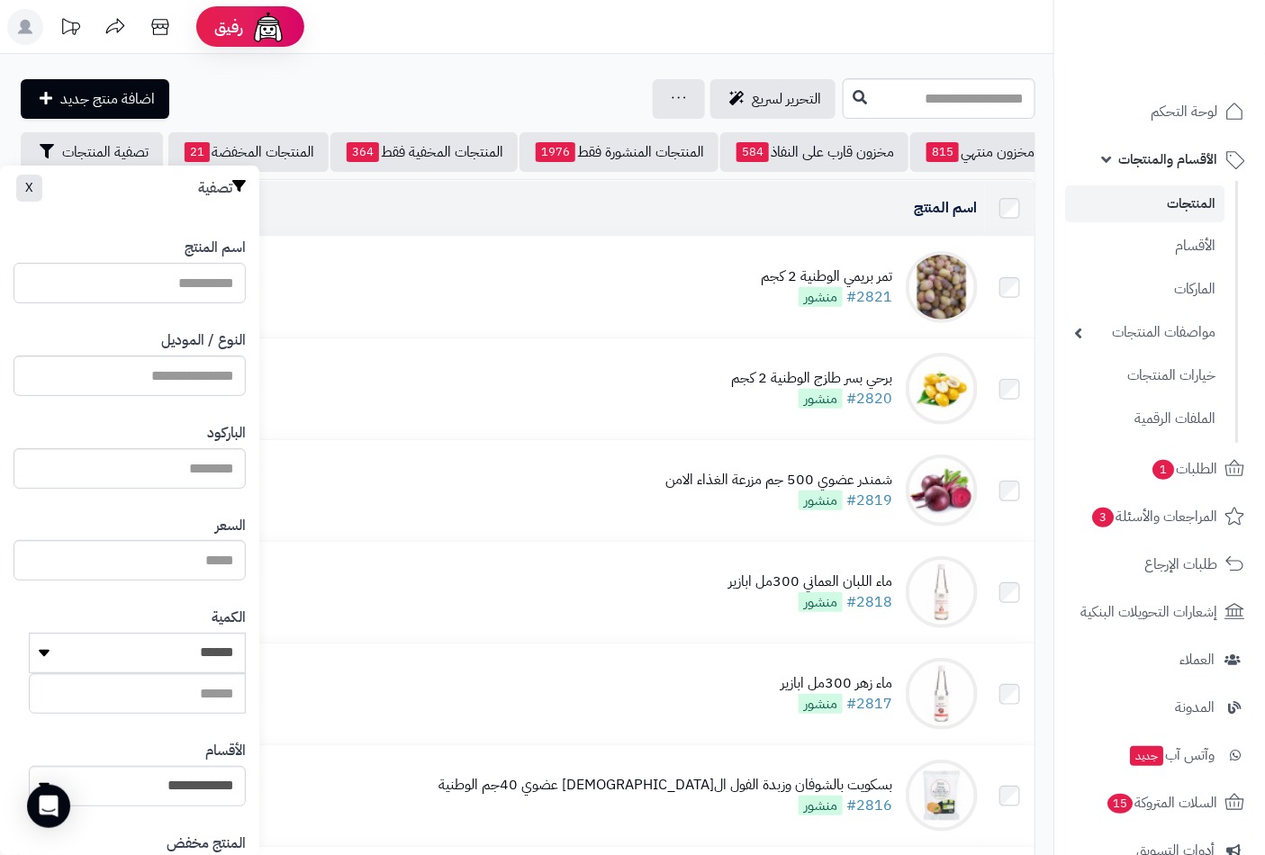
click at [183, 284] on input "اسم المنتج" at bounding box center [130, 283] width 232 height 41
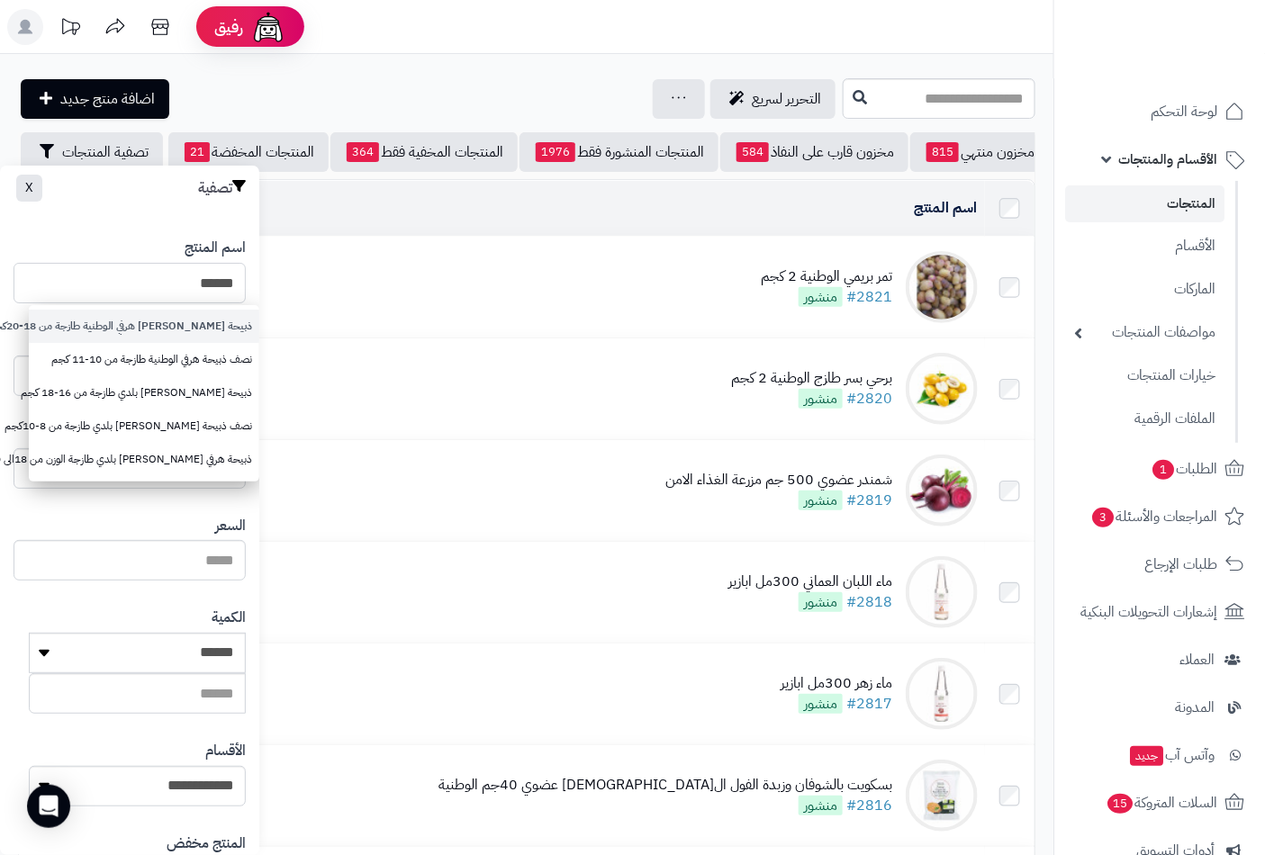
type input "*****"
click at [202, 324] on link "ذبيحة [PERSON_NAME] هرفي الوطنية طازجة من 18-20كجم" at bounding box center [144, 326] width 231 height 33
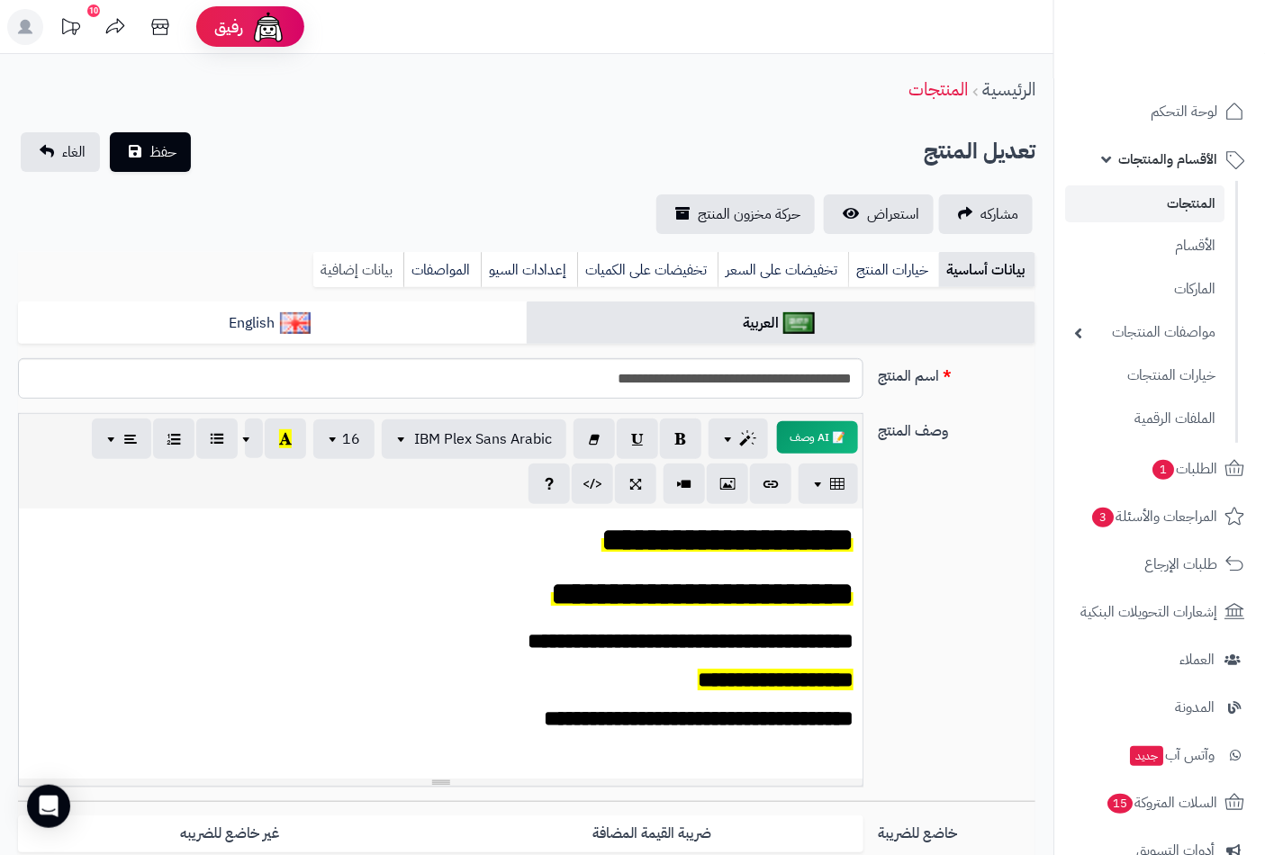
click at [358, 264] on link "بيانات إضافية" at bounding box center [358, 270] width 90 height 36
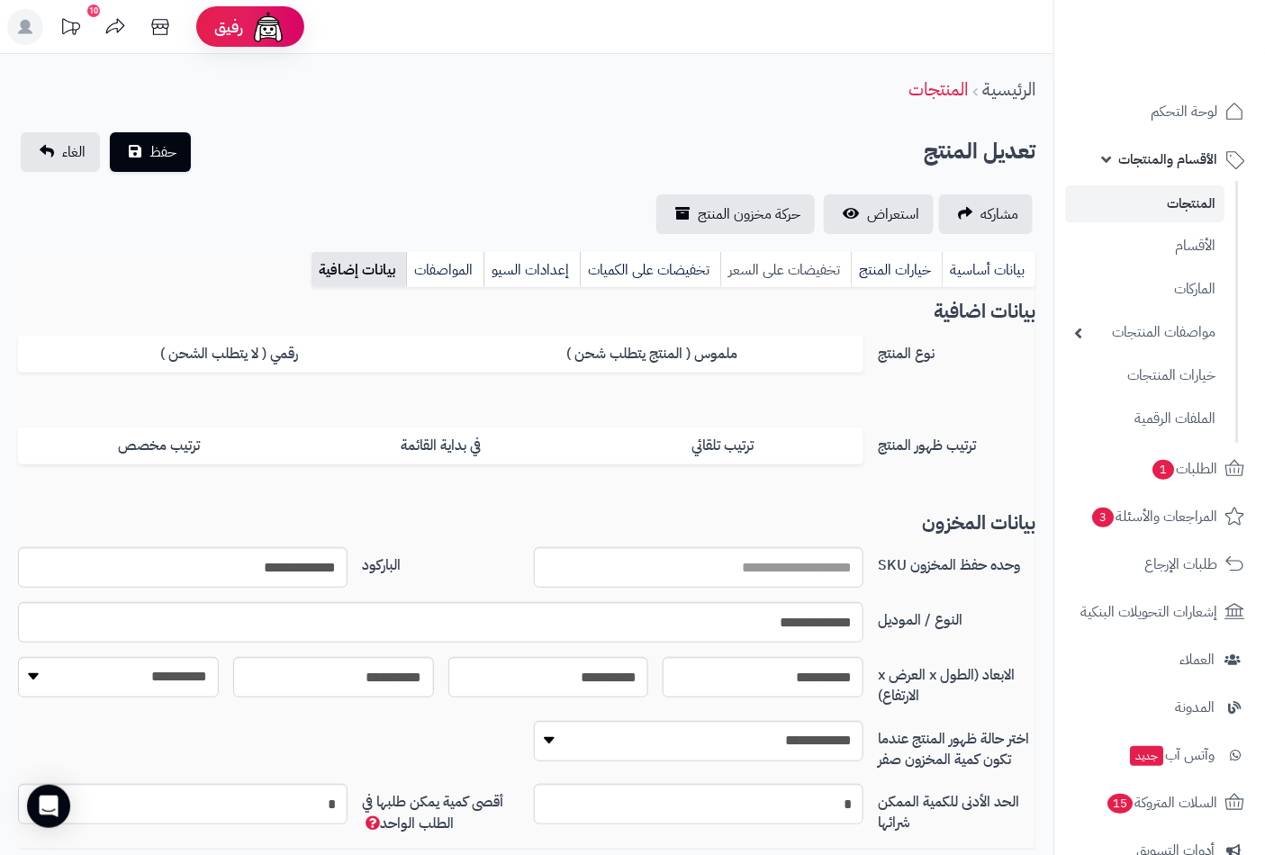
click at [793, 268] on link "تخفيضات على السعر" at bounding box center [785, 270] width 131 height 36
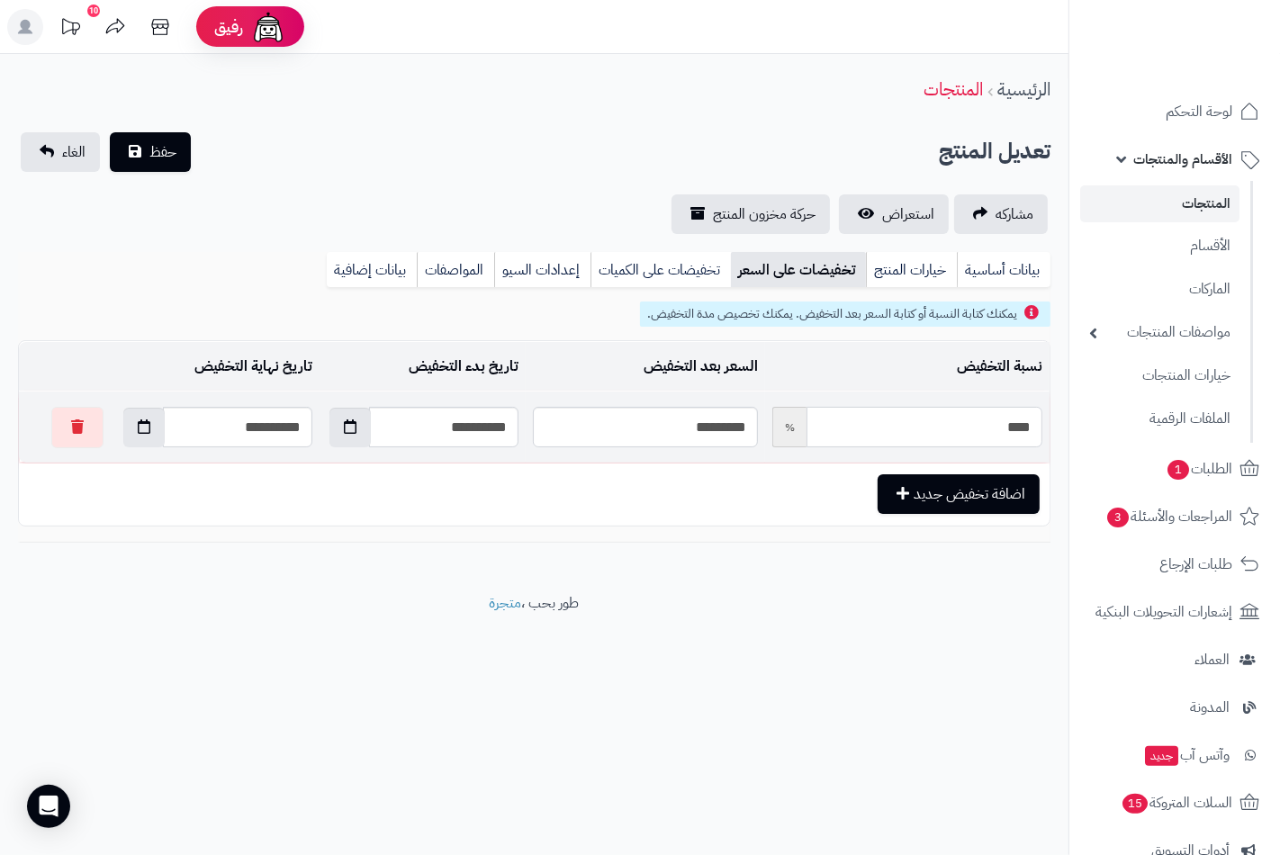
click at [896, 428] on input "****" at bounding box center [925, 427] width 236 height 41
click at [138, 432] on icon "button" at bounding box center [144, 426] width 13 height 14
click at [268, 666] on td "6" at bounding box center [275, 660] width 32 height 27
type input "**********"
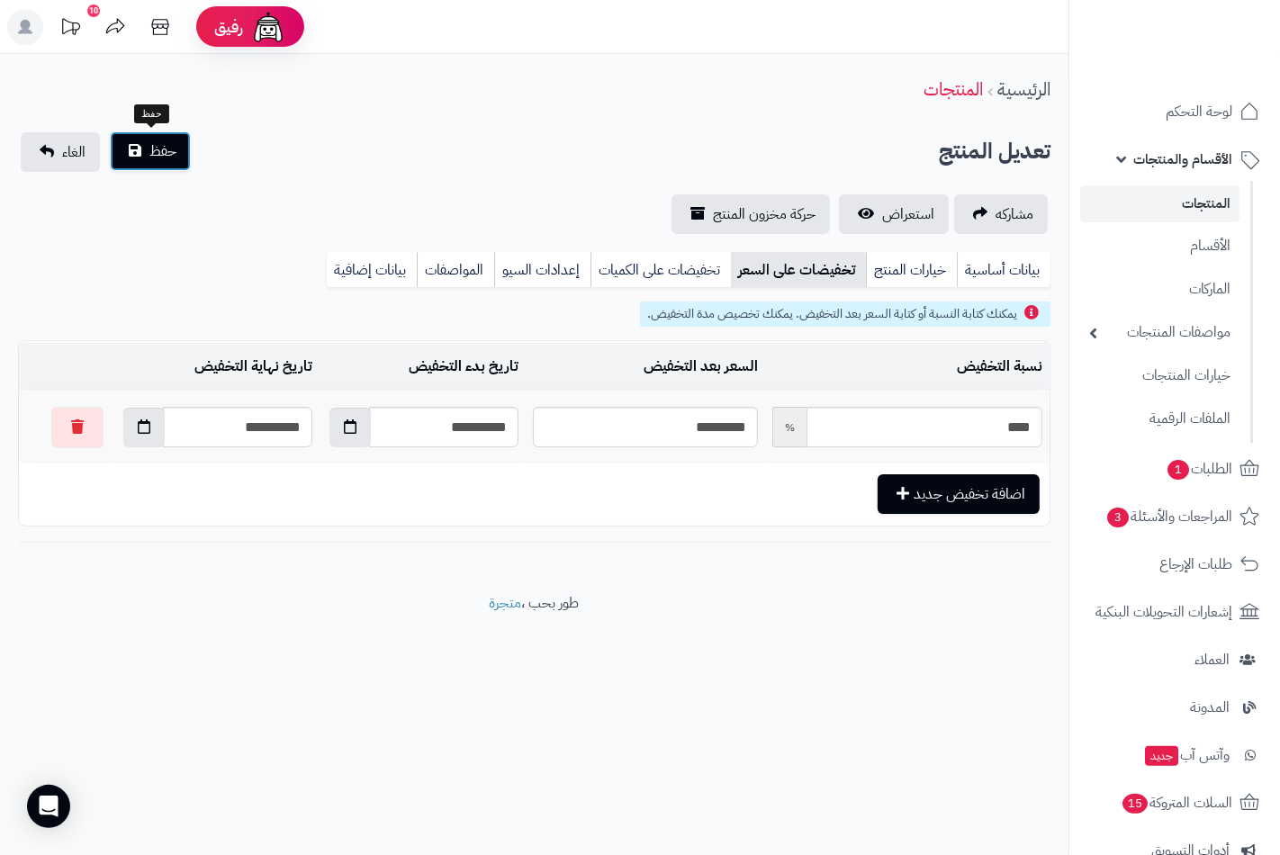
click at [169, 156] on span "حفظ" at bounding box center [162, 151] width 27 height 22
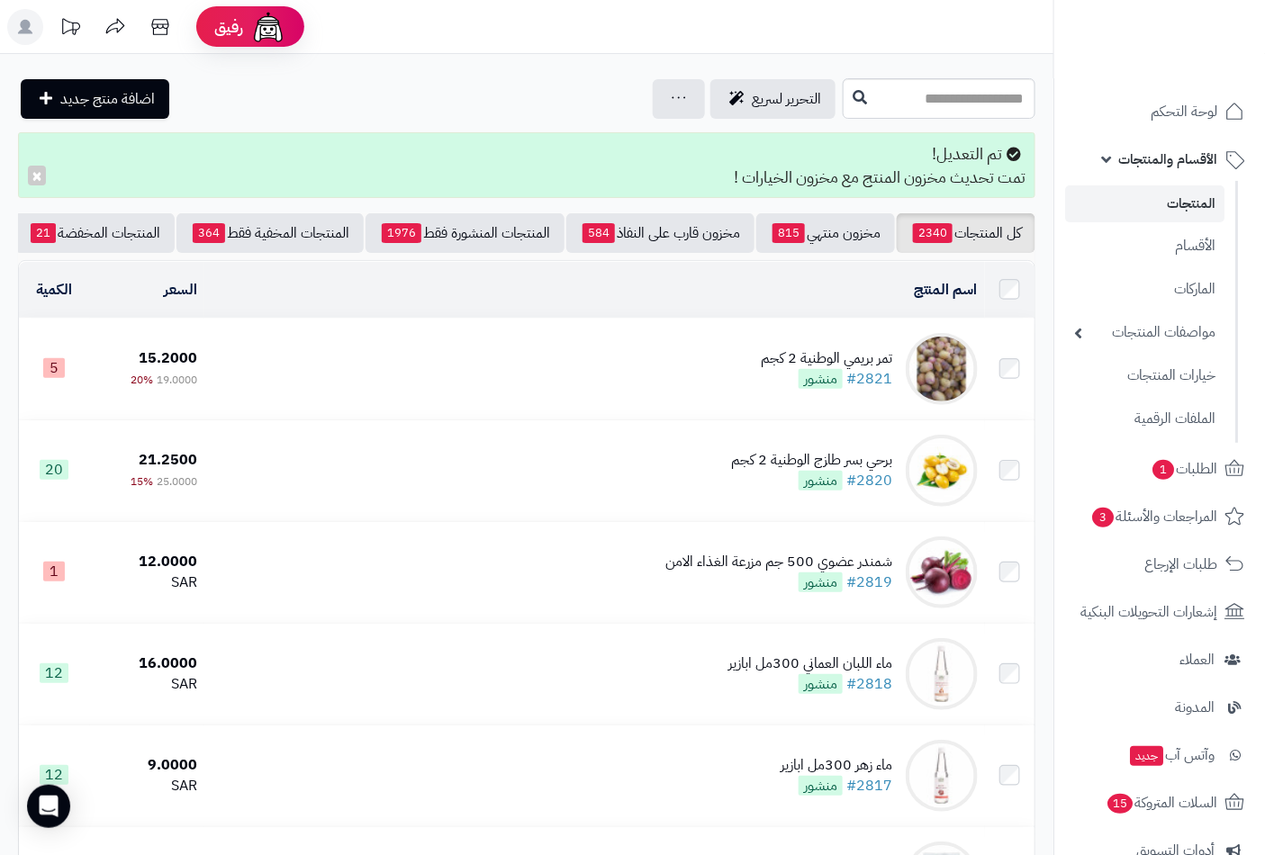
scroll to position [0, -169]
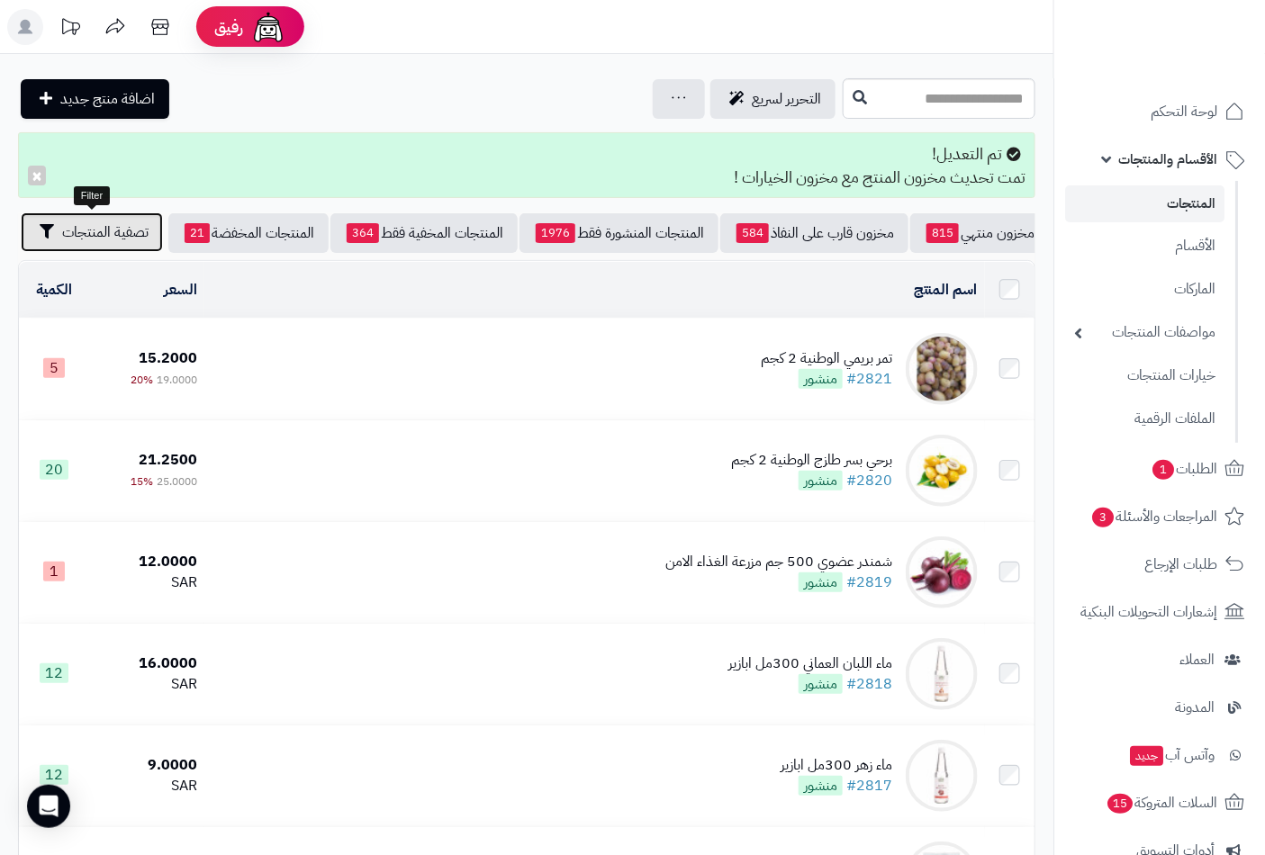
click at [108, 222] on span "تصفية المنتجات" at bounding box center [105, 233] width 86 height 22
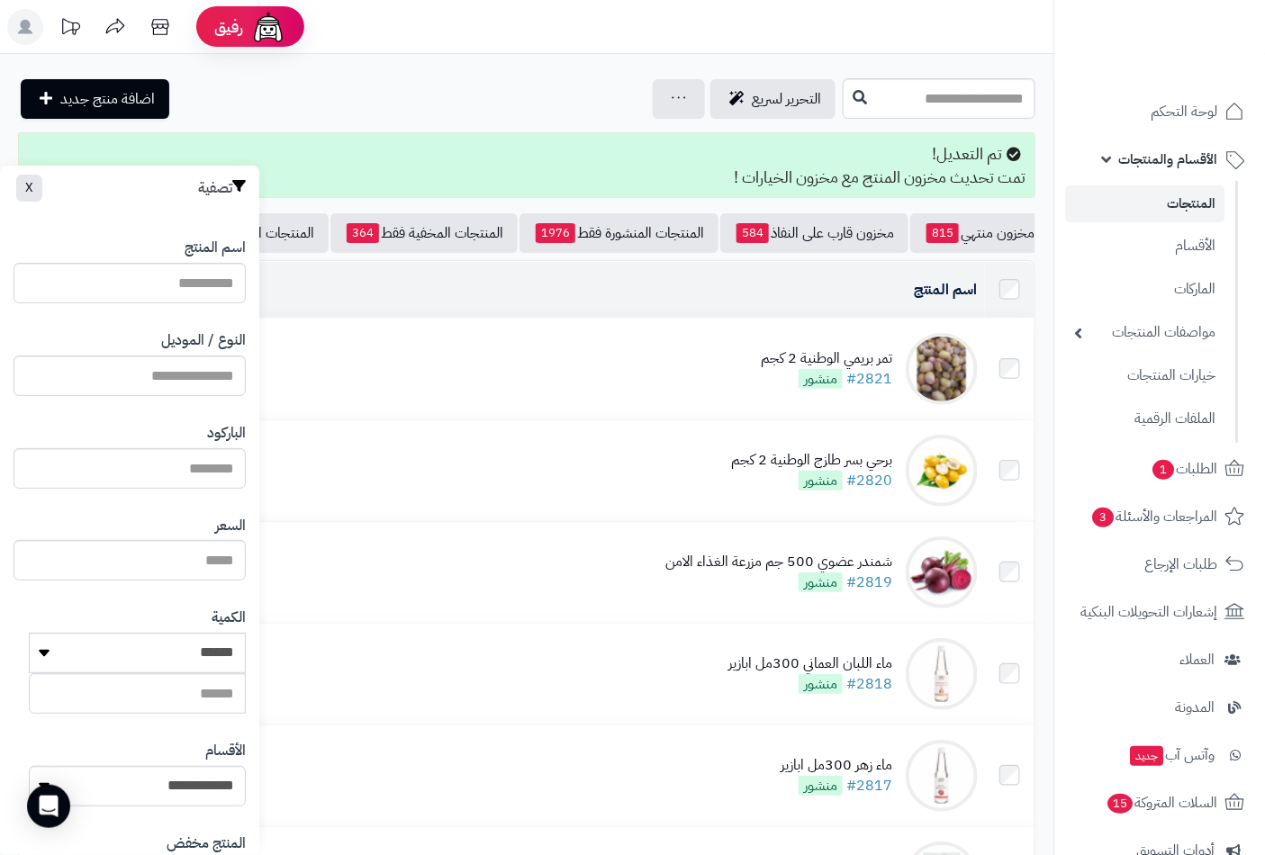
click at [439, 79] on div "التحرير لسريع جرد مخزون المنتجات جرد مخزون الخيارات فقط تعديل أسعار المنتجات ال…" at bounding box center [428, 99] width 820 height 40
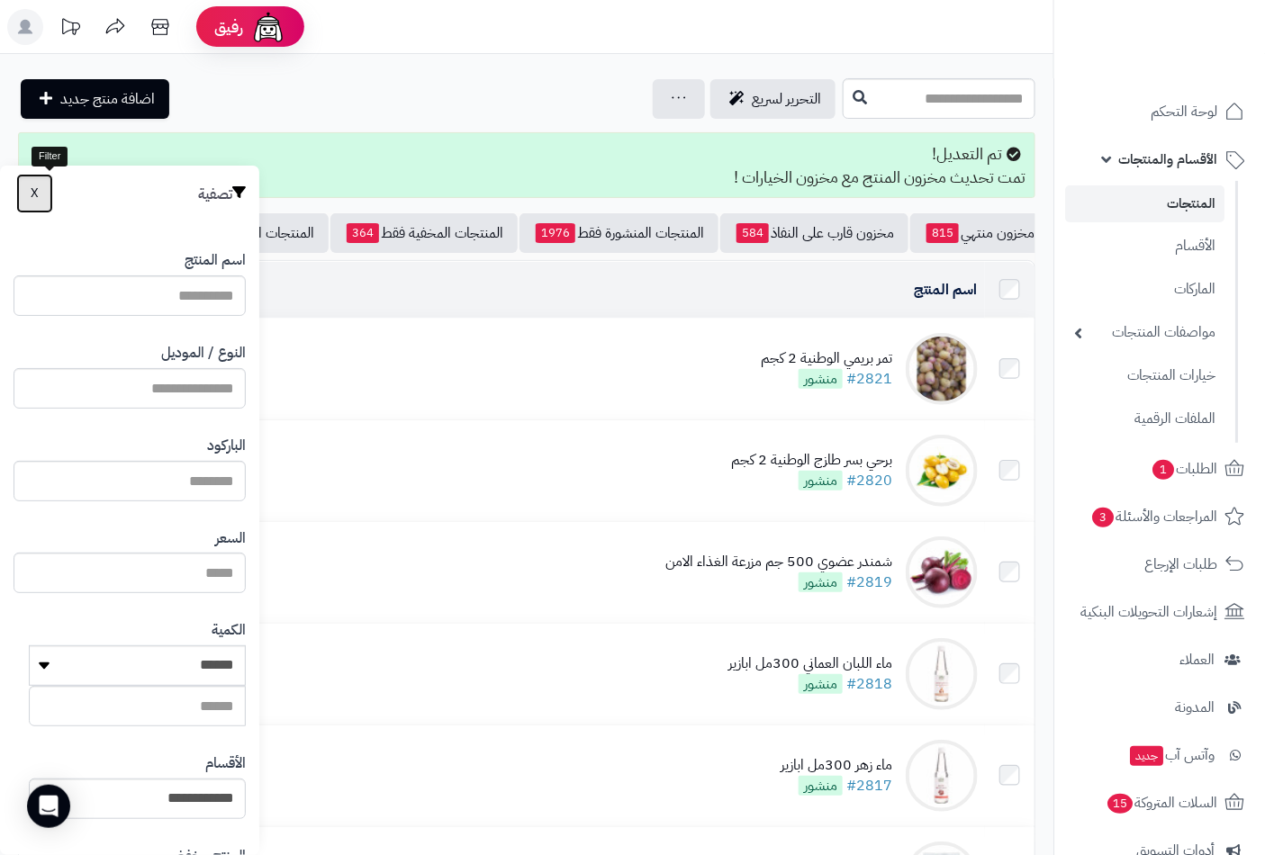
click at [42, 183] on button "X" at bounding box center [34, 194] width 37 height 40
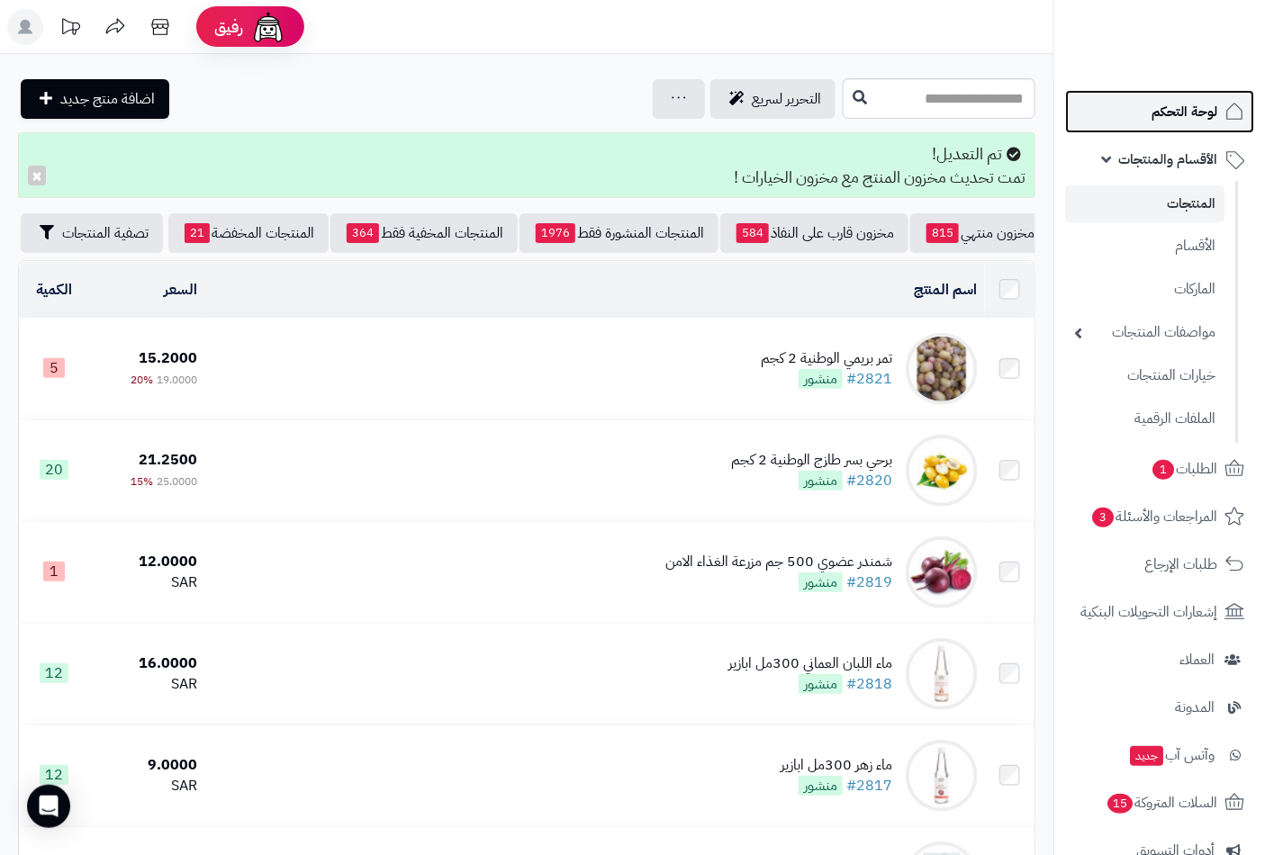
click at [1180, 118] on span "لوحة التحكم" at bounding box center [1185, 111] width 66 height 25
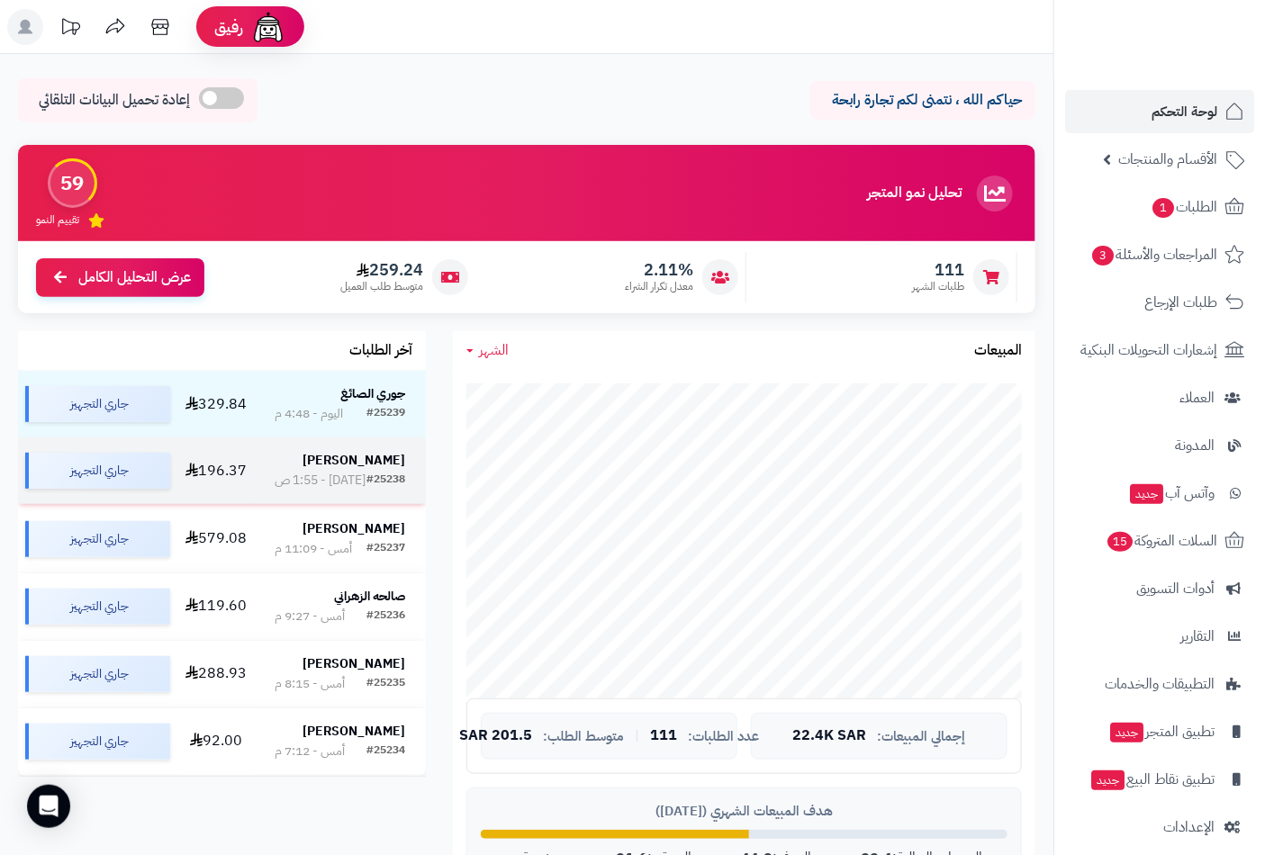
click at [353, 470] on strong "[PERSON_NAME]" at bounding box center [354, 460] width 103 height 19
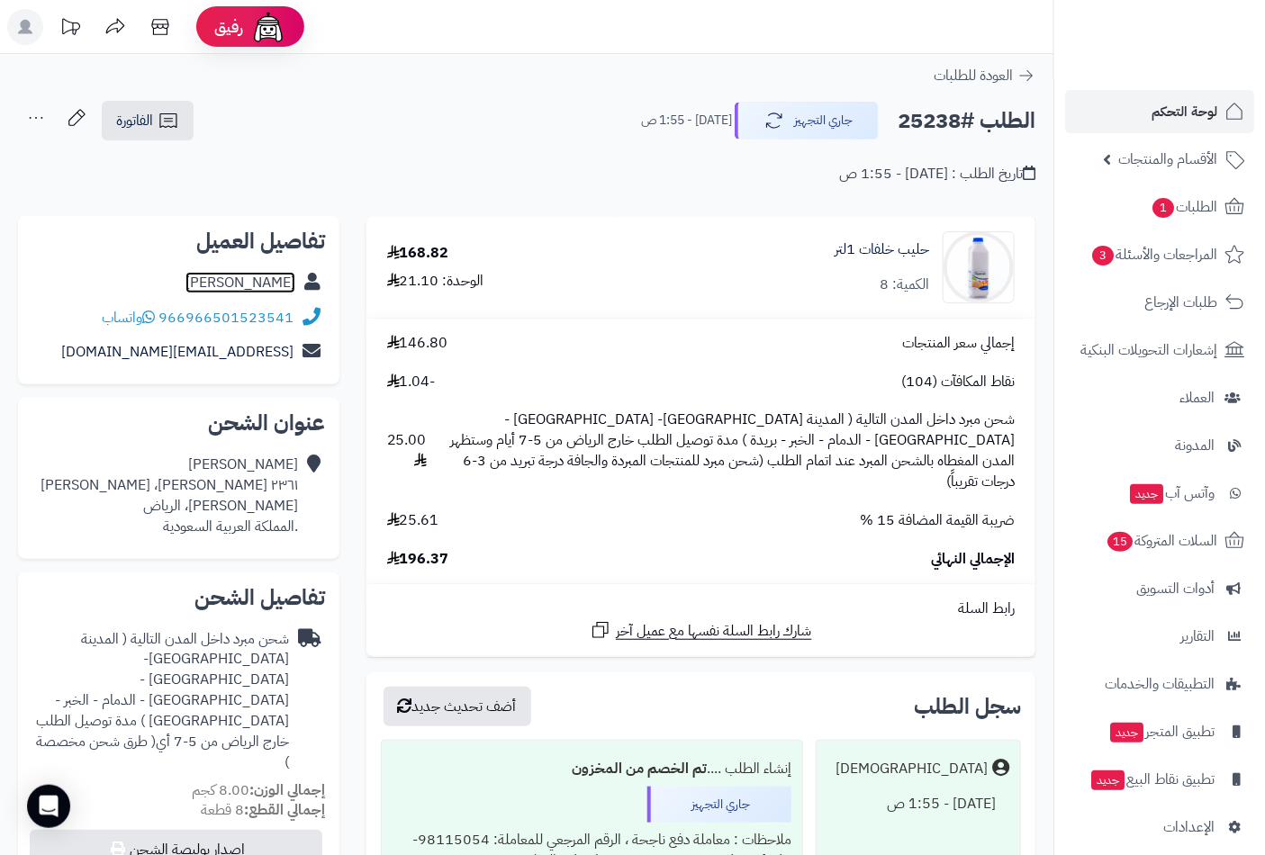
click at [279, 284] on link "[PERSON_NAME]" at bounding box center [240, 283] width 110 height 22
click at [900, 115] on h2 "الطلب #25238" at bounding box center [967, 121] width 138 height 37
click at [910, 120] on h2 "الطلب #25238" at bounding box center [967, 121] width 138 height 37
copy h2 "25238"
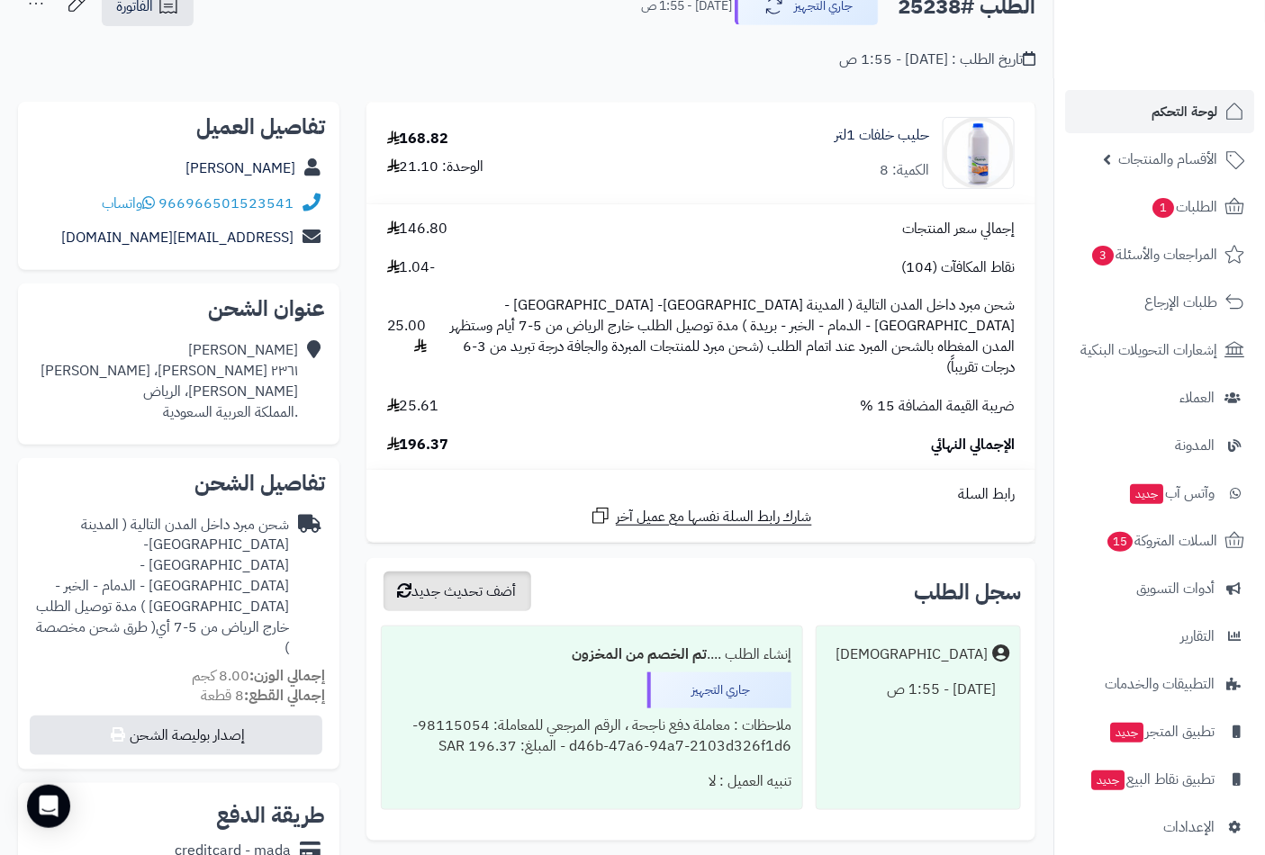
scroll to position [200, 0]
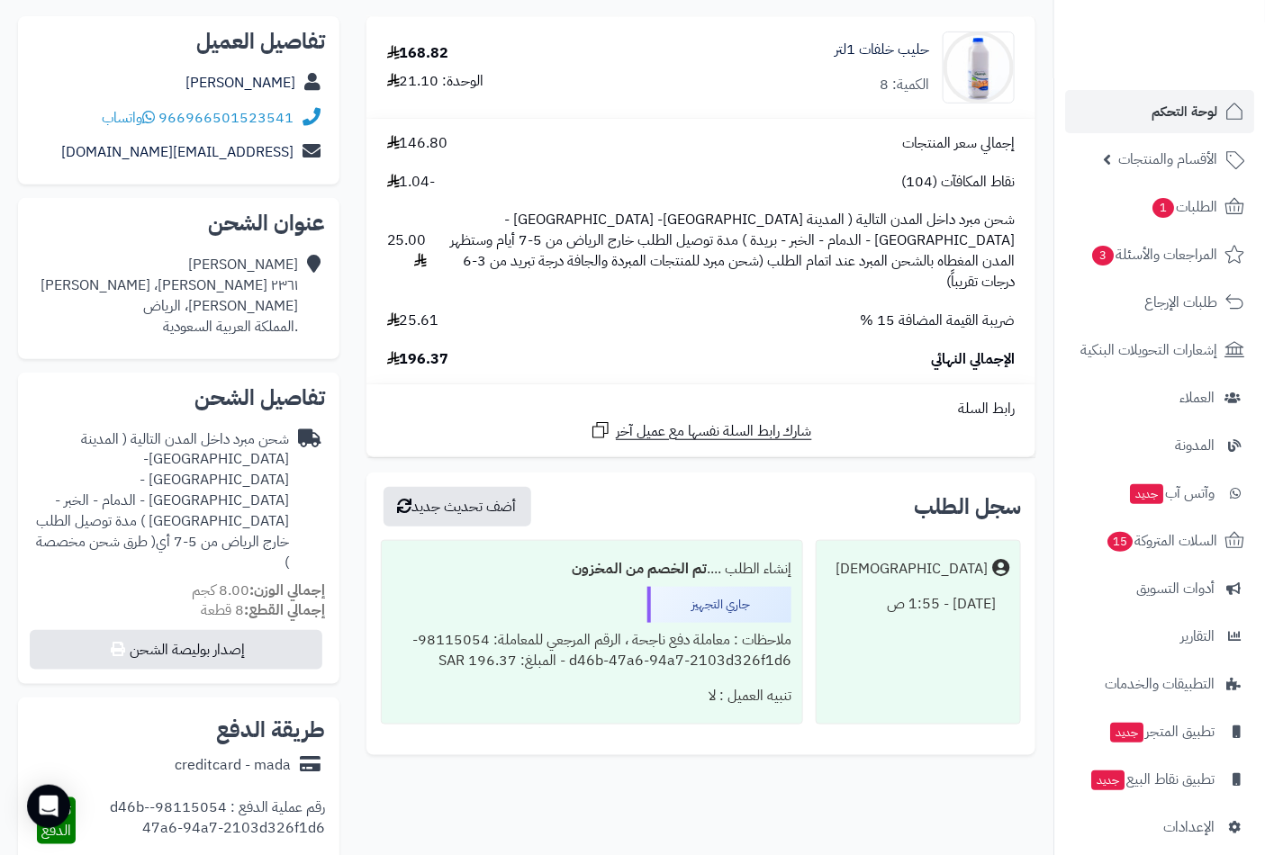
click at [432, 349] on span "196.37" at bounding box center [418, 359] width 62 height 21
copy span "196.37"
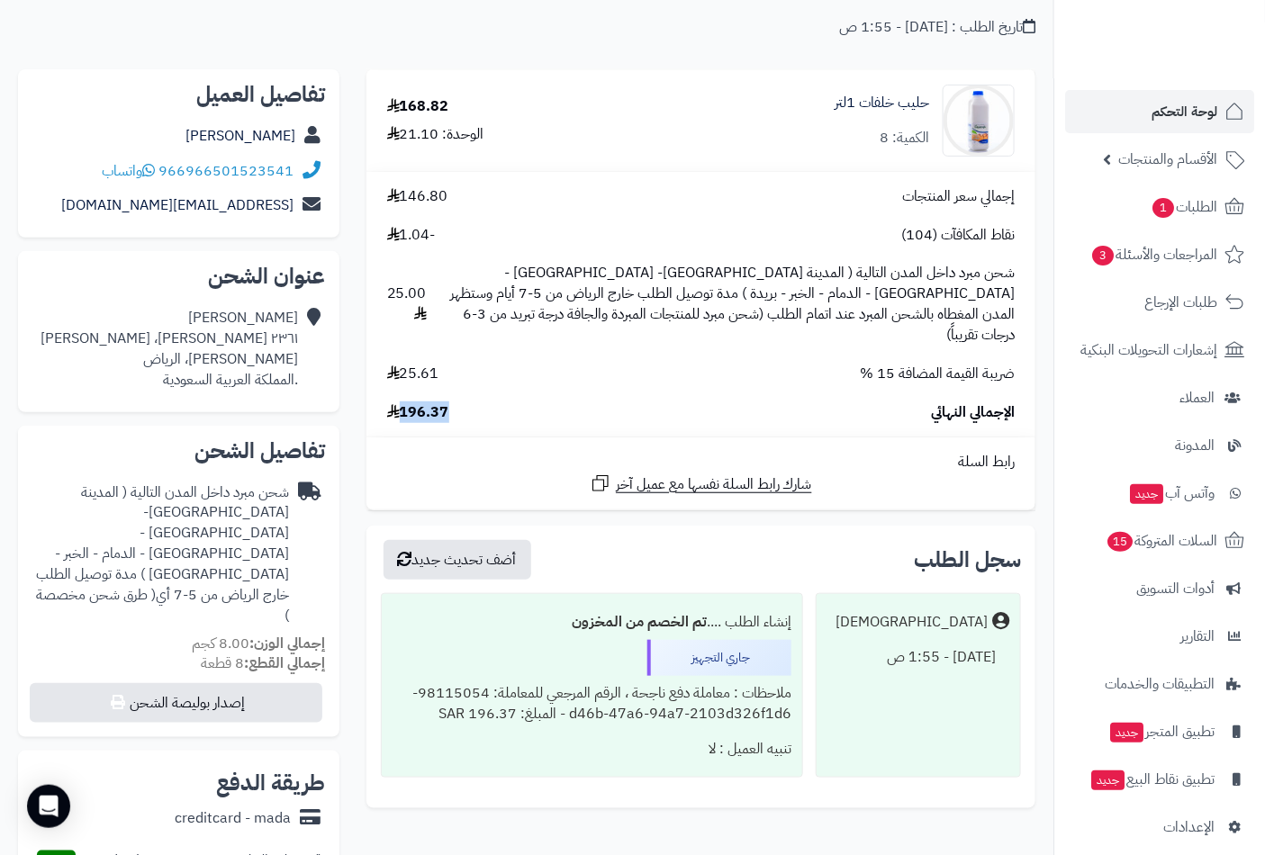
scroll to position [0, 0]
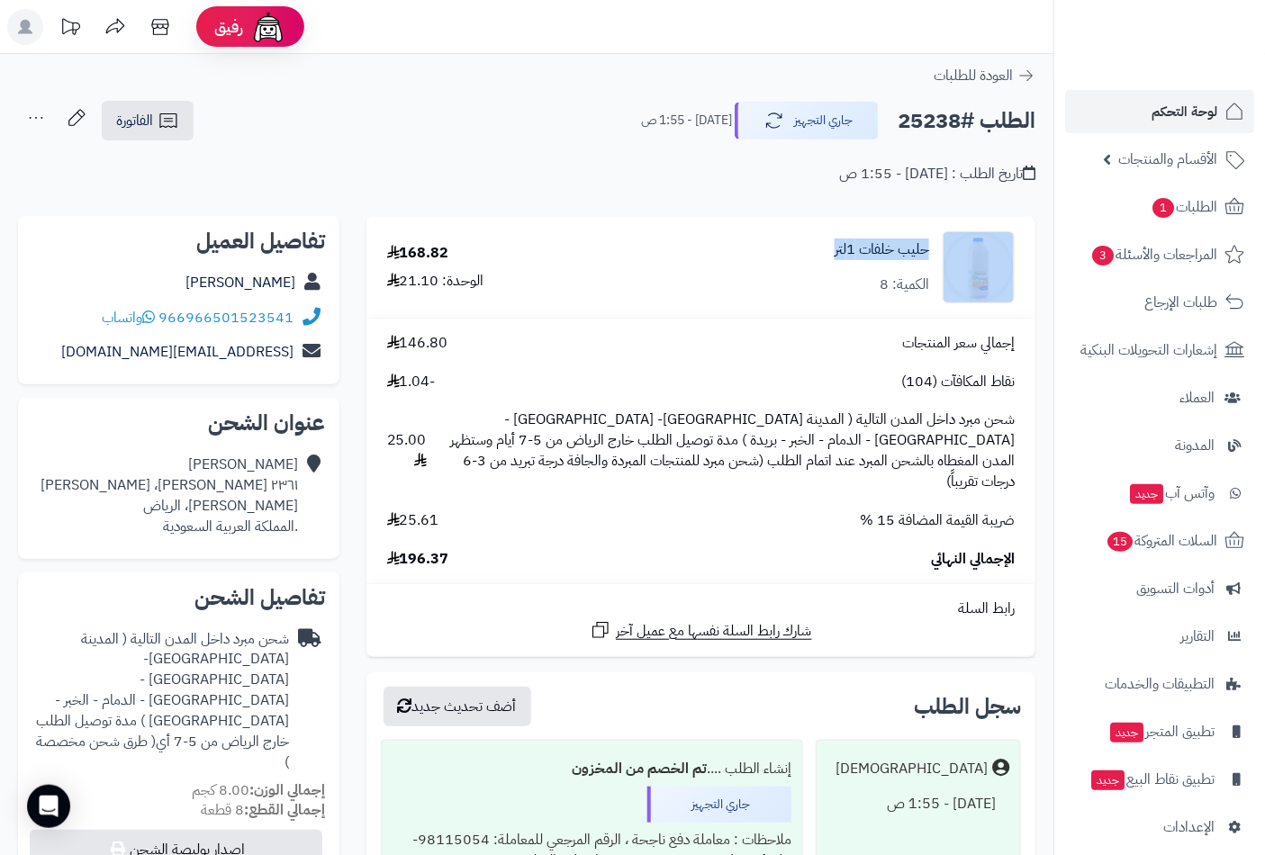
drag, startPoint x: 811, startPoint y: 263, endPoint x: 939, endPoint y: 249, distance: 128.6
click at [939, 249] on div "حليب خلفات 1لتر الكمية: 8" at bounding box center [827, 267] width 403 height 72
copy div "حليب خلفات 1لتر"
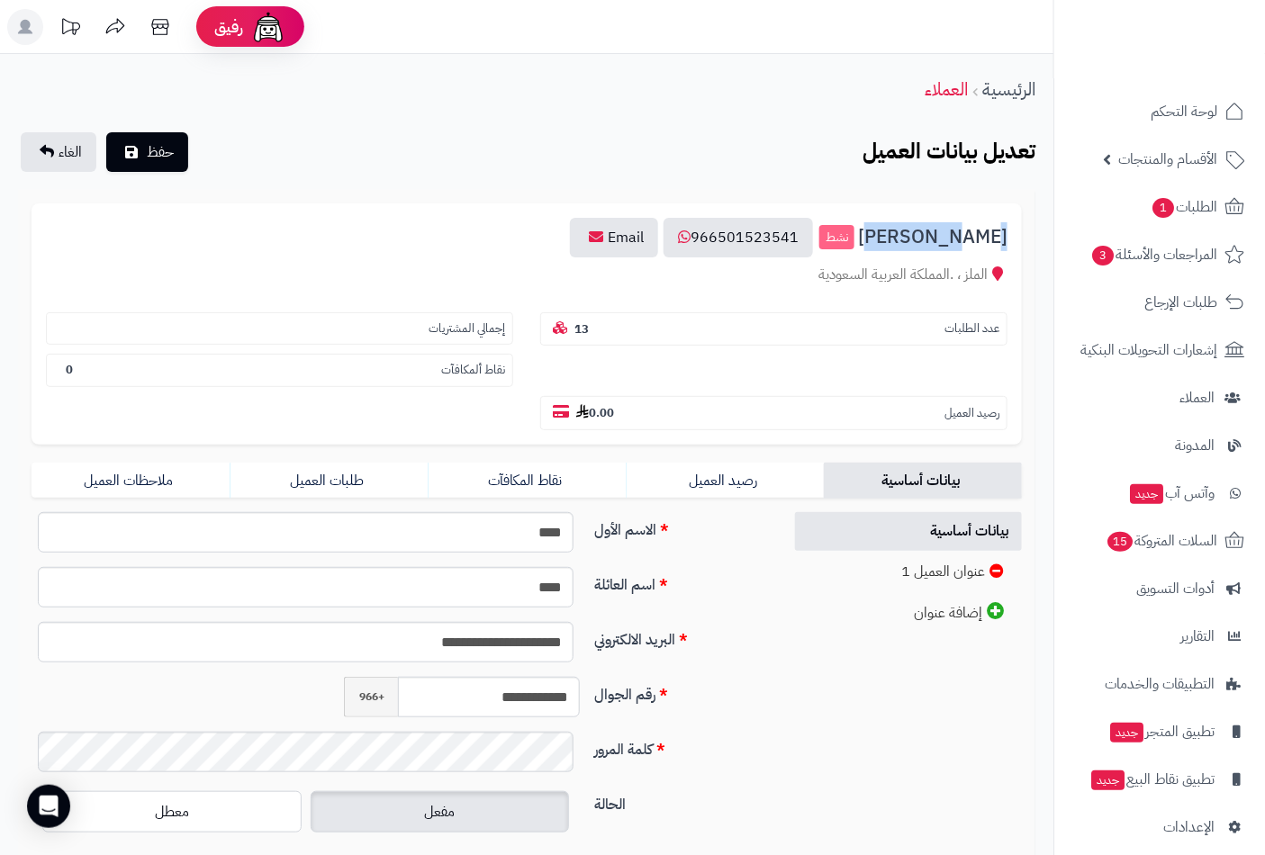
drag, startPoint x: 1011, startPoint y: 227, endPoint x: 920, endPoint y: 241, distance: 92.1
click at [920, 241] on div "[PERSON_NAME] نشط 966501523541 Email [PERSON_NAME] ، .المملكة العربية السعودية …" at bounding box center [527, 324] width 991 height 241
copy span "[PERSON_NAME]"
